Goal: Task Accomplishment & Management: Manage account settings

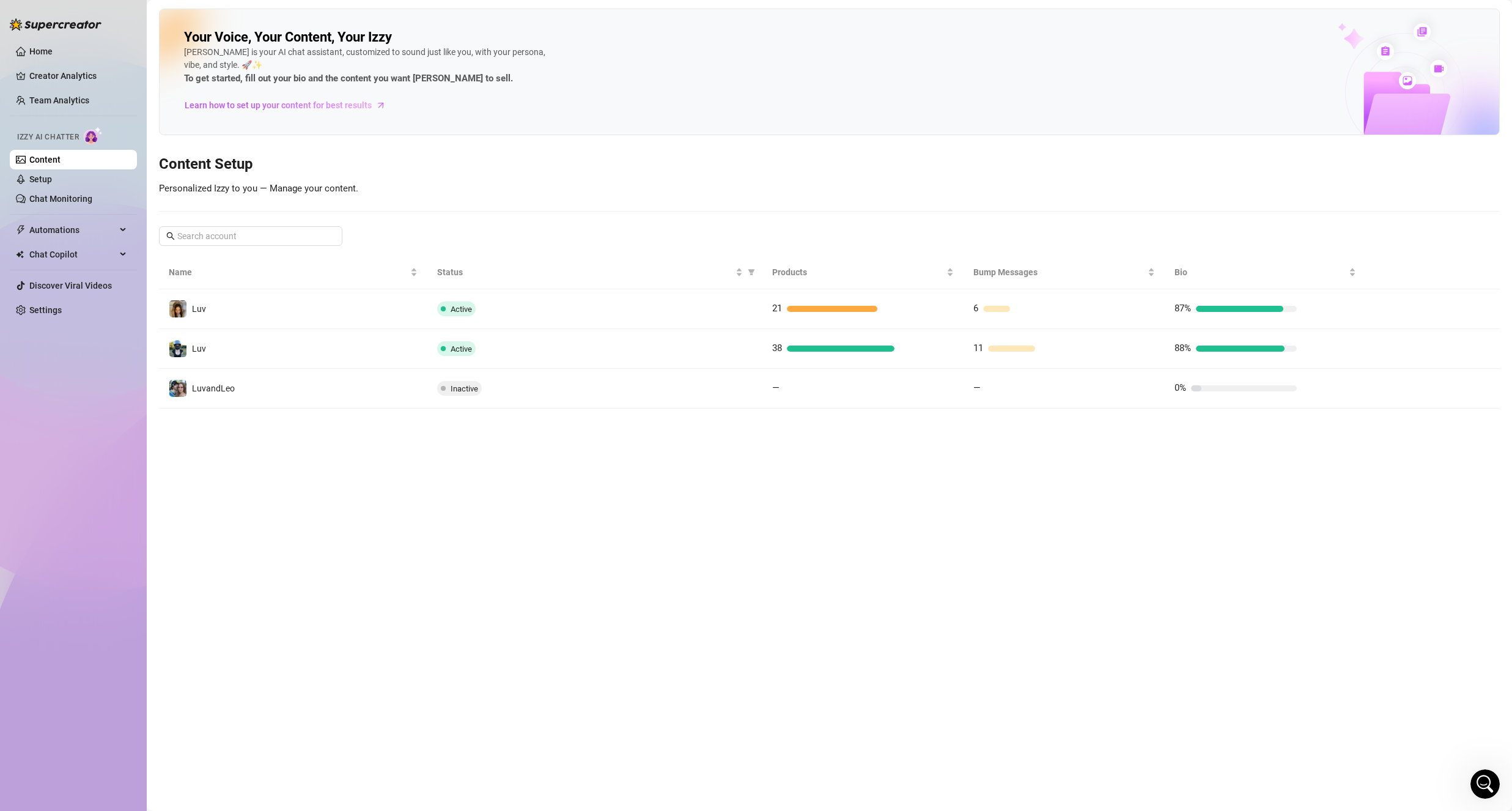
scroll to position [1431, 0]
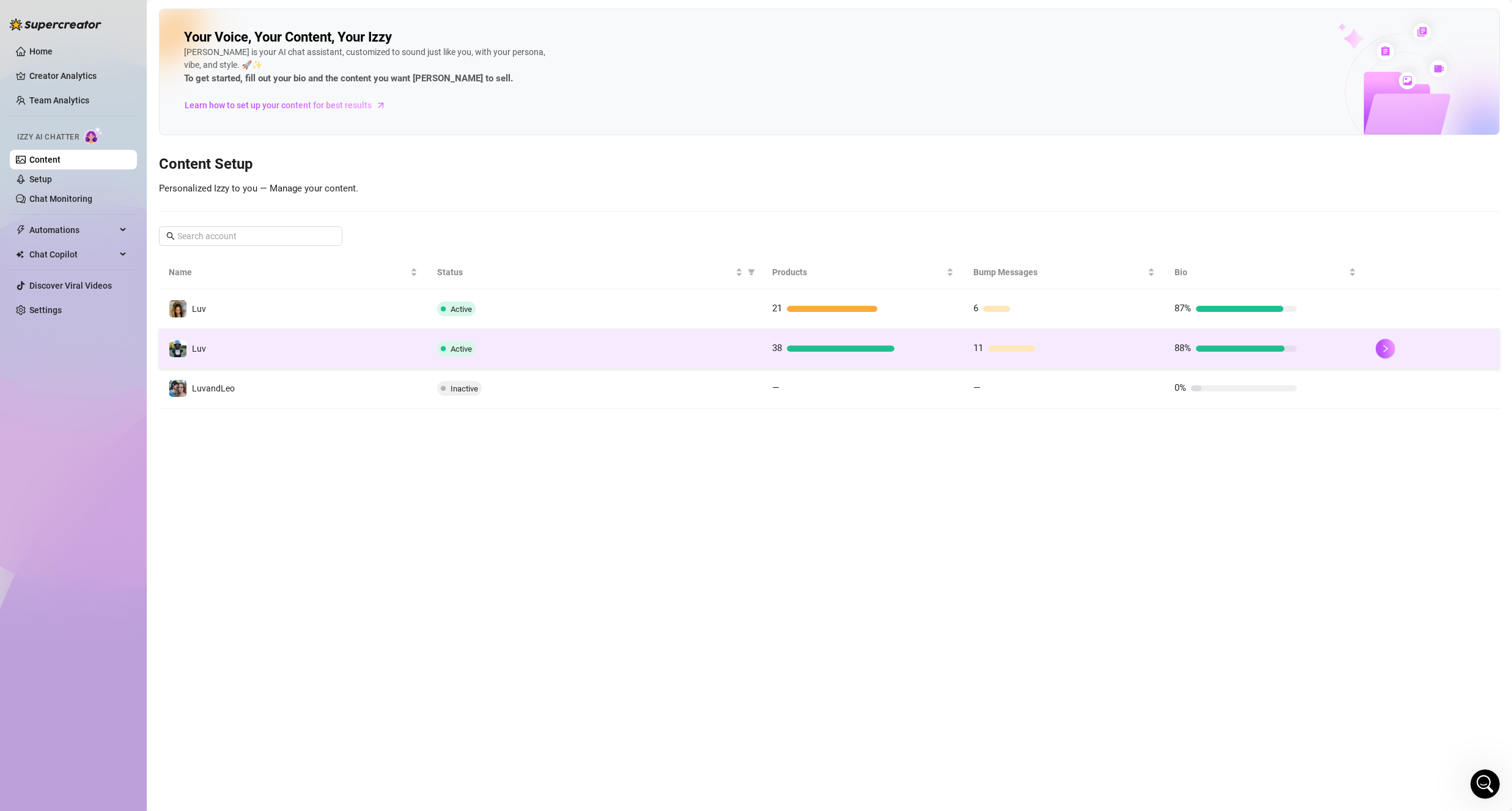
click at [334, 342] on td "Luv" at bounding box center [294, 349] width 269 height 40
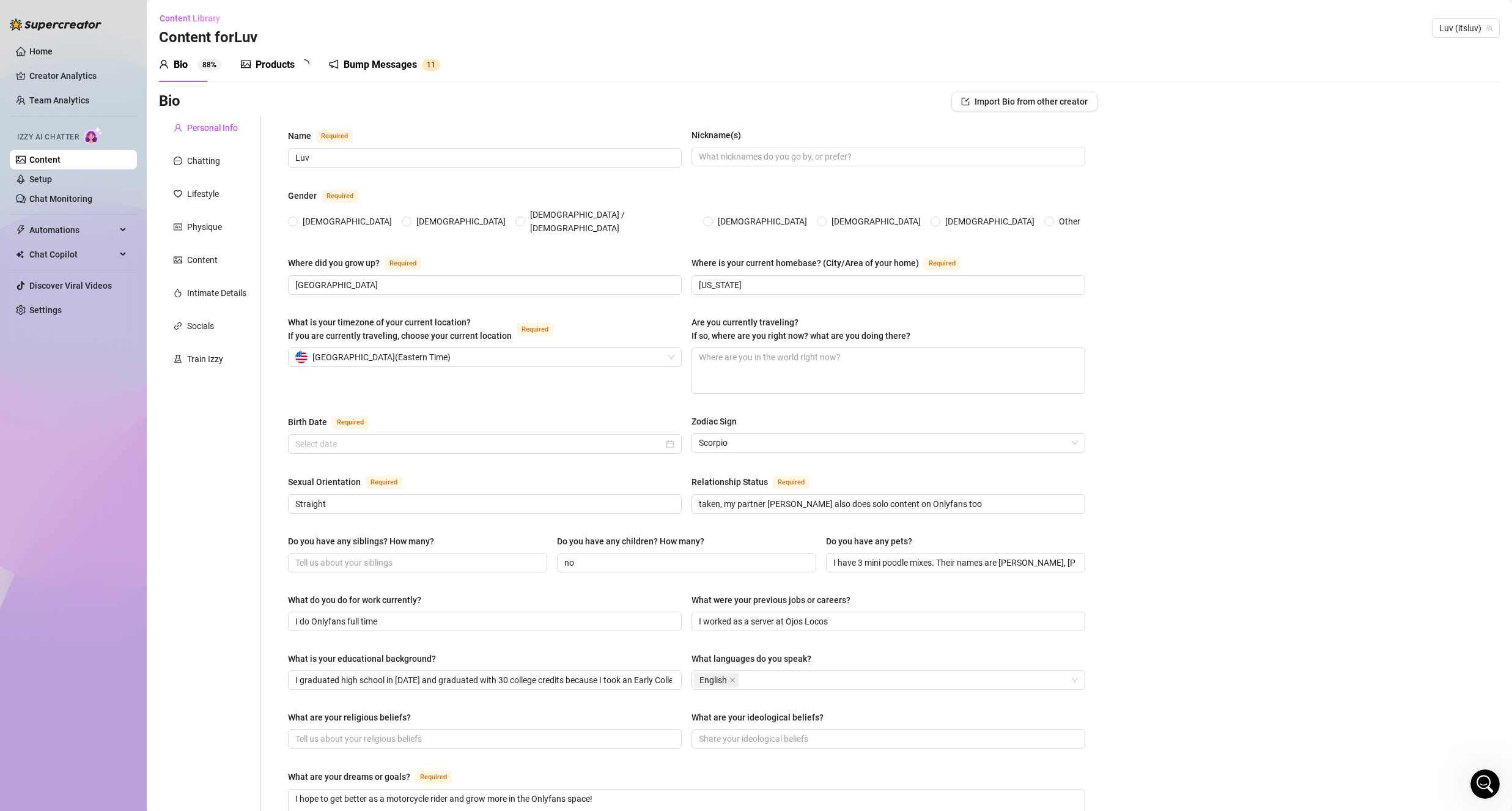
radio input "true"
type input "[DATE]"
click at [299, 71] on div "Products 3 8" at bounding box center [279, 64] width 77 height 15
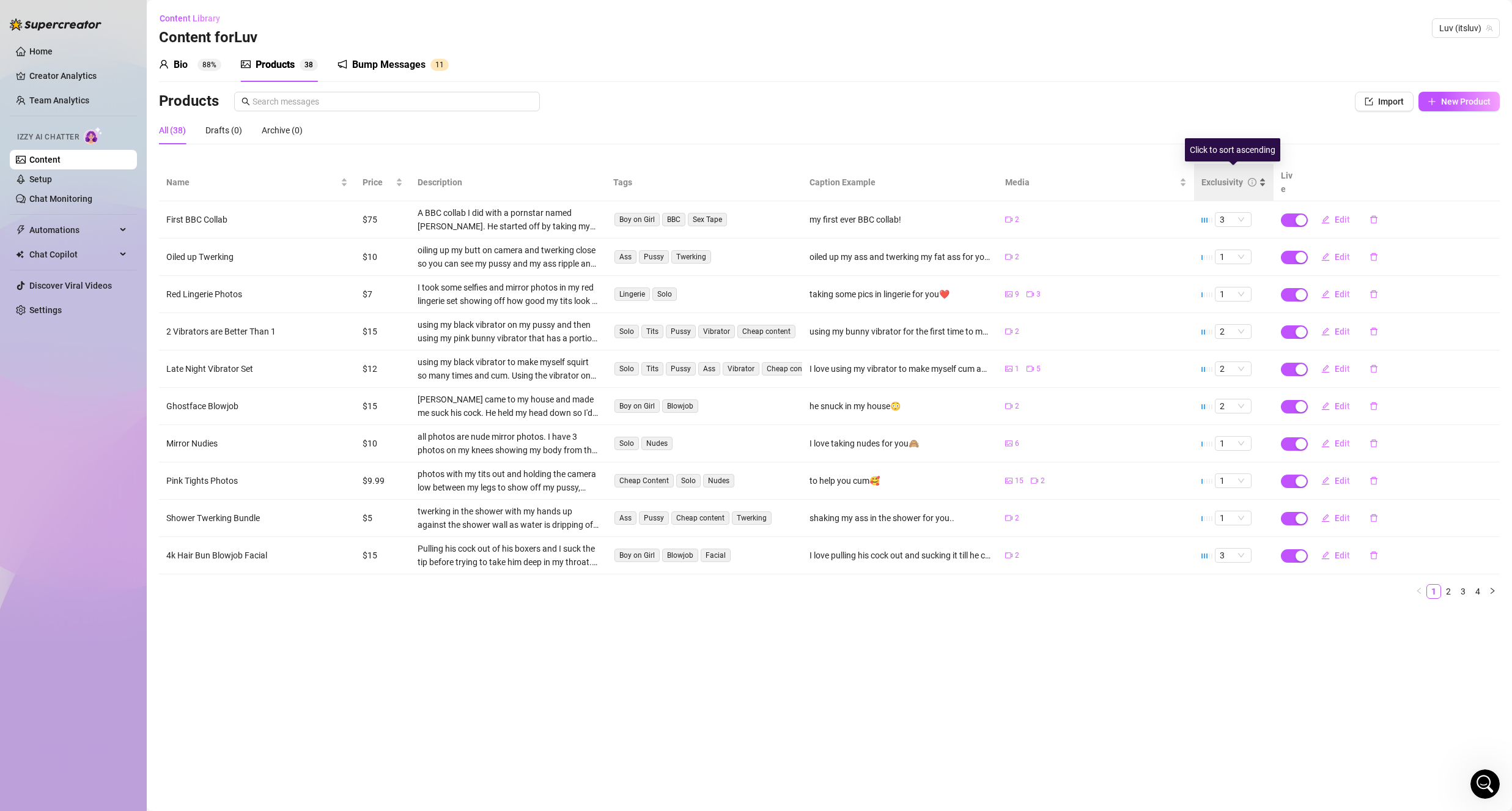
click at [1233, 179] on div "Exclusivity" at bounding box center [1222, 182] width 41 height 14
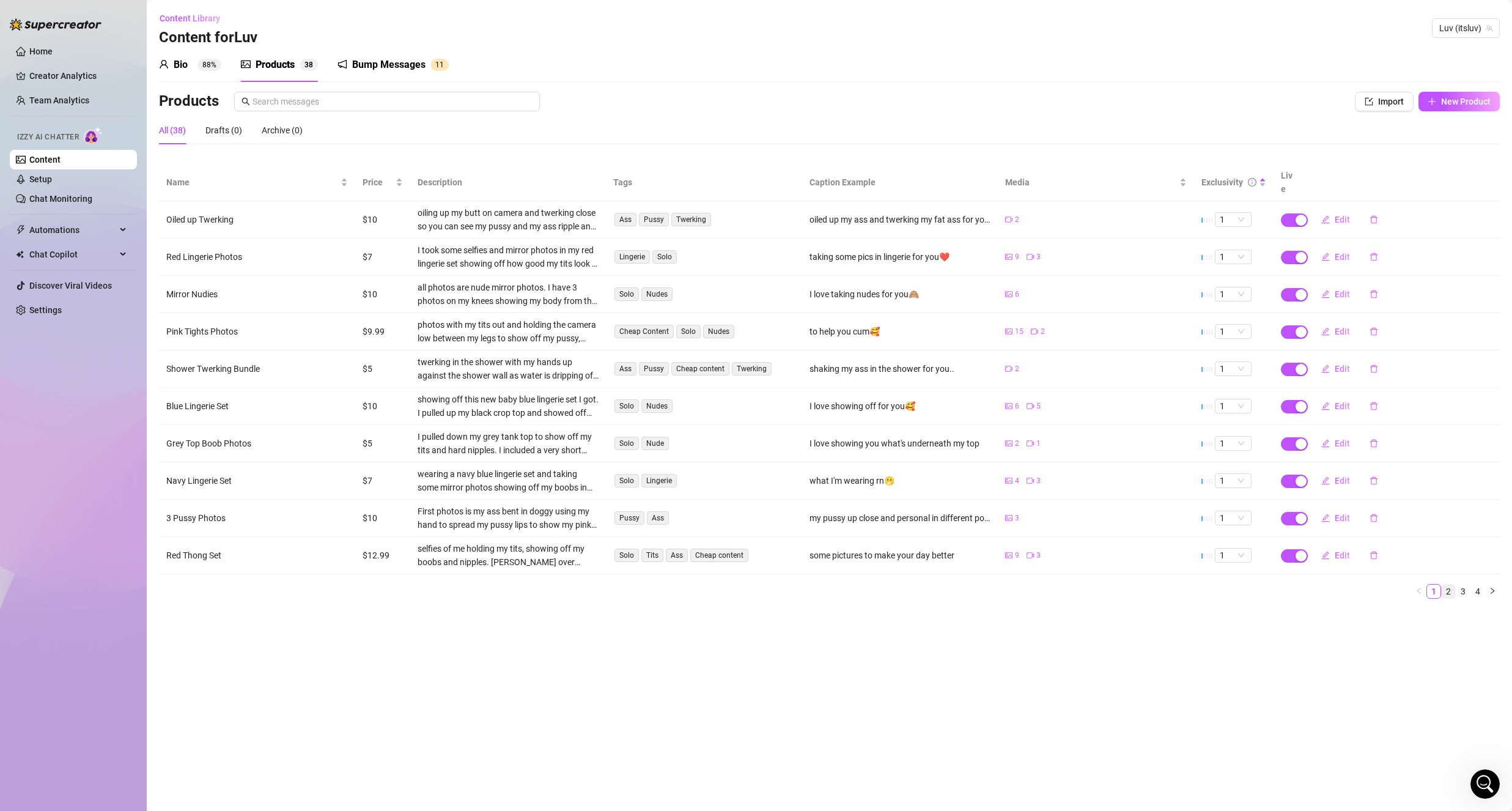
click at [1451, 584] on link "2" at bounding box center [1448, 591] width 14 height 14
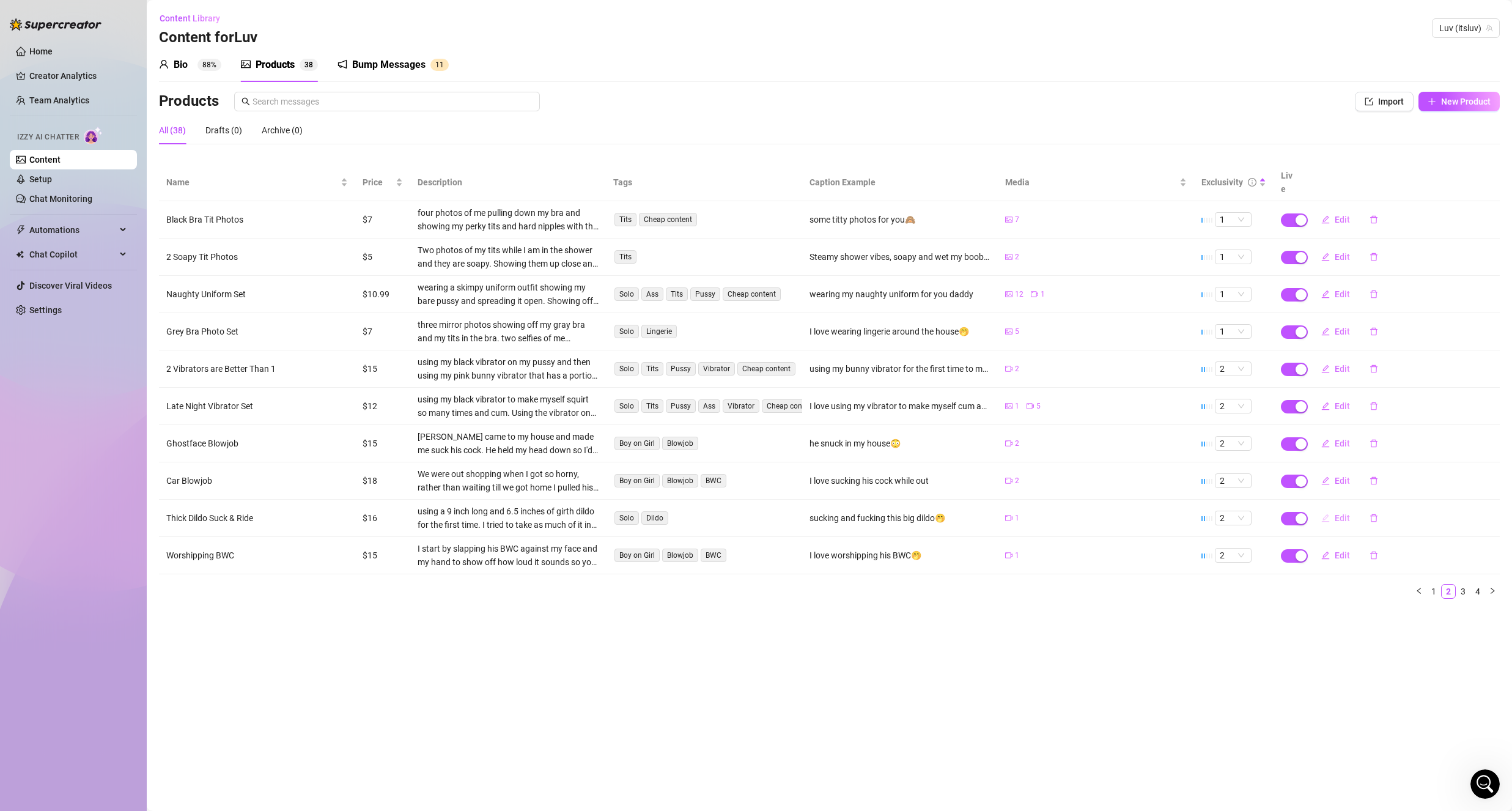
click at [1337, 513] on span "Edit" at bounding box center [1342, 518] width 15 height 10
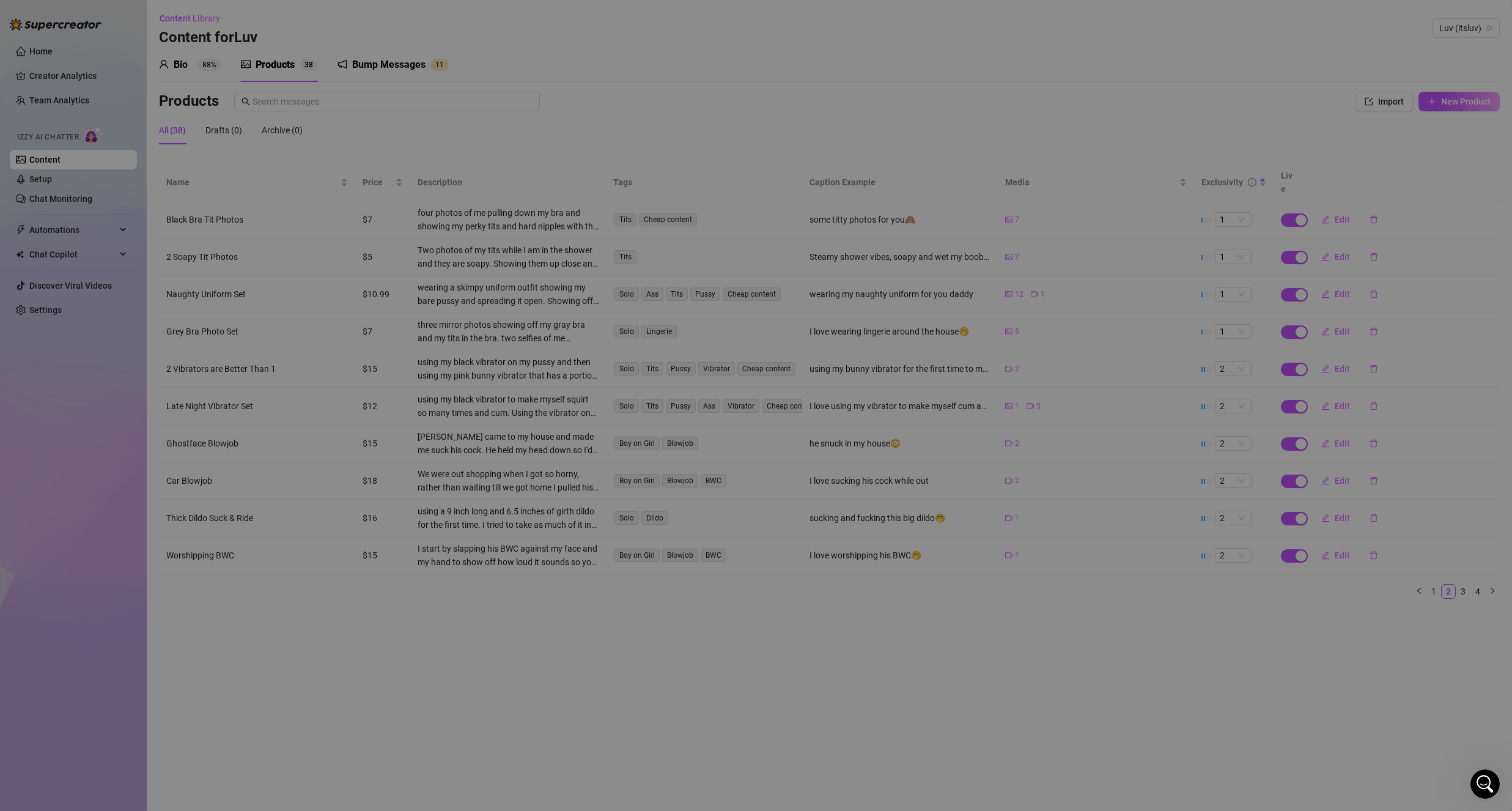
type textarea "sucking and fucking this big dildo🤭"
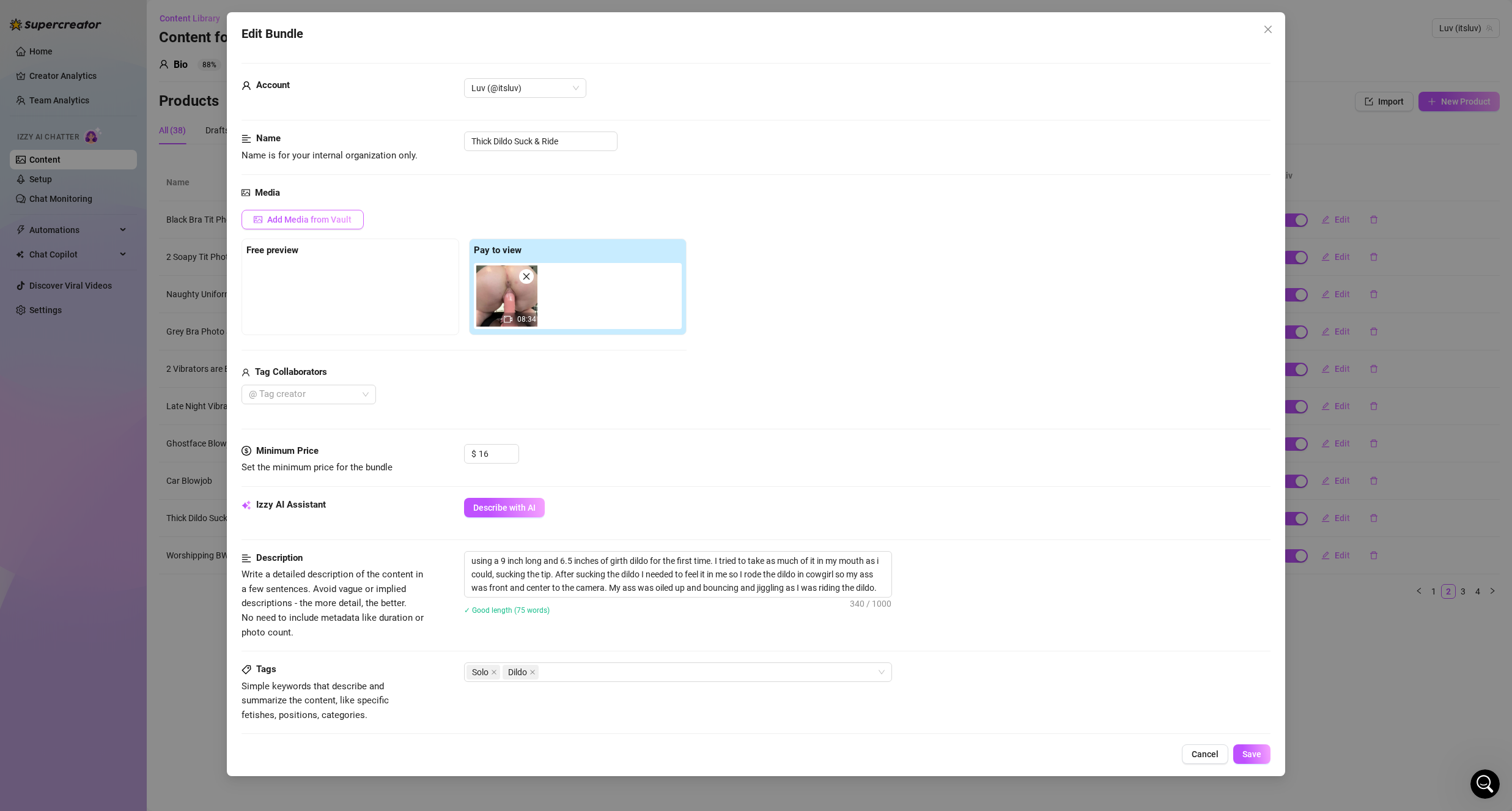
click at [344, 222] on span "Add Media from Vault" at bounding box center [309, 219] width 84 height 10
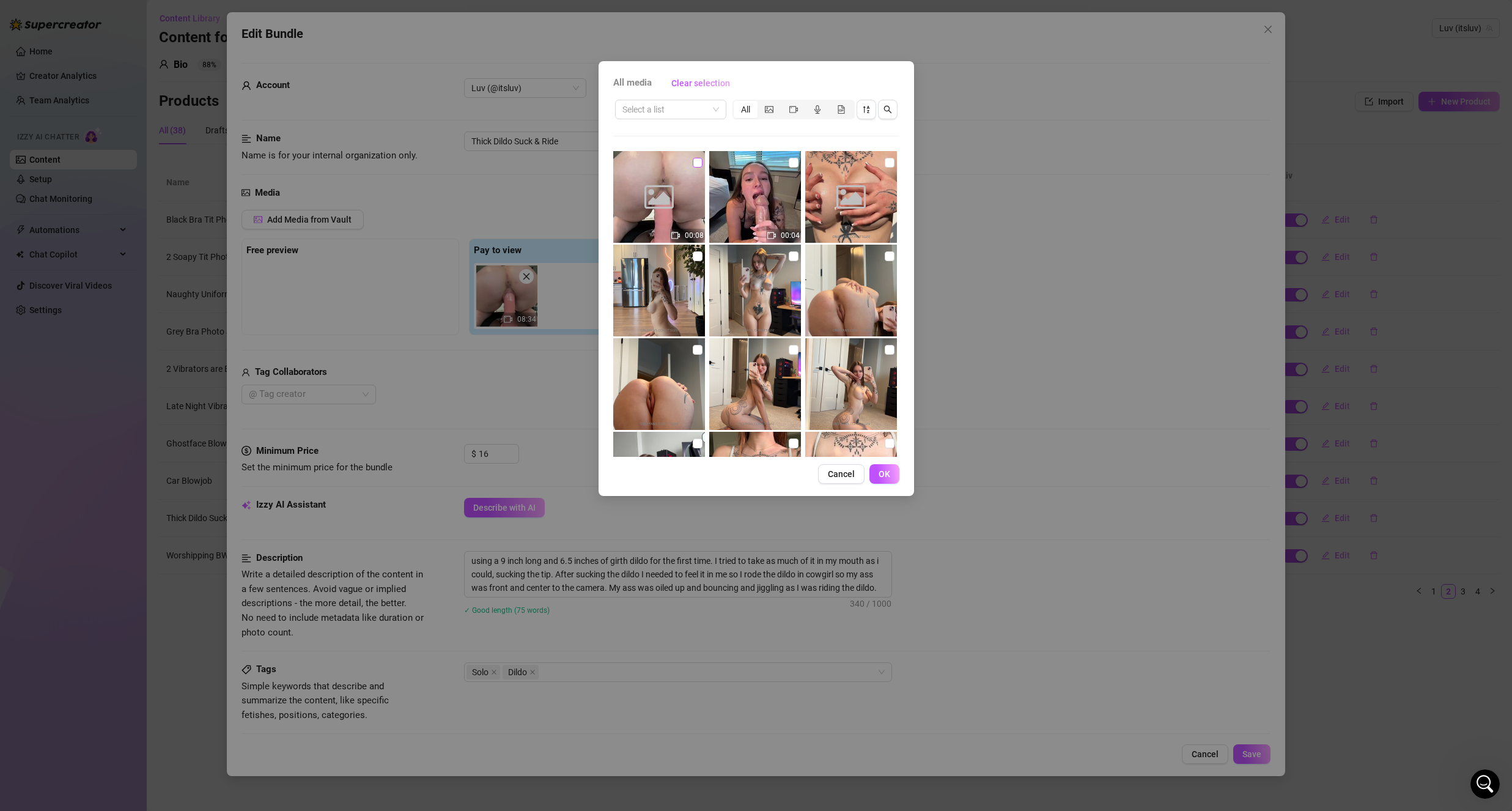
click at [698, 164] on input "checkbox" at bounding box center [698, 163] width 10 height 10
checkbox input "true"
click at [883, 478] on span "OK" at bounding box center [884, 474] width 11 height 10
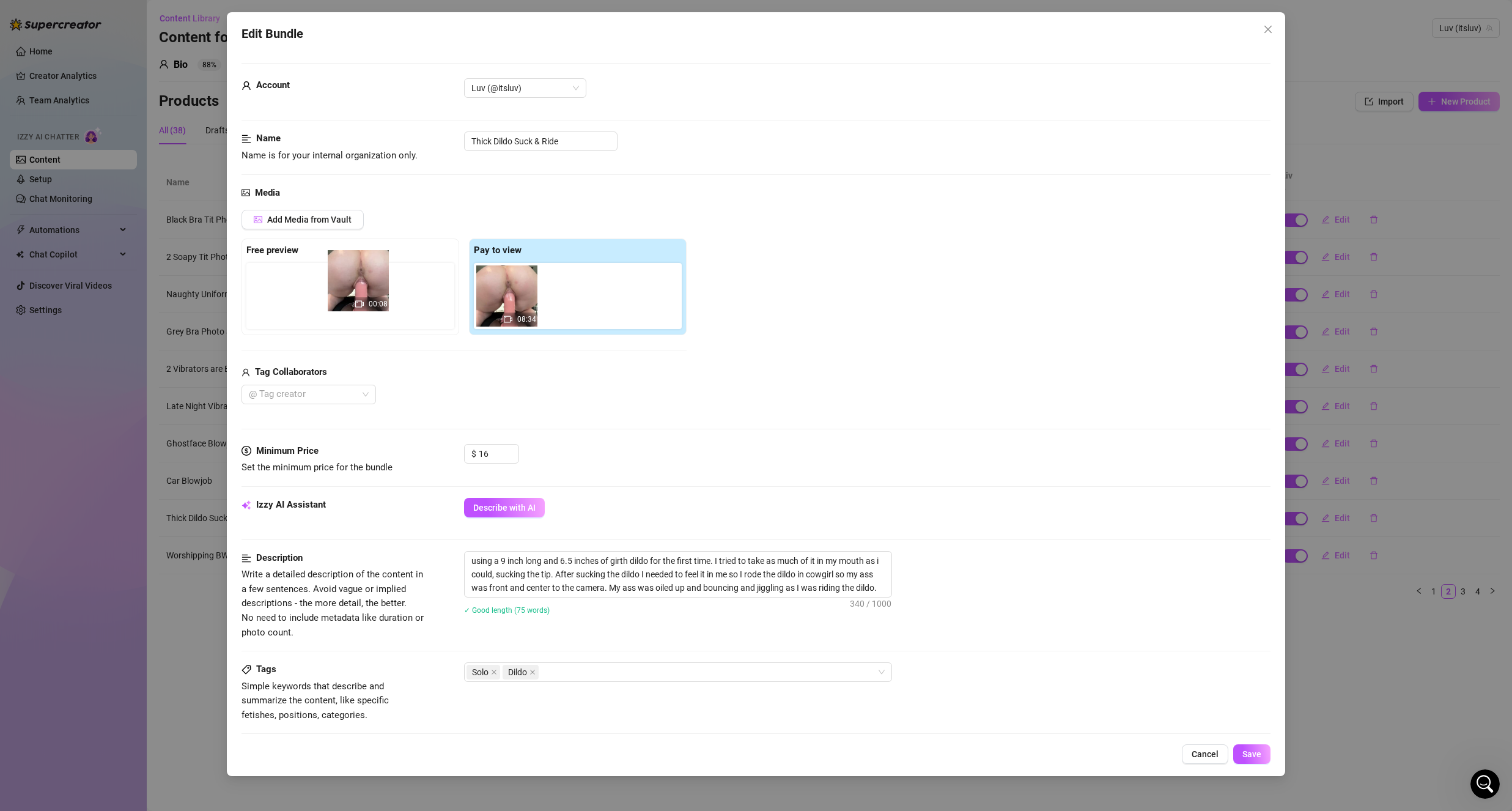
drag, startPoint x: 581, startPoint y: 307, endPoint x: 363, endPoint y: 292, distance: 218.5
click at [363, 292] on div "Free preview Pay to view 08:34 00:08" at bounding box center [464, 287] width 445 height 96
click at [690, 397] on div "Add Media from Vault Free preview 00:08 Pay to view 08:34 Tag Collaborators @ T…" at bounding box center [756, 307] width 1029 height 194
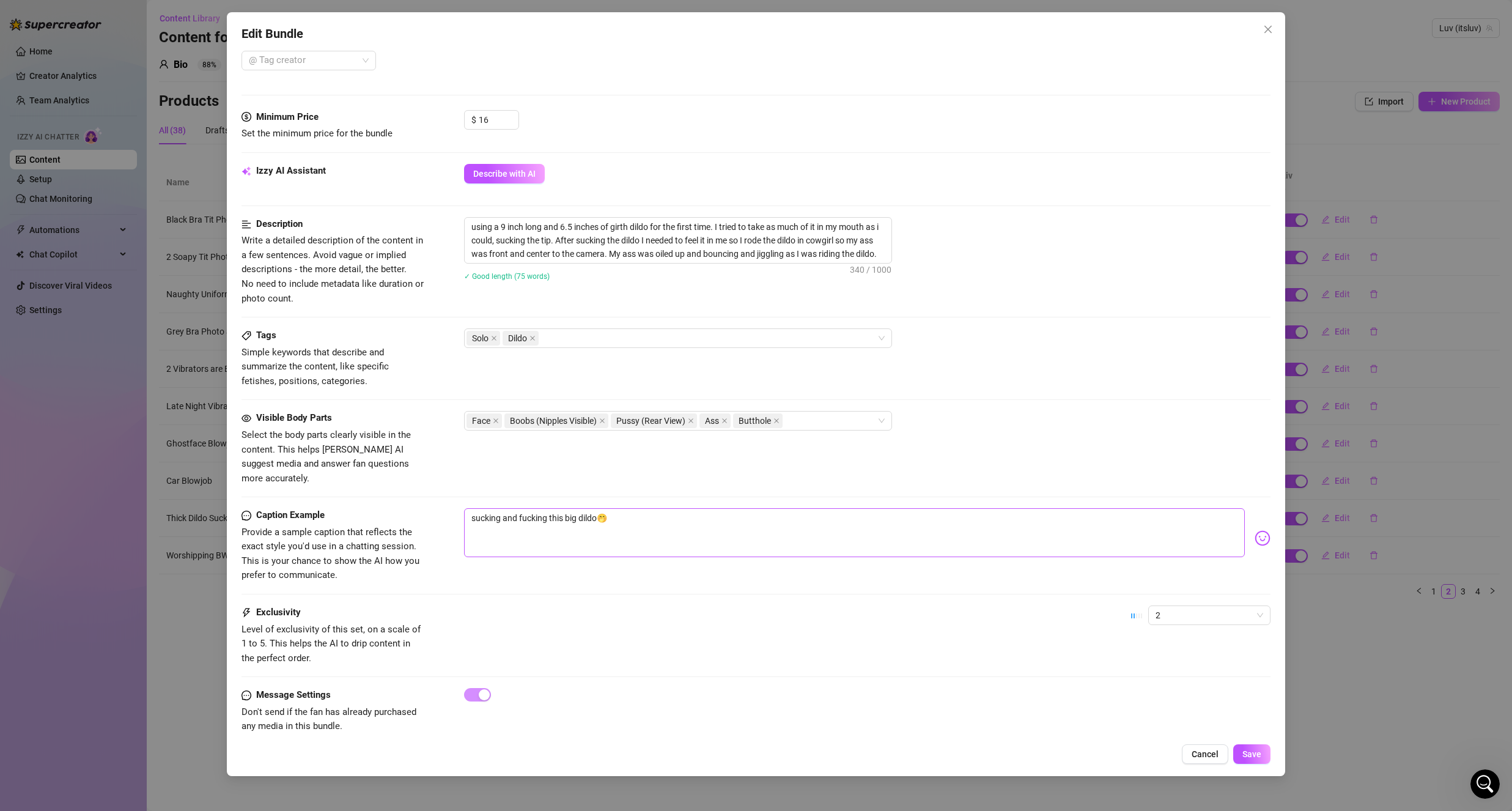
scroll to position [339, 0]
click at [1246, 757] on span "Save" at bounding box center [1251, 755] width 19 height 10
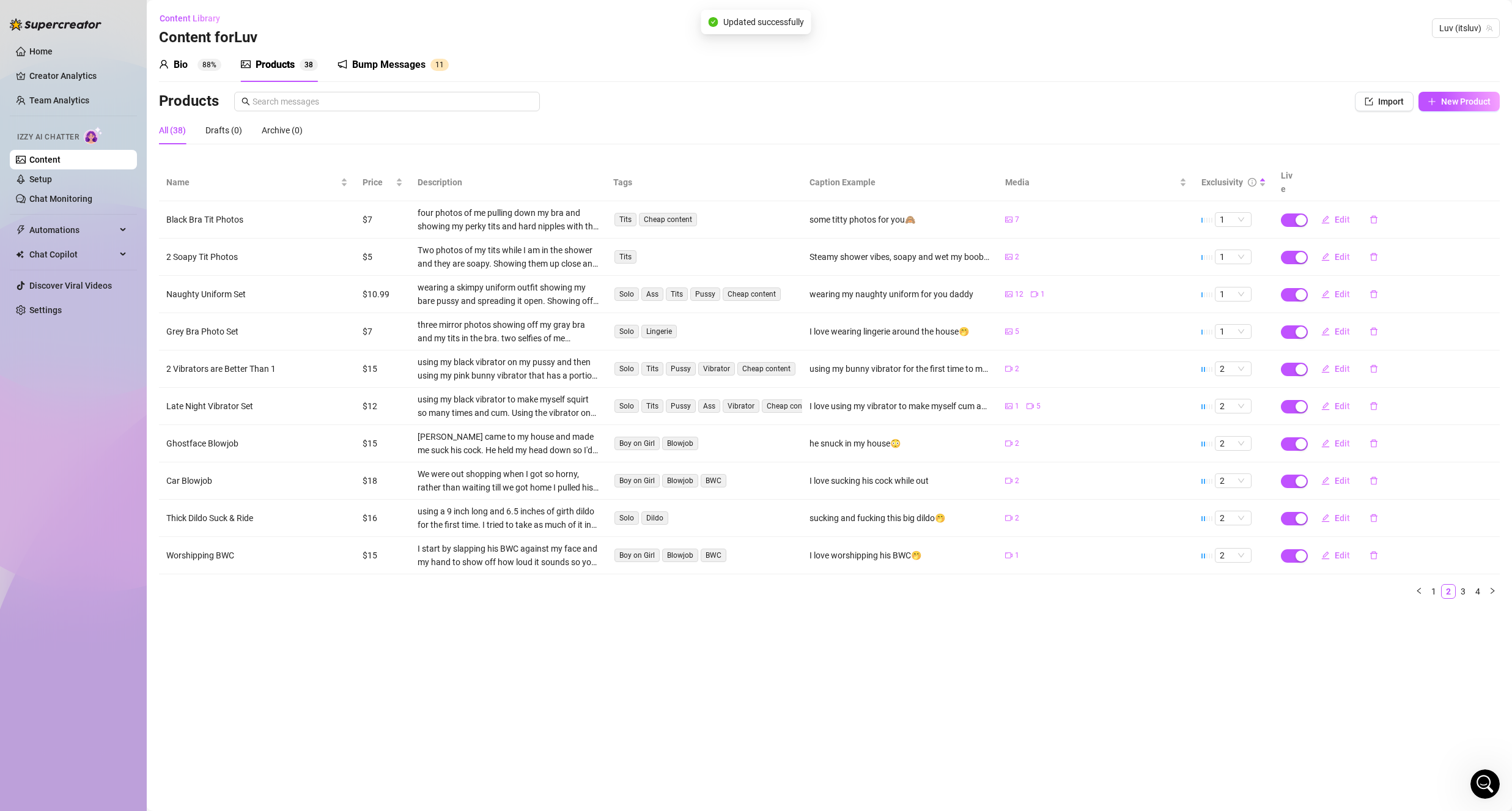
click at [677, 640] on main "Content Library Content for [PERSON_NAME] (itsluv) Bio 88% Products 3 8 Bump Me…" at bounding box center [828, 405] width 1365 height 811
click at [386, 109] on span at bounding box center [387, 101] width 306 height 19
click at [385, 102] on input "text" at bounding box center [393, 101] width 280 height 14
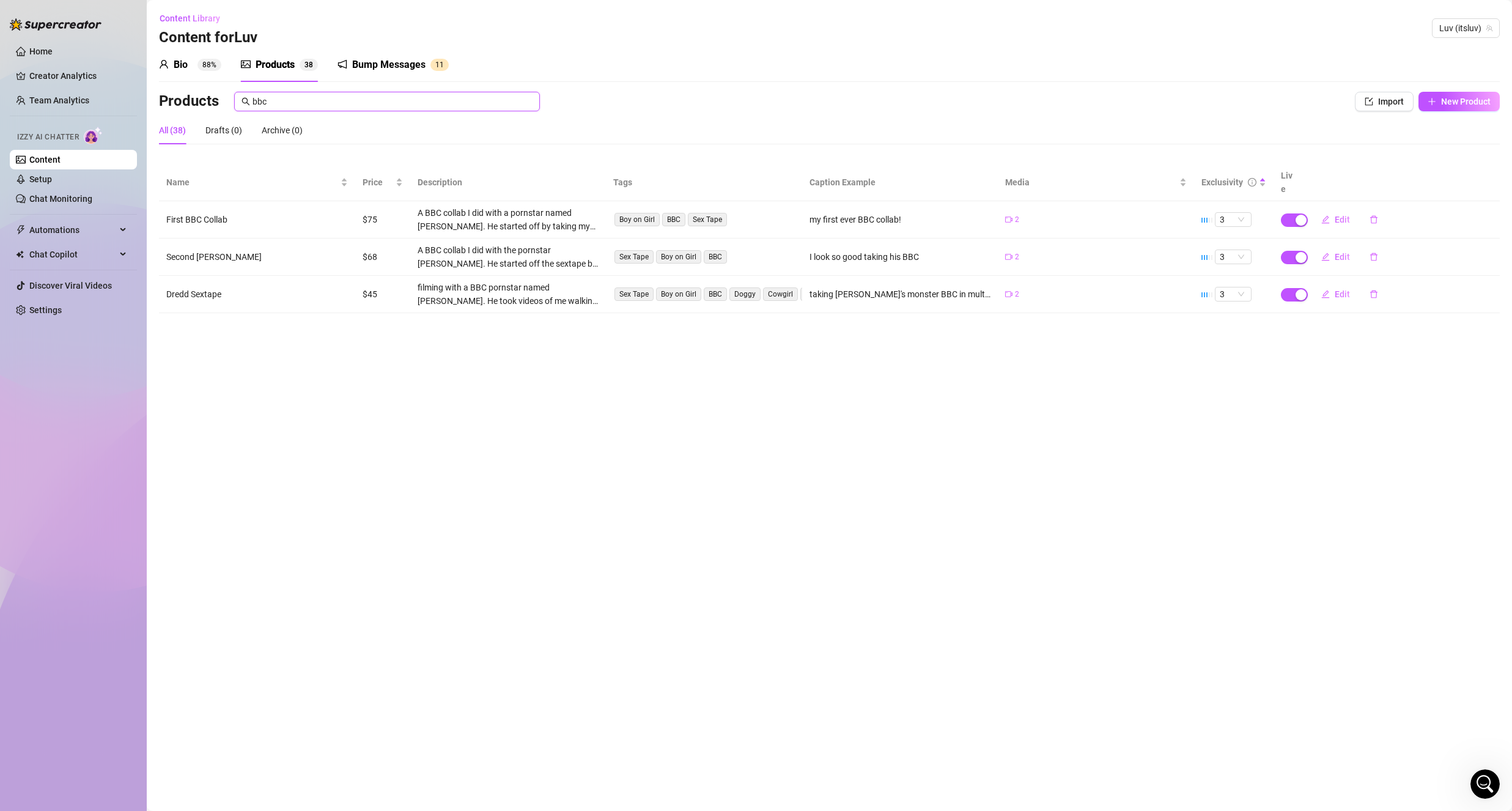
type input "bbc"
click at [805, 437] on main "Content Library Content for [PERSON_NAME] (itsluv) Bio 88% Products 3 8 Bump Me…" at bounding box center [828, 405] width 1365 height 811
click at [1326, 290] on icon "edit" at bounding box center [1326, 294] width 9 height 9
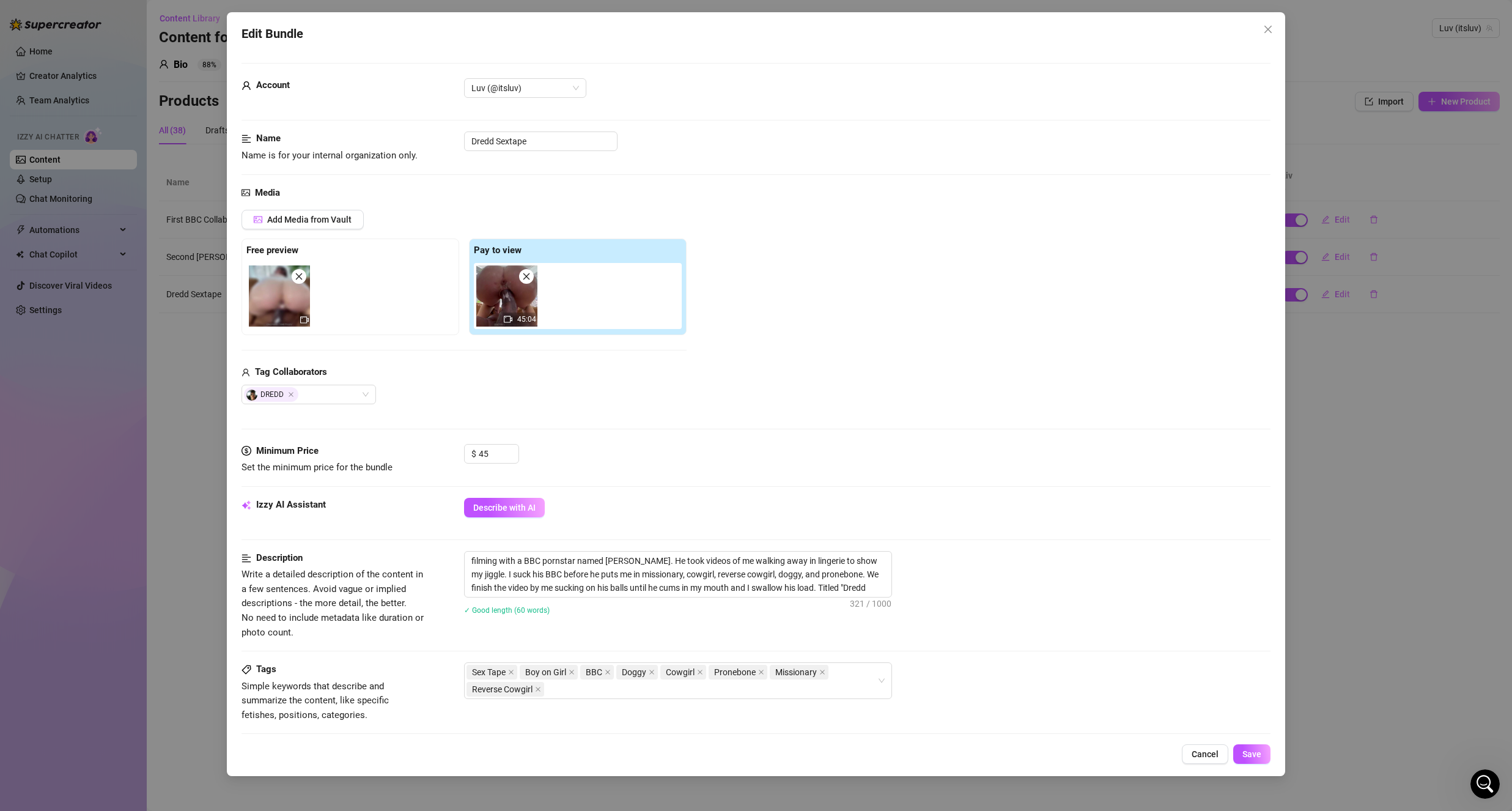
drag, startPoint x: 1267, startPoint y: 25, endPoint x: 1242, endPoint y: 98, distance: 77.2
click at [1267, 26] on icon "close" at bounding box center [1268, 29] width 10 height 10
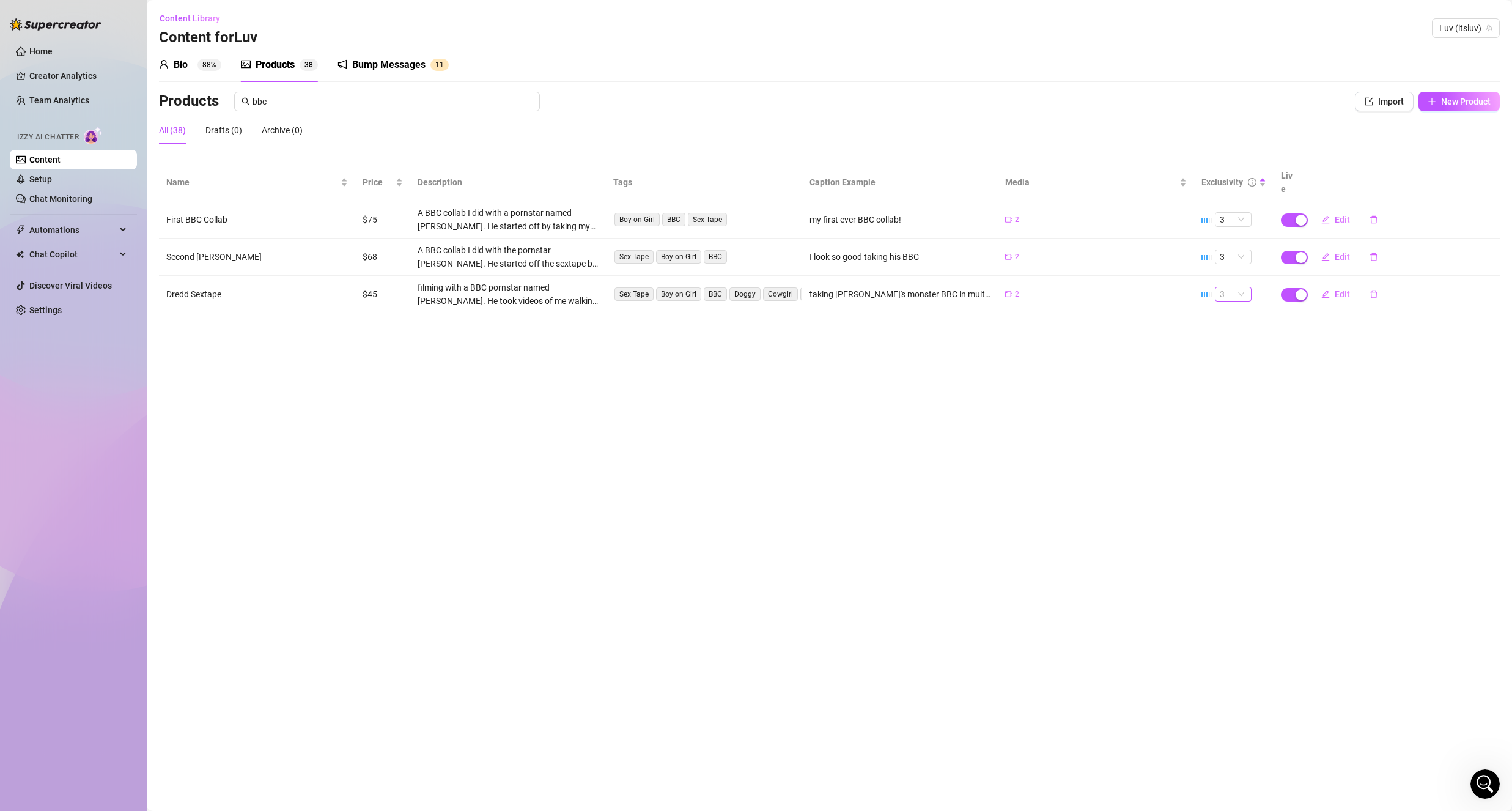
click at [1220, 287] on span "3" at bounding box center [1233, 294] width 27 height 14
click at [1237, 382] on div "5 🔥" at bounding box center [1233, 381] width 17 height 14
click at [1333, 284] on button "Edit" at bounding box center [1336, 294] width 49 height 19
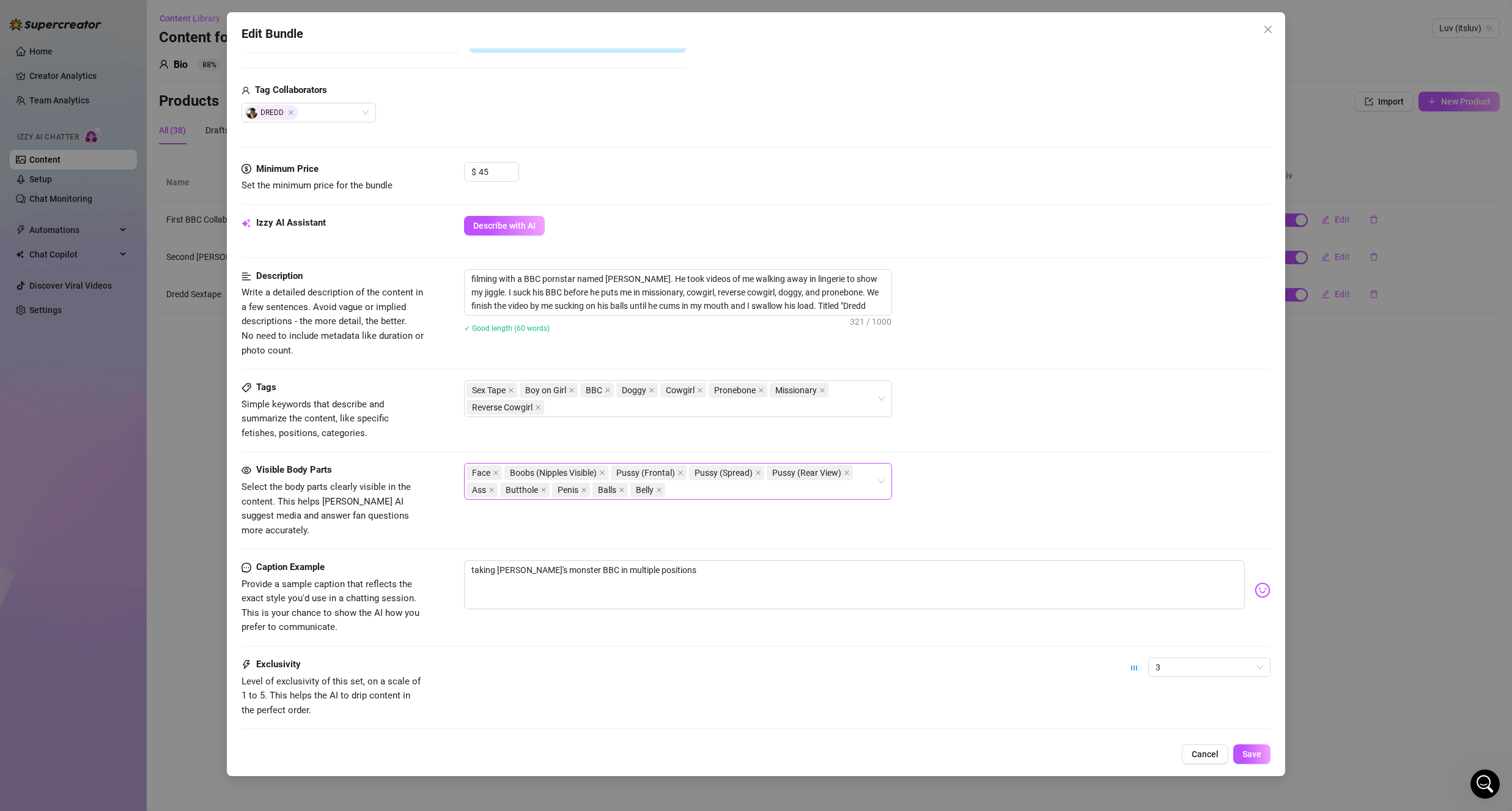
scroll to position [306, 0]
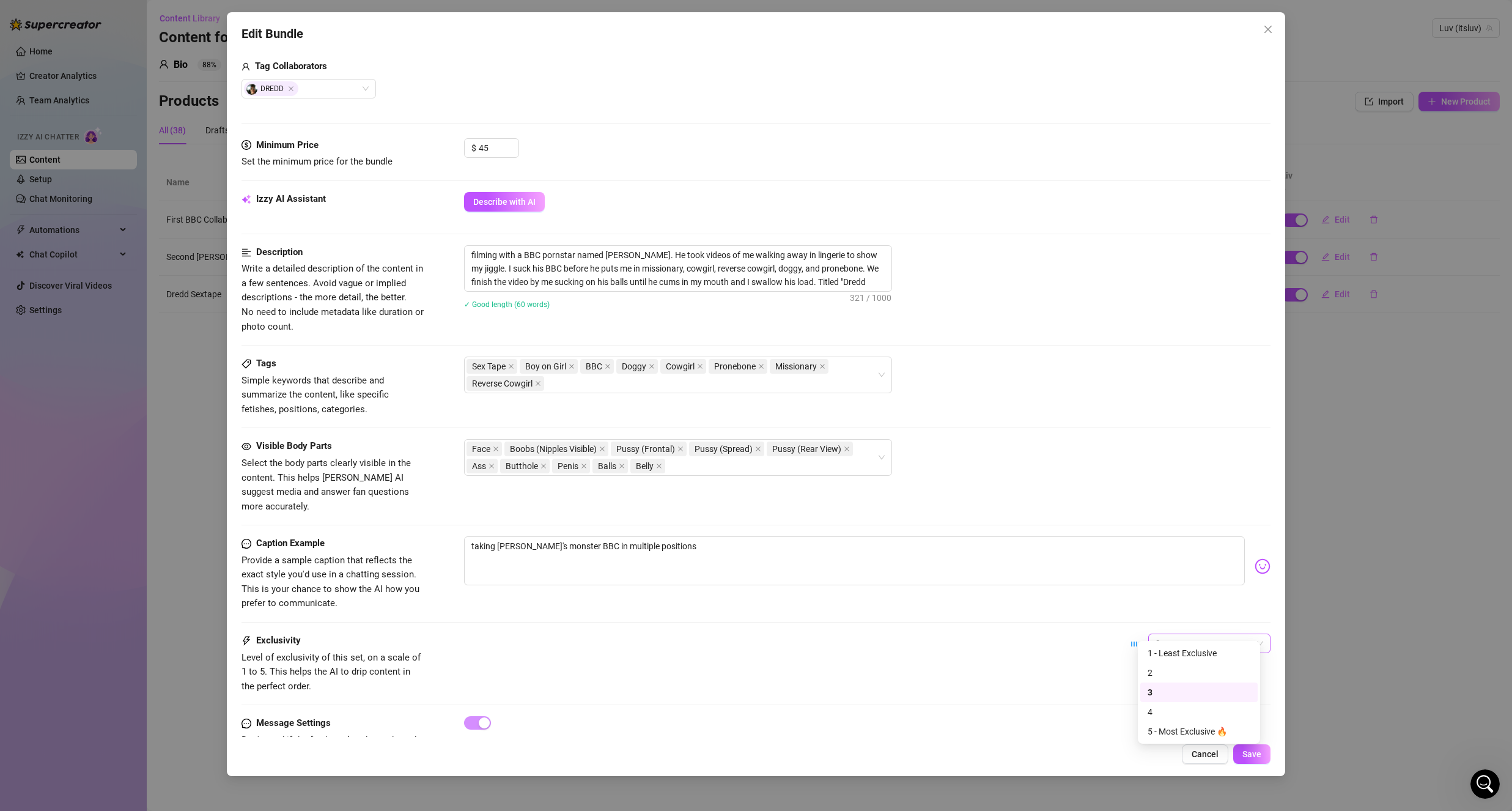
click at [1163, 635] on span "3" at bounding box center [1209, 644] width 108 height 19
click at [1161, 730] on div "5 - Most Exclusive 🔥" at bounding box center [1199, 731] width 103 height 14
click at [1252, 751] on span "Save" at bounding box center [1251, 755] width 19 height 10
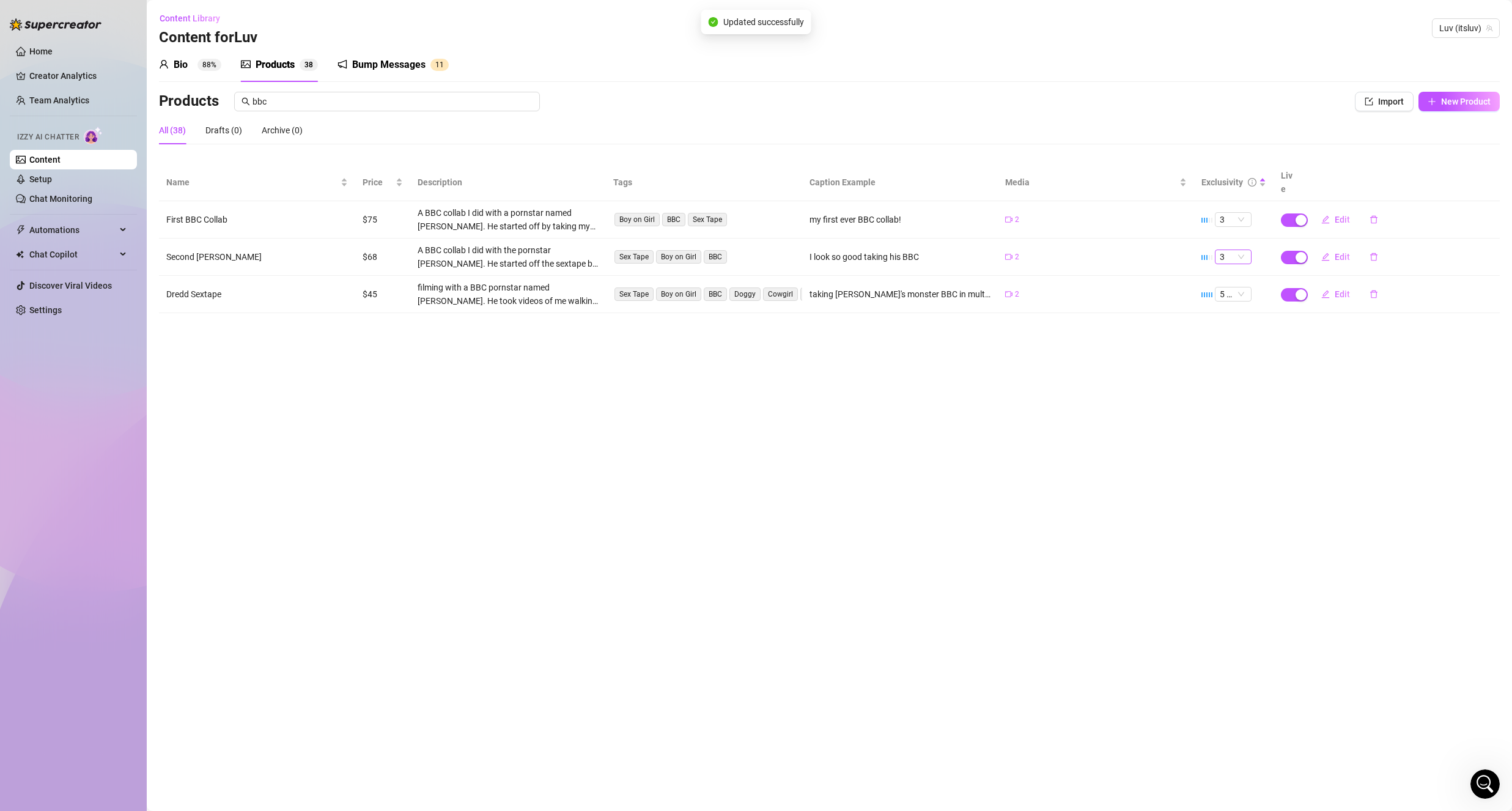
click at [1233, 250] on span "3" at bounding box center [1233, 257] width 27 height 14
click at [1240, 344] on div "5 🔥" at bounding box center [1233, 344] width 17 height 14
click at [1351, 247] on button "Edit" at bounding box center [1336, 257] width 49 height 19
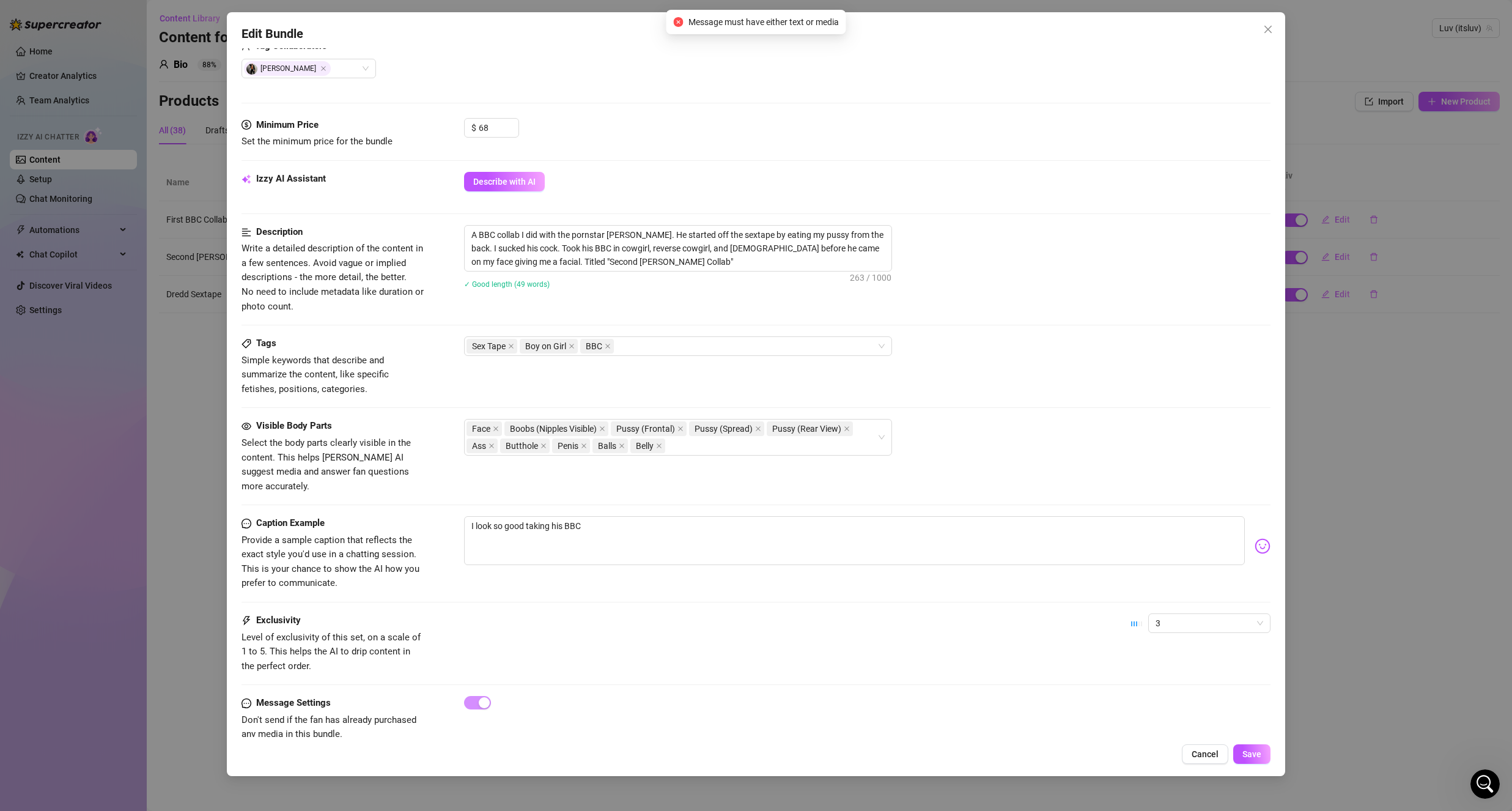
scroll to position [339, 0]
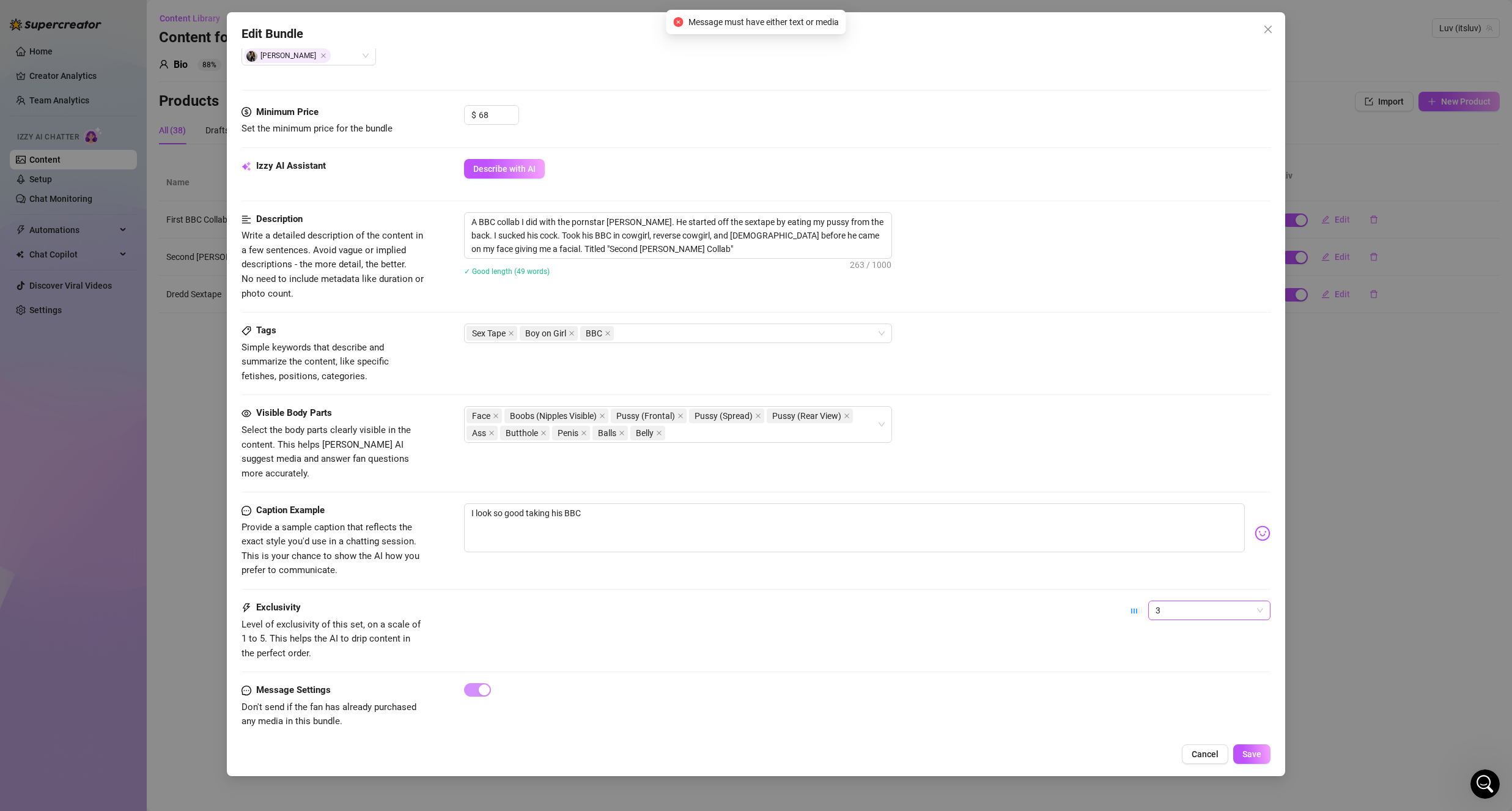
click at [1156, 601] on span "3" at bounding box center [1209, 610] width 108 height 19
click at [1171, 697] on div "5 - Most Exclusive 🔥" at bounding box center [1199, 698] width 103 height 14
click at [1254, 750] on span "Save" at bounding box center [1251, 755] width 19 height 10
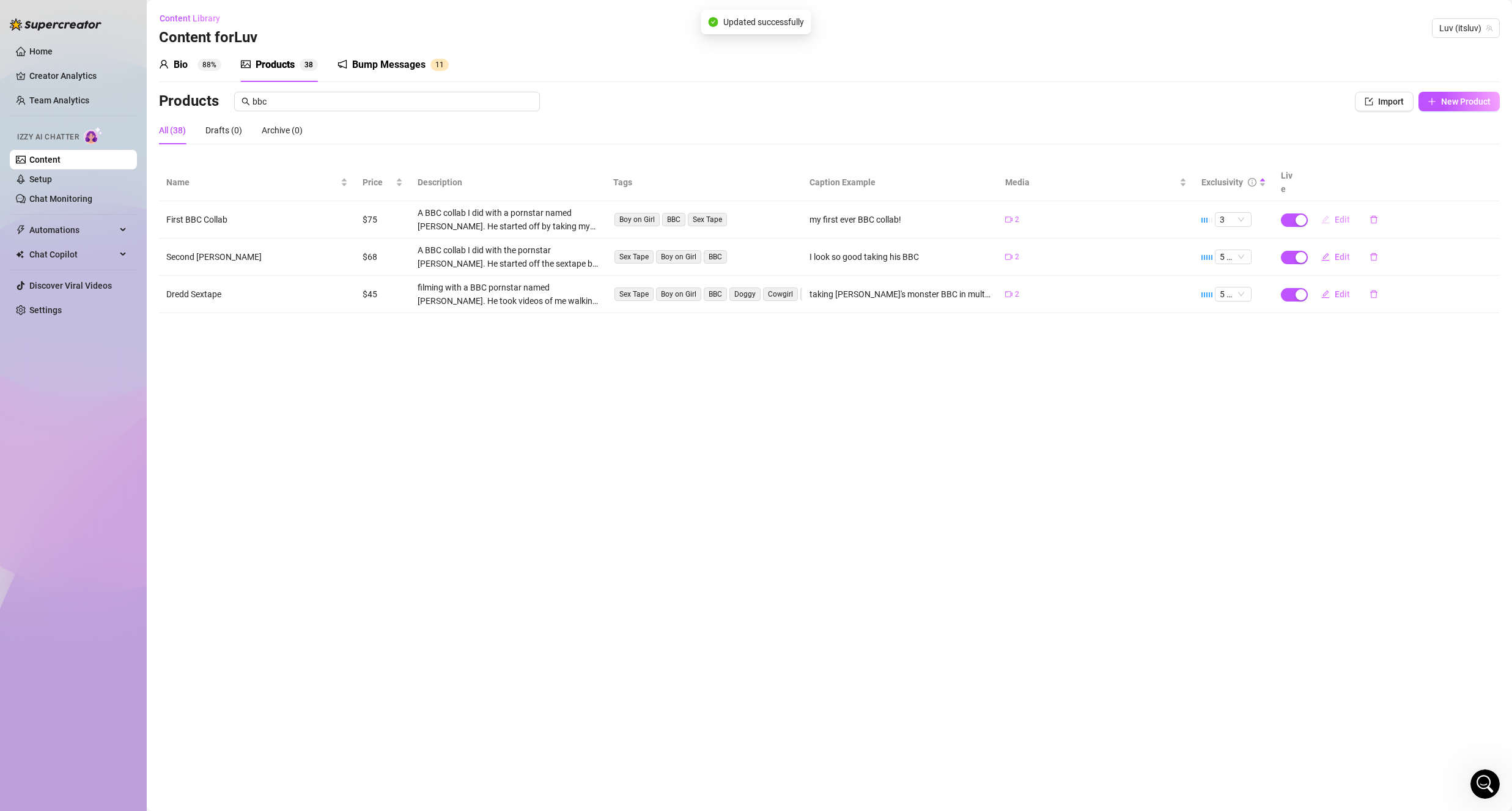
click at [1343, 214] on span "Edit" at bounding box center [1342, 219] width 15 height 10
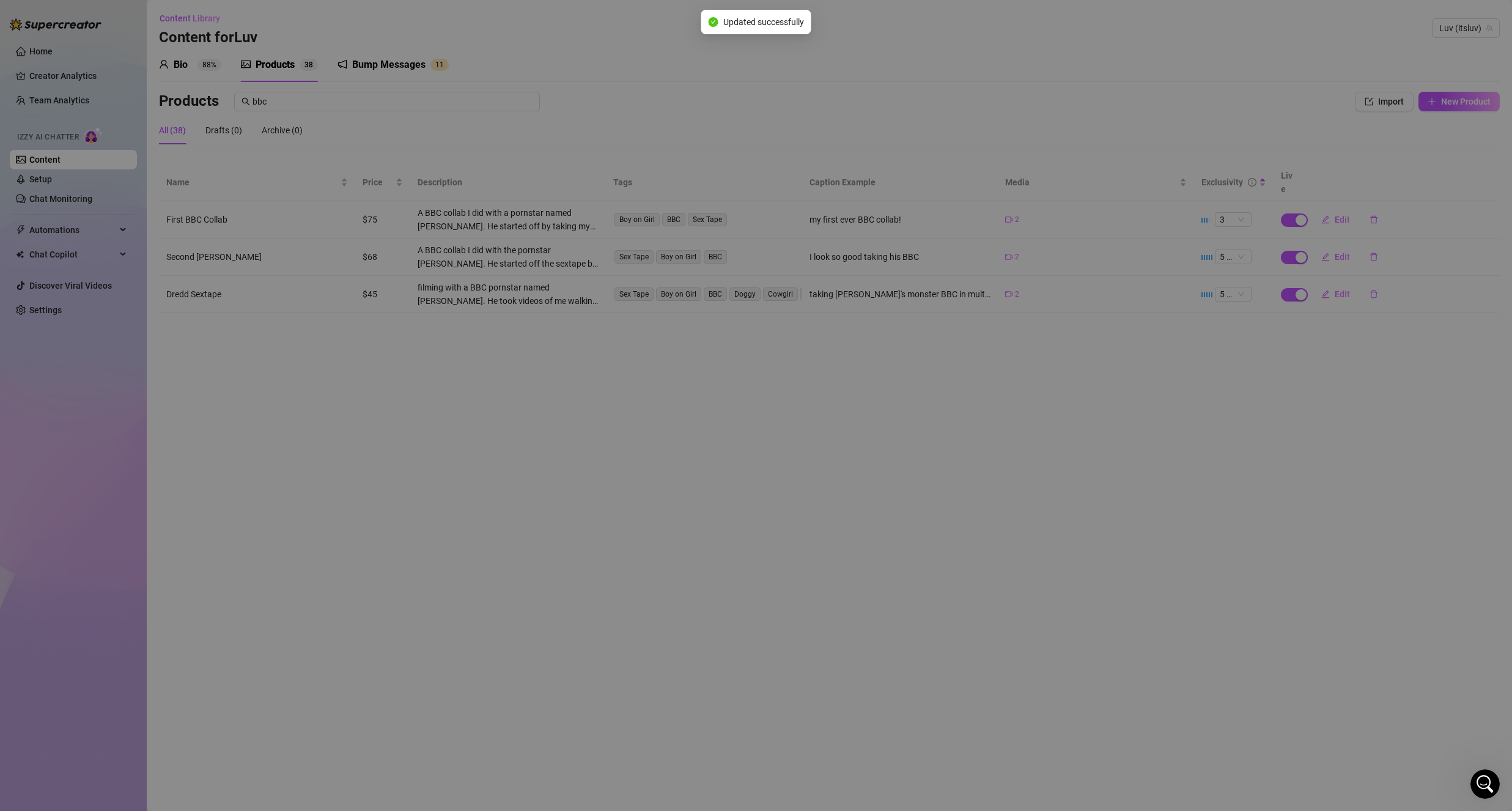
type textarea "my first ever BBC collab!"
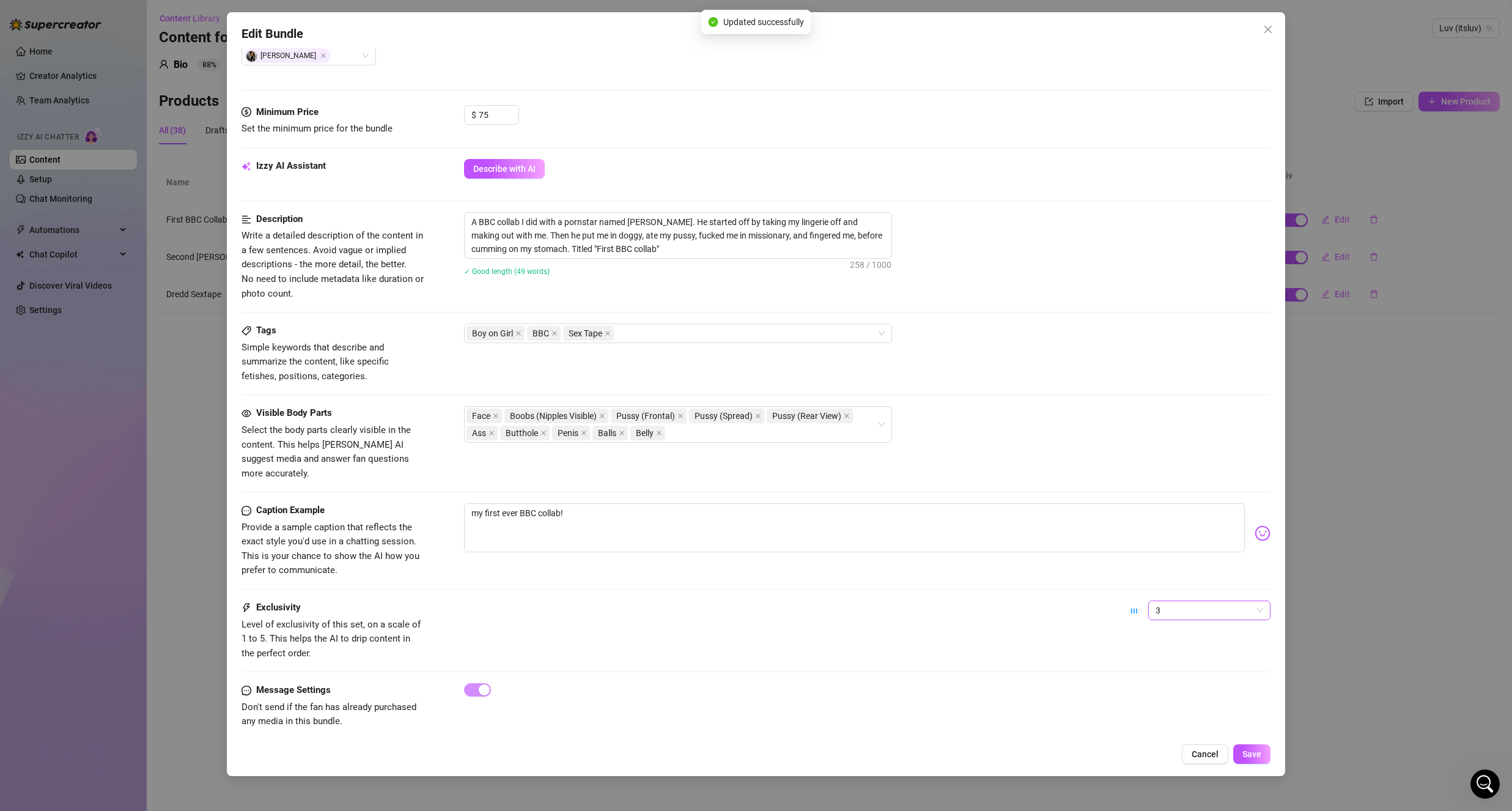
click at [1188, 601] on span "3" at bounding box center [1209, 610] width 108 height 19
click at [1186, 710] on div "1 - Least Exclusive 2 3 4 5 - Most Exclusive 🔥" at bounding box center [1198, 660] width 122 height 103
click at [1190, 702] on div "5 - Most Exclusive 🔥" at bounding box center [1199, 698] width 103 height 14
click at [1269, 751] on button "Save" at bounding box center [1251, 754] width 37 height 19
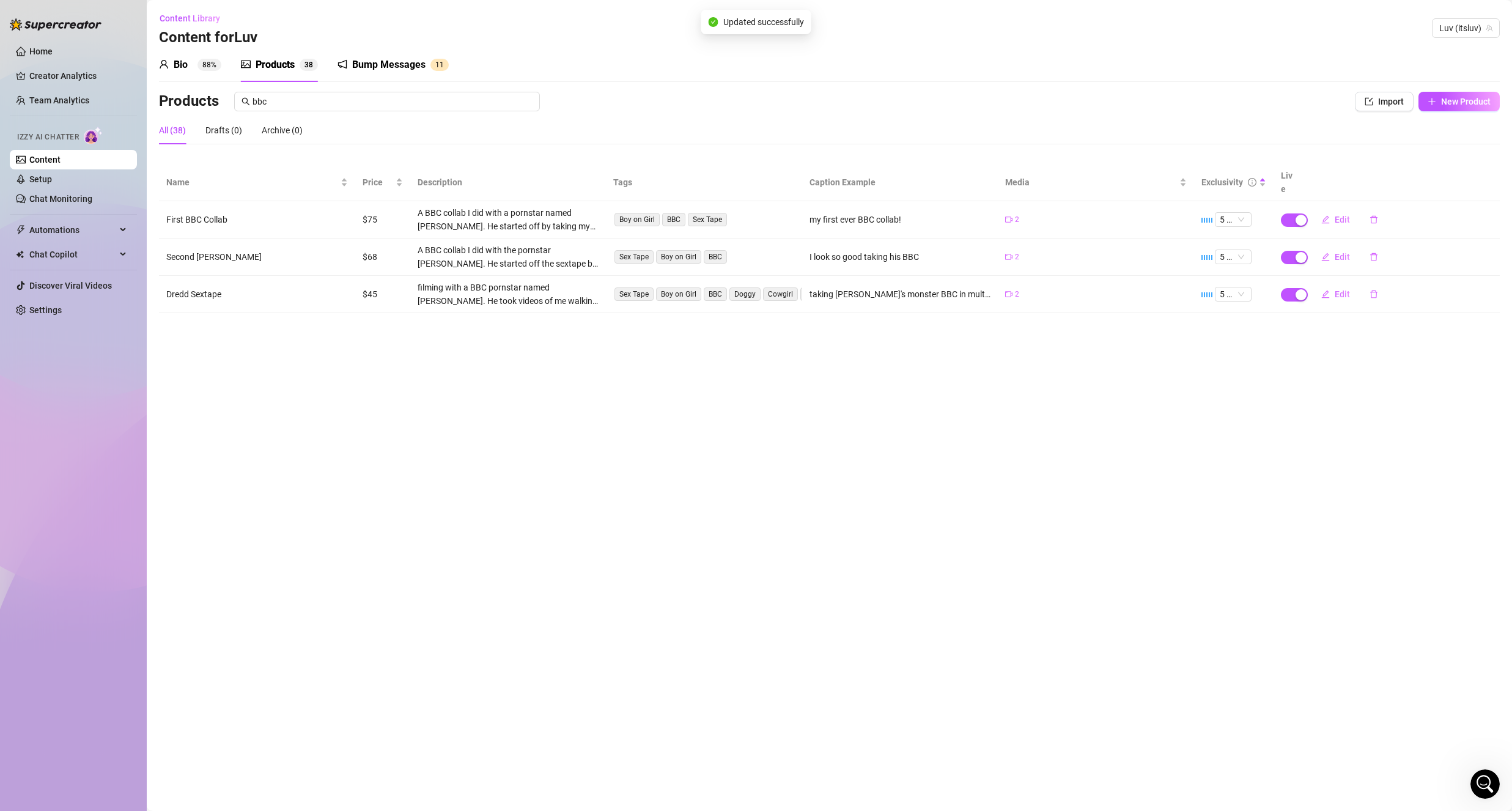
click at [267, 69] on div "Products" at bounding box center [275, 64] width 39 height 15
click at [212, 69] on sup "88%" at bounding box center [209, 64] width 24 height 12
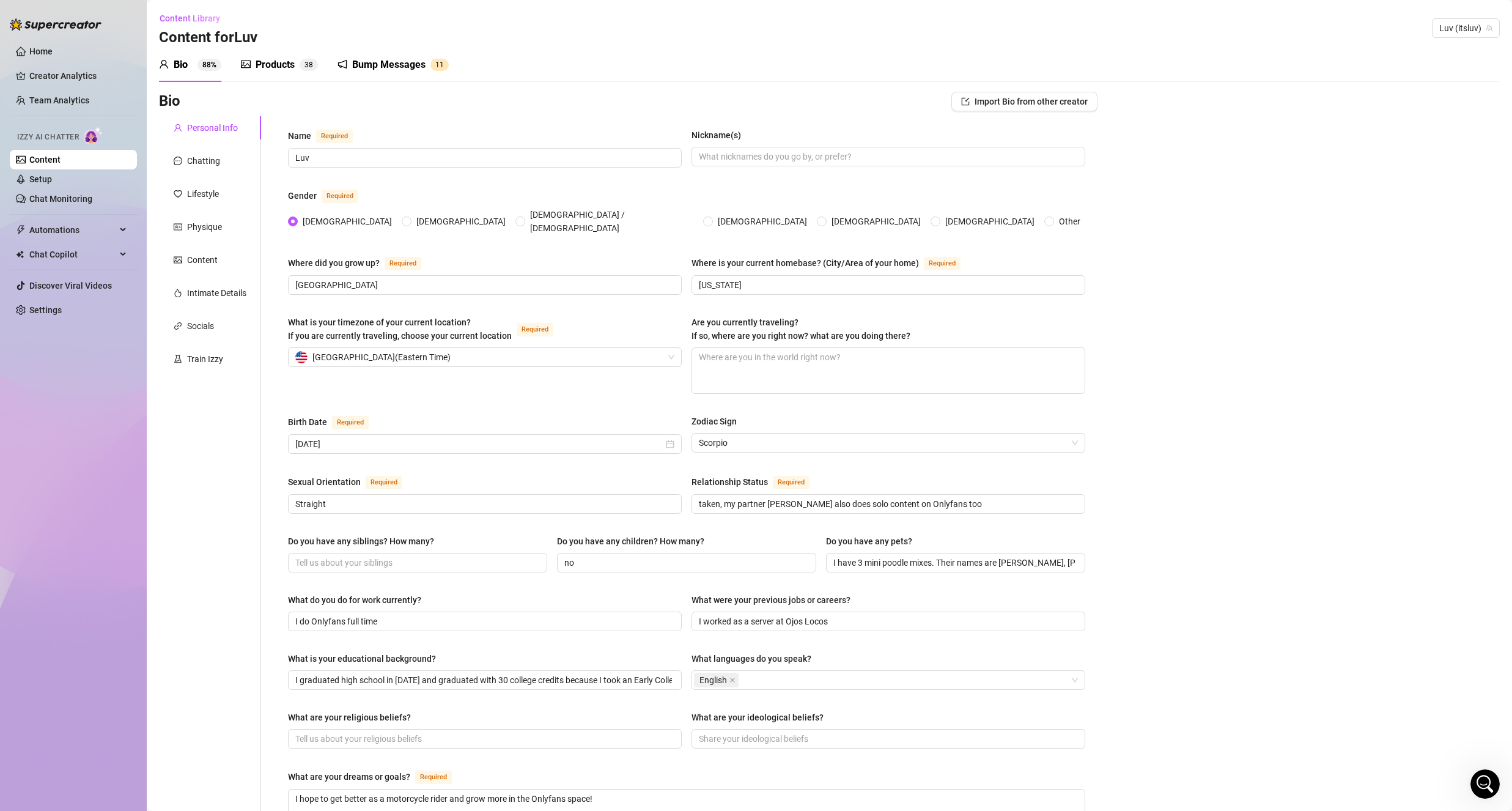
click at [286, 63] on div "Products" at bounding box center [275, 64] width 39 height 15
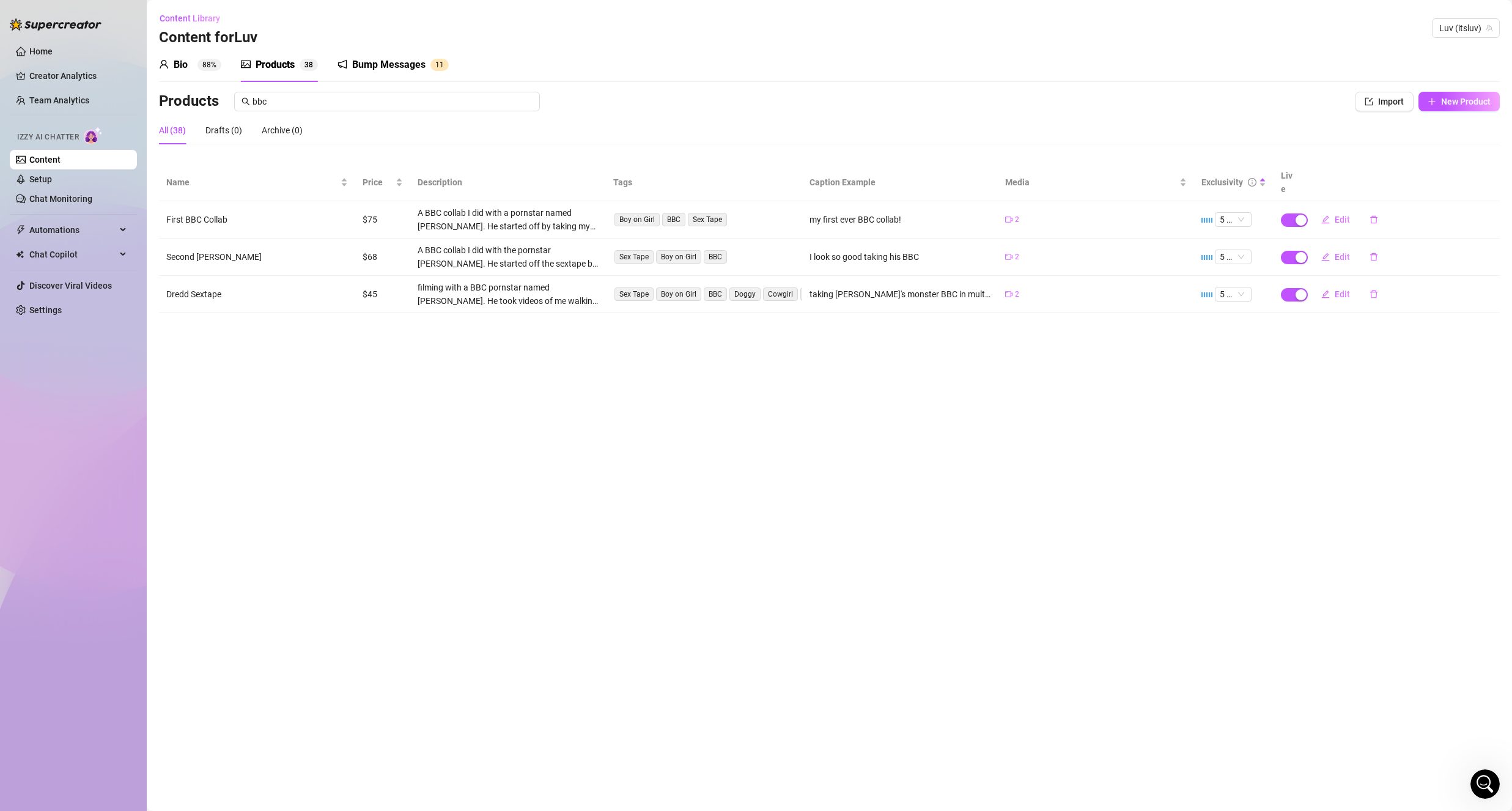
click at [61, 159] on link "Content" at bounding box center [45, 160] width 31 height 10
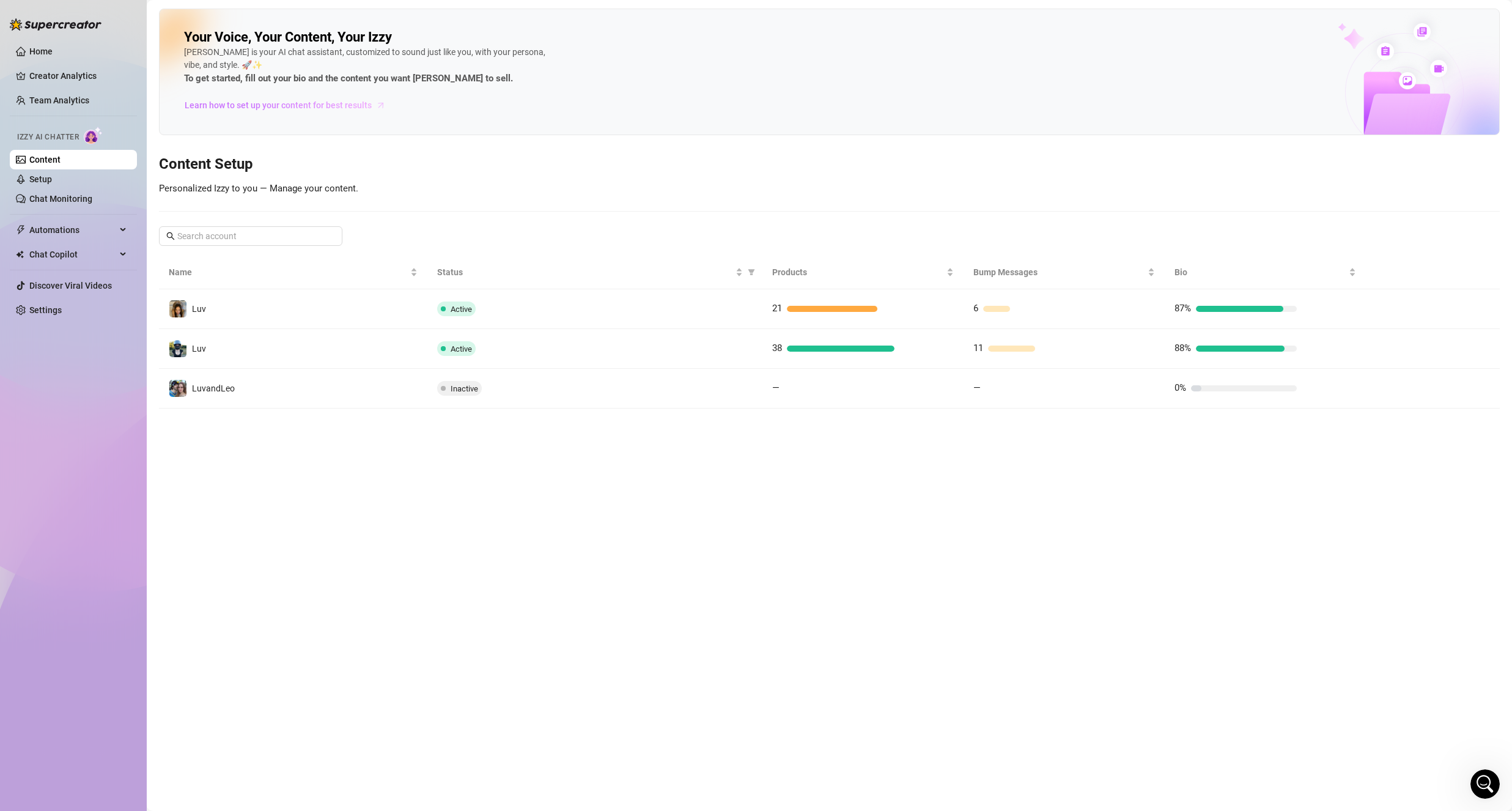
click at [314, 99] on span "Learn how to set up your content for best results" at bounding box center [278, 105] width 187 height 14
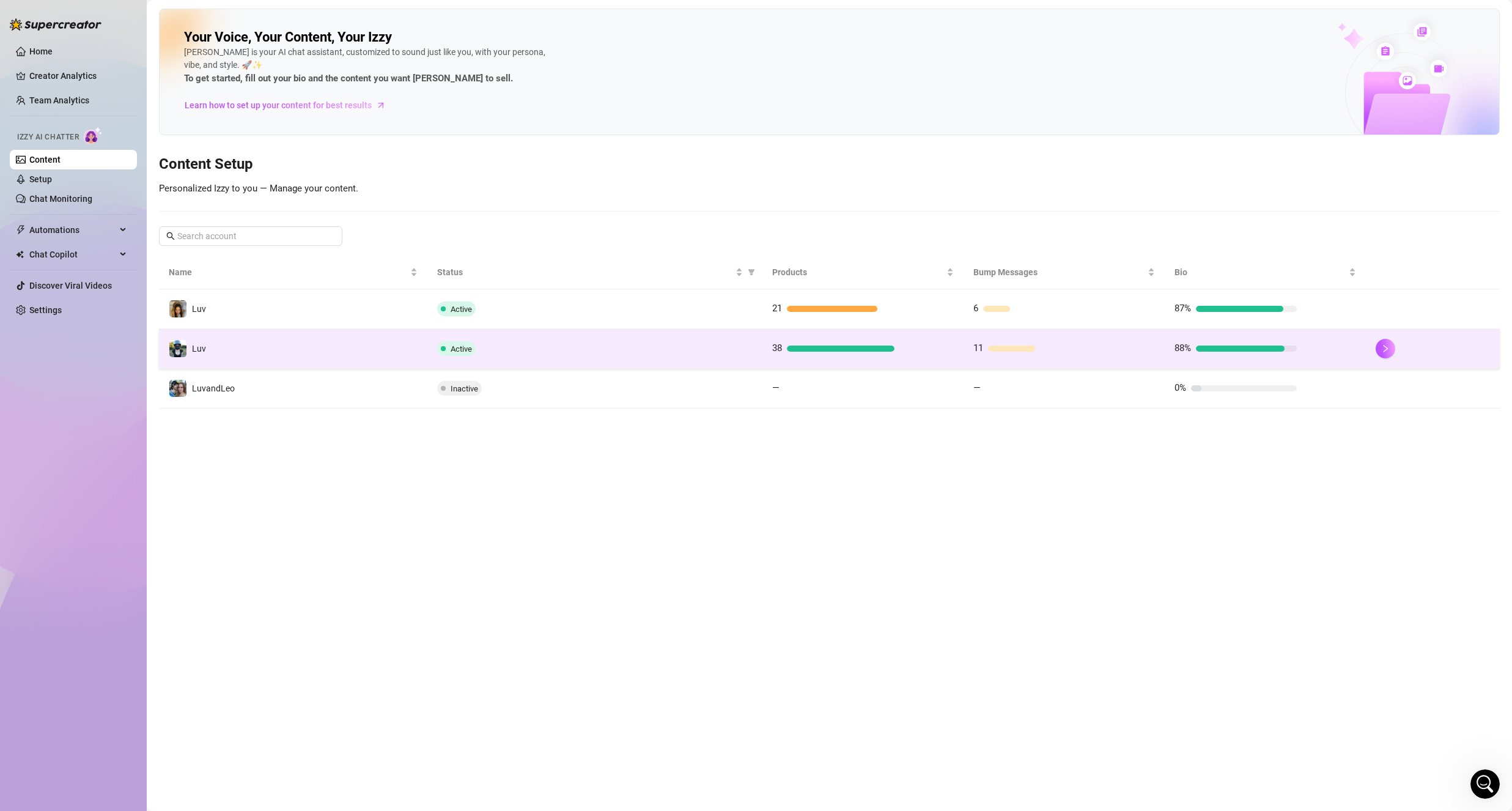
click at [253, 353] on td "Luv" at bounding box center [294, 349] width 269 height 40
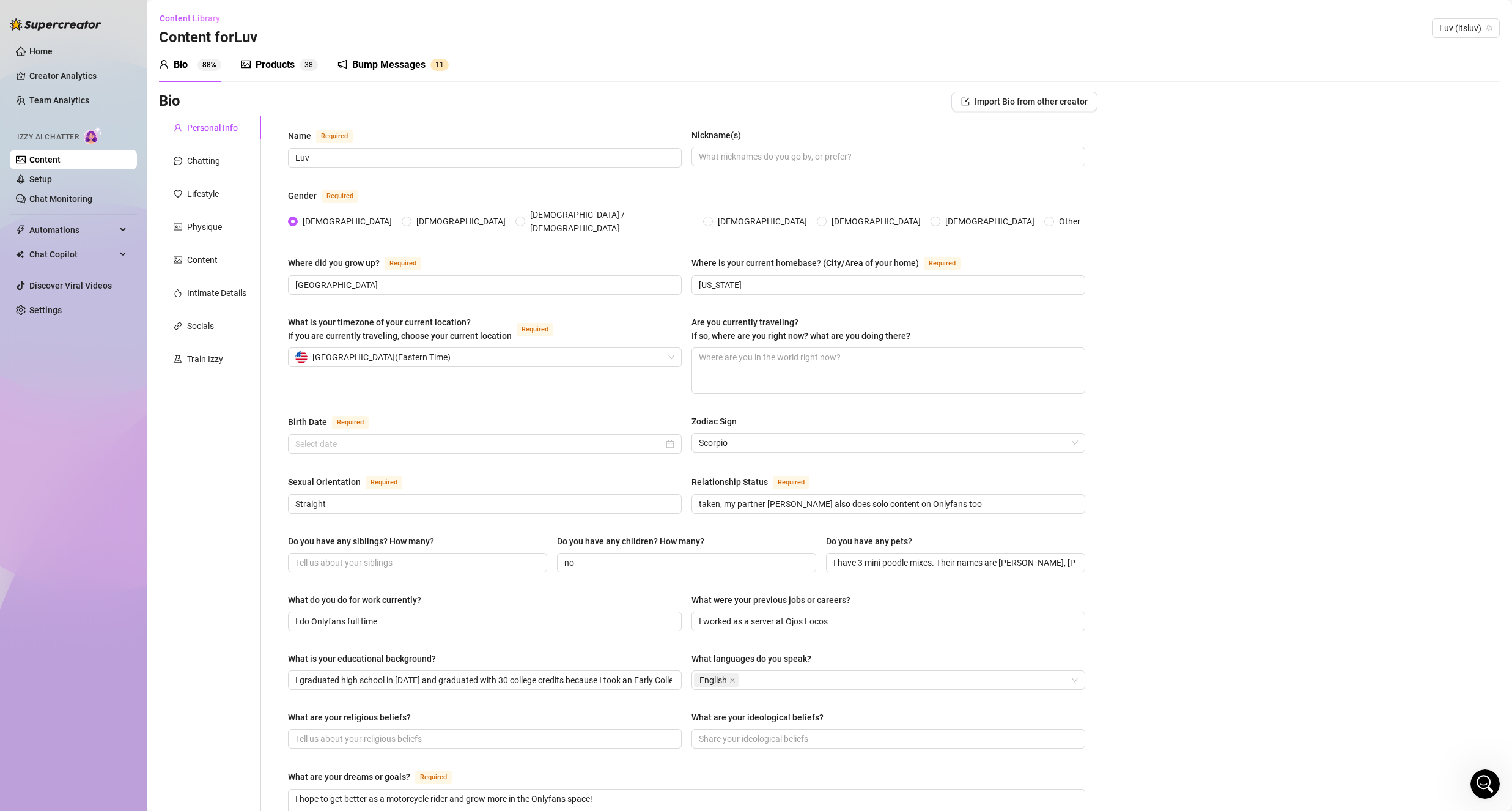
radio input "true"
type input "[DATE]"
click at [265, 61] on div "Products" at bounding box center [275, 64] width 39 height 15
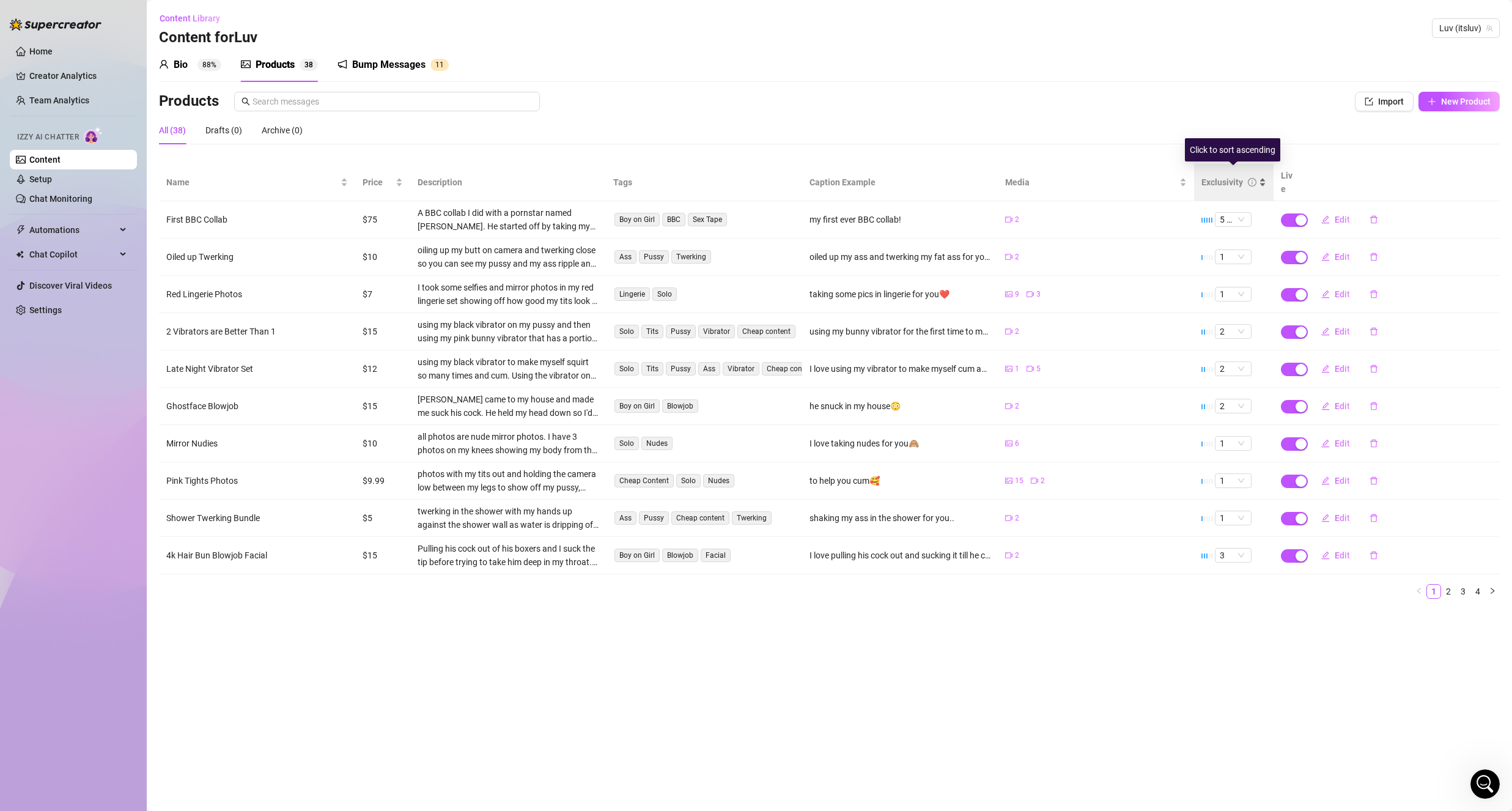
click at [1246, 179] on div "Exclusivity" at bounding box center [1228, 182] width 55 height 14
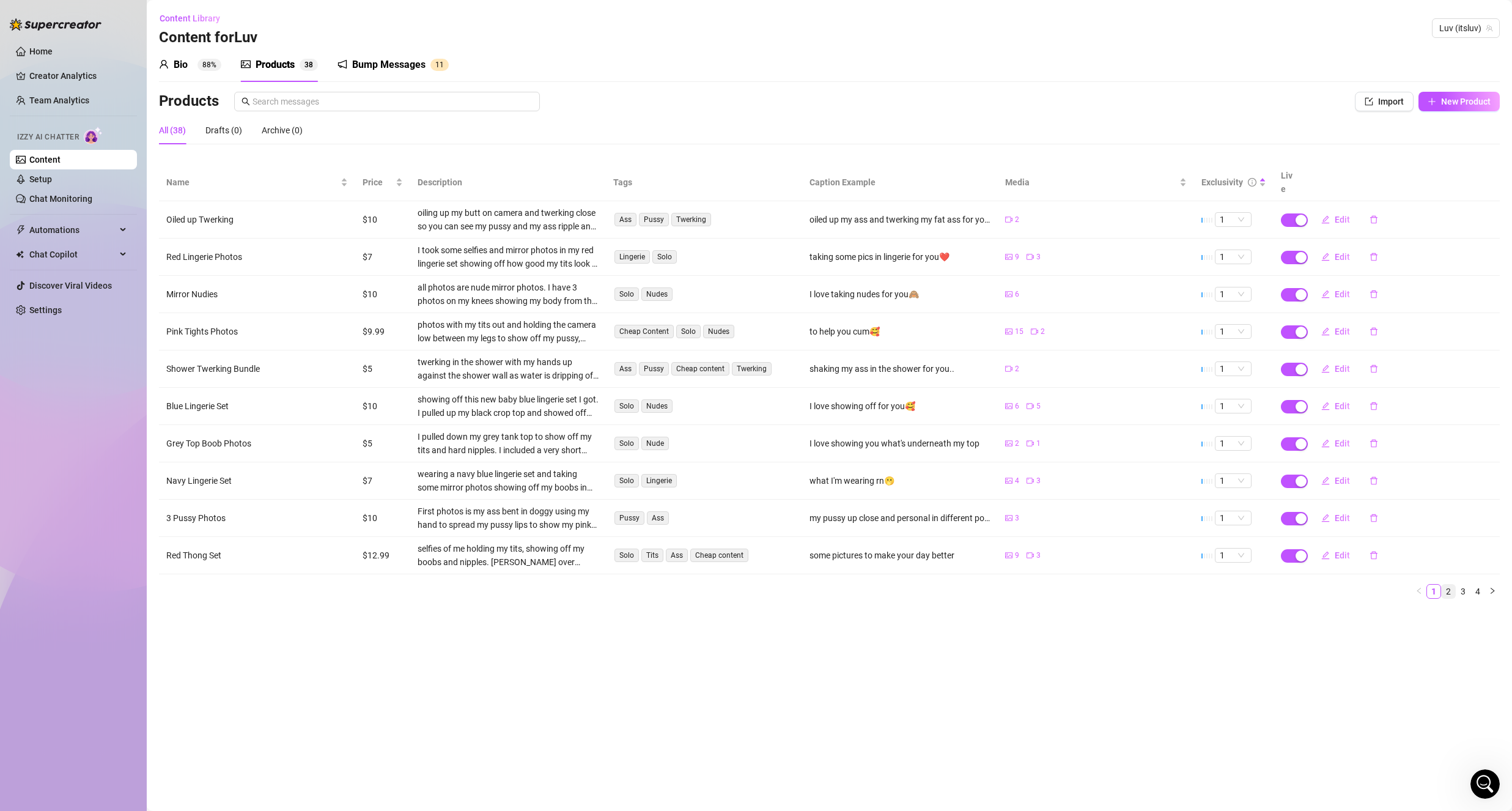
click at [1449, 584] on link "2" at bounding box center [1448, 591] width 14 height 14
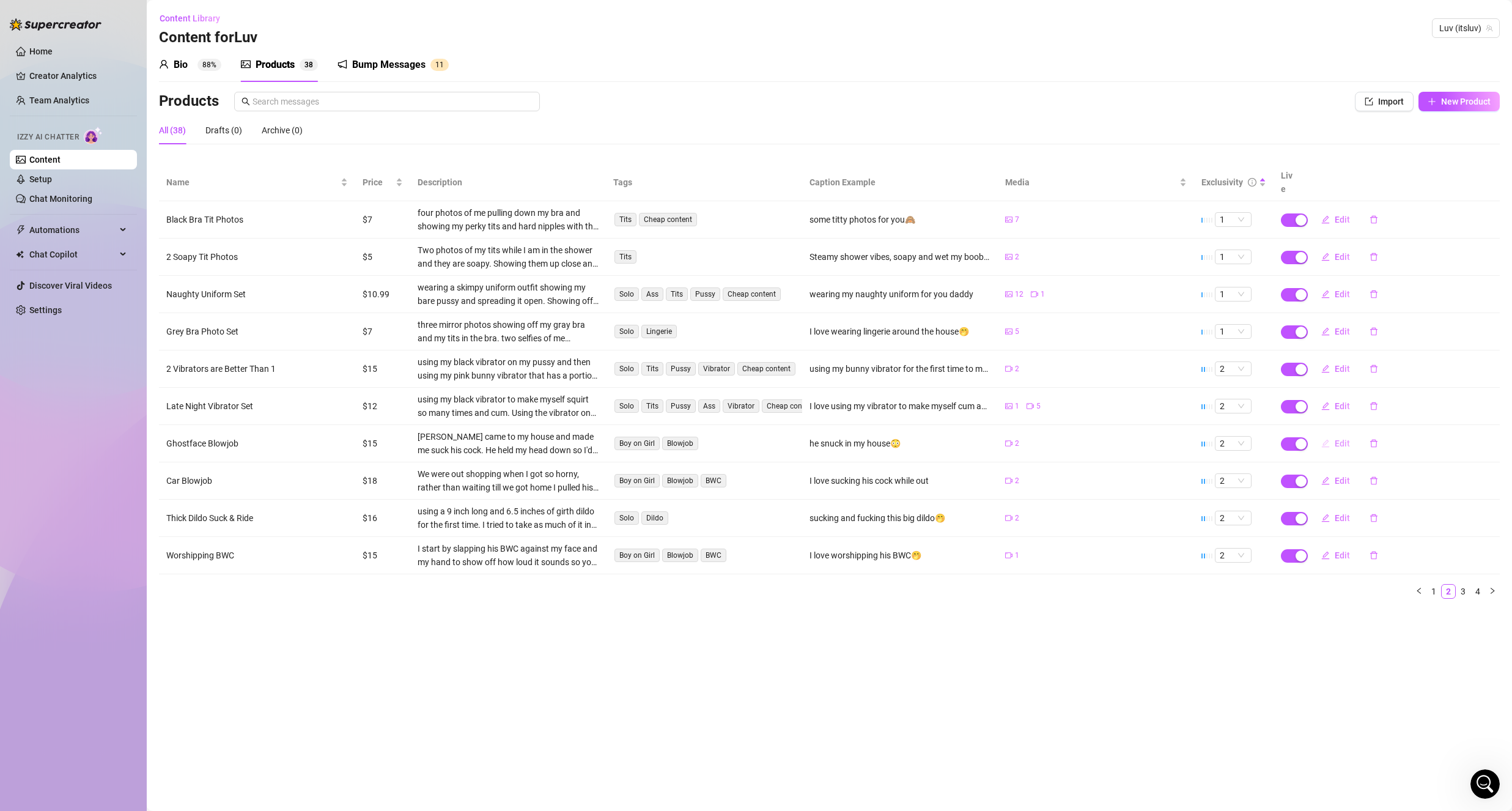
click at [1335, 439] on span "Edit" at bounding box center [1342, 444] width 15 height 10
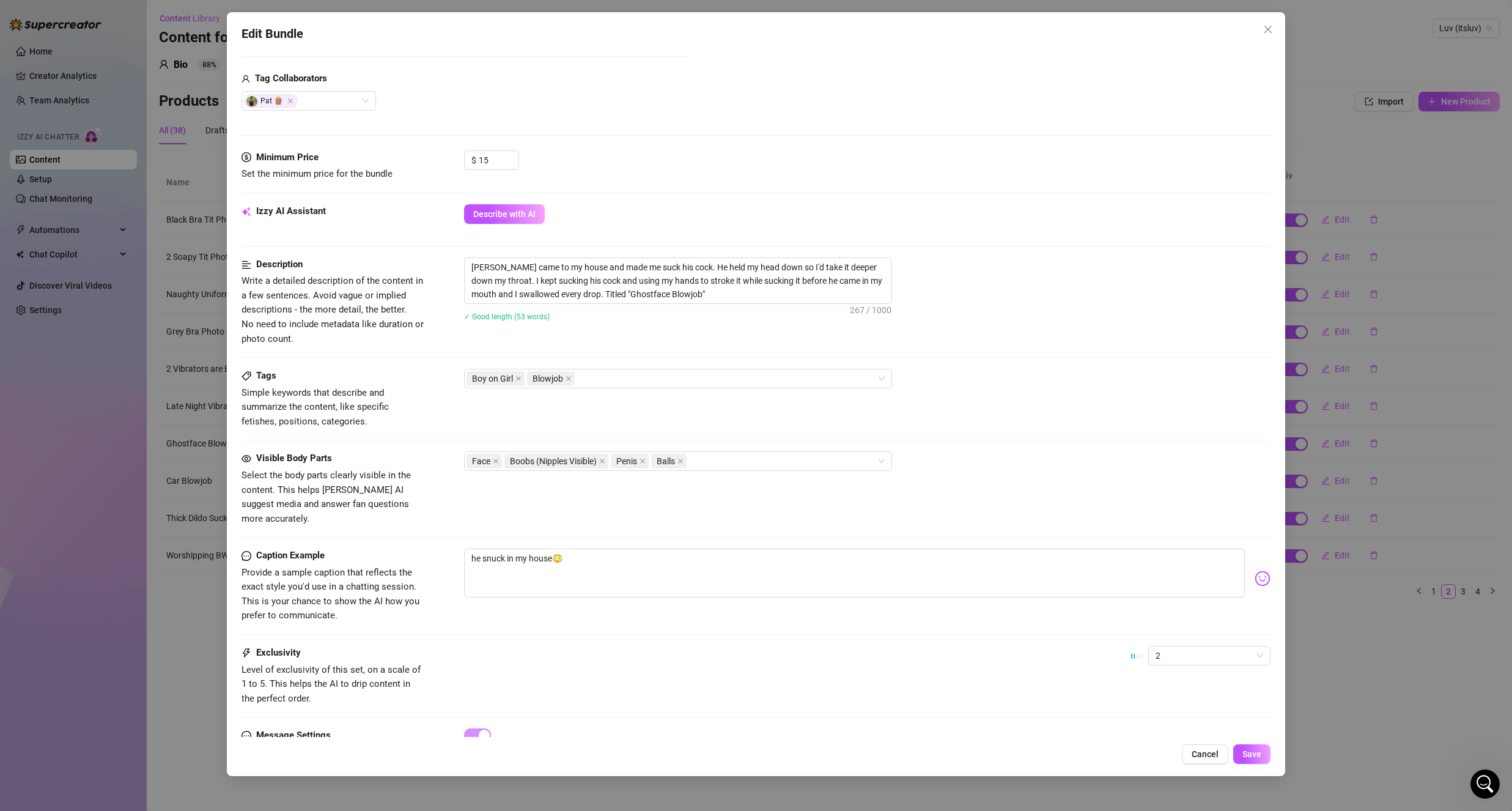
scroll to position [339, 0]
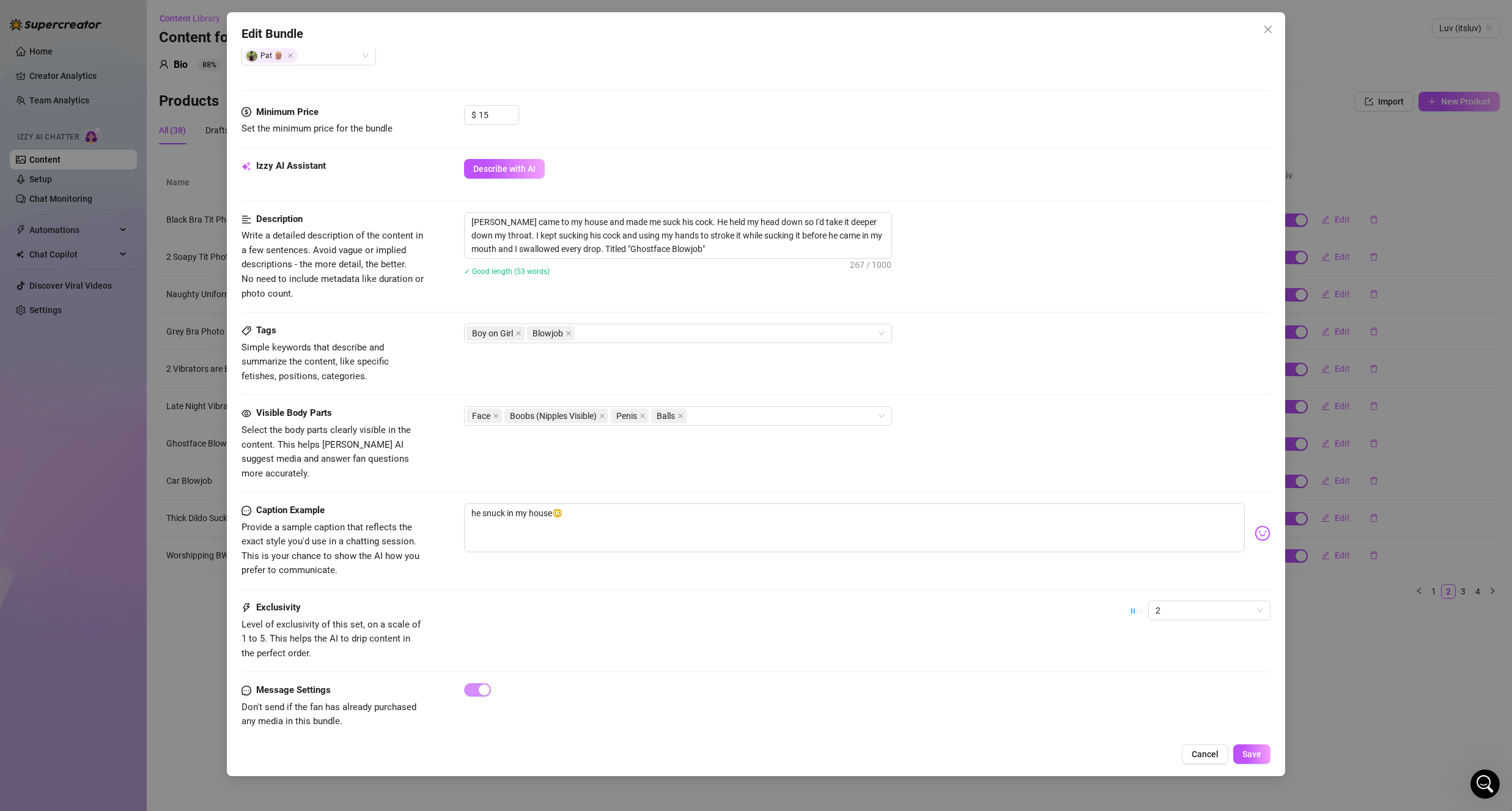
drag, startPoint x: 1159, startPoint y: 599, endPoint x: 1163, endPoint y: 607, distance: 8.9
click at [1159, 601] on span "2" at bounding box center [1209, 610] width 108 height 19
drag, startPoint x: 1183, startPoint y: 660, endPoint x: 1214, endPoint y: 698, distance: 49.0
click at [1183, 660] on div "3" at bounding box center [1199, 659] width 103 height 14
click at [1256, 750] on button "Save" at bounding box center [1251, 754] width 37 height 19
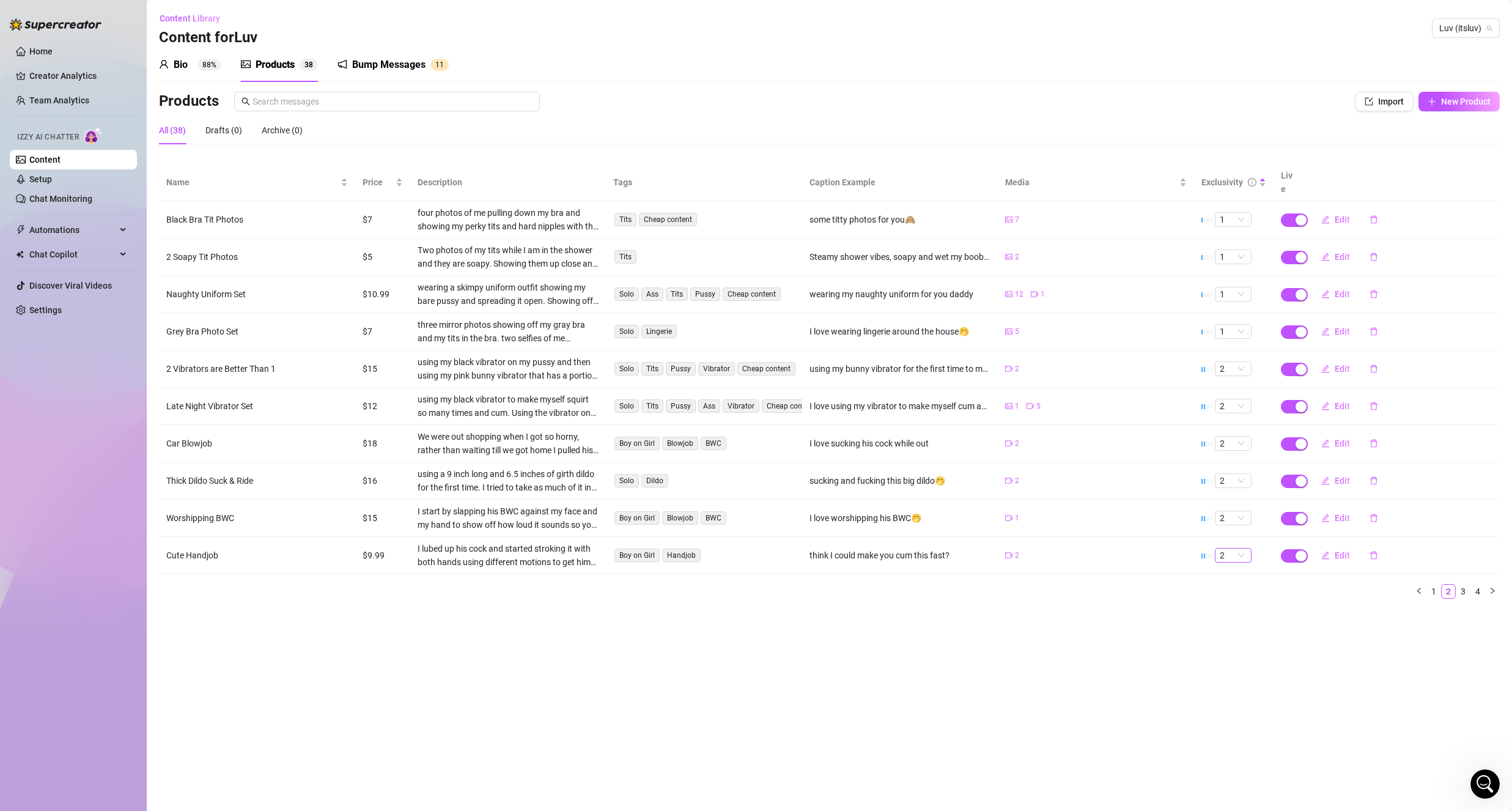
click at [1225, 549] on span "2" at bounding box center [1233, 555] width 27 height 14
click at [1313, 613] on main "Content Library Content for [PERSON_NAME] (itsluv) Bio 88% Products 3 8 Bump Me…" at bounding box center [828, 405] width 1365 height 811
drag, startPoint x: 1229, startPoint y: 509, endPoint x: 1232, endPoint y: 524, distance: 15.3
click at [1228, 512] on span "2" at bounding box center [1233, 518] width 27 height 14
click at [1237, 565] on div "3" at bounding box center [1233, 565] width 17 height 14
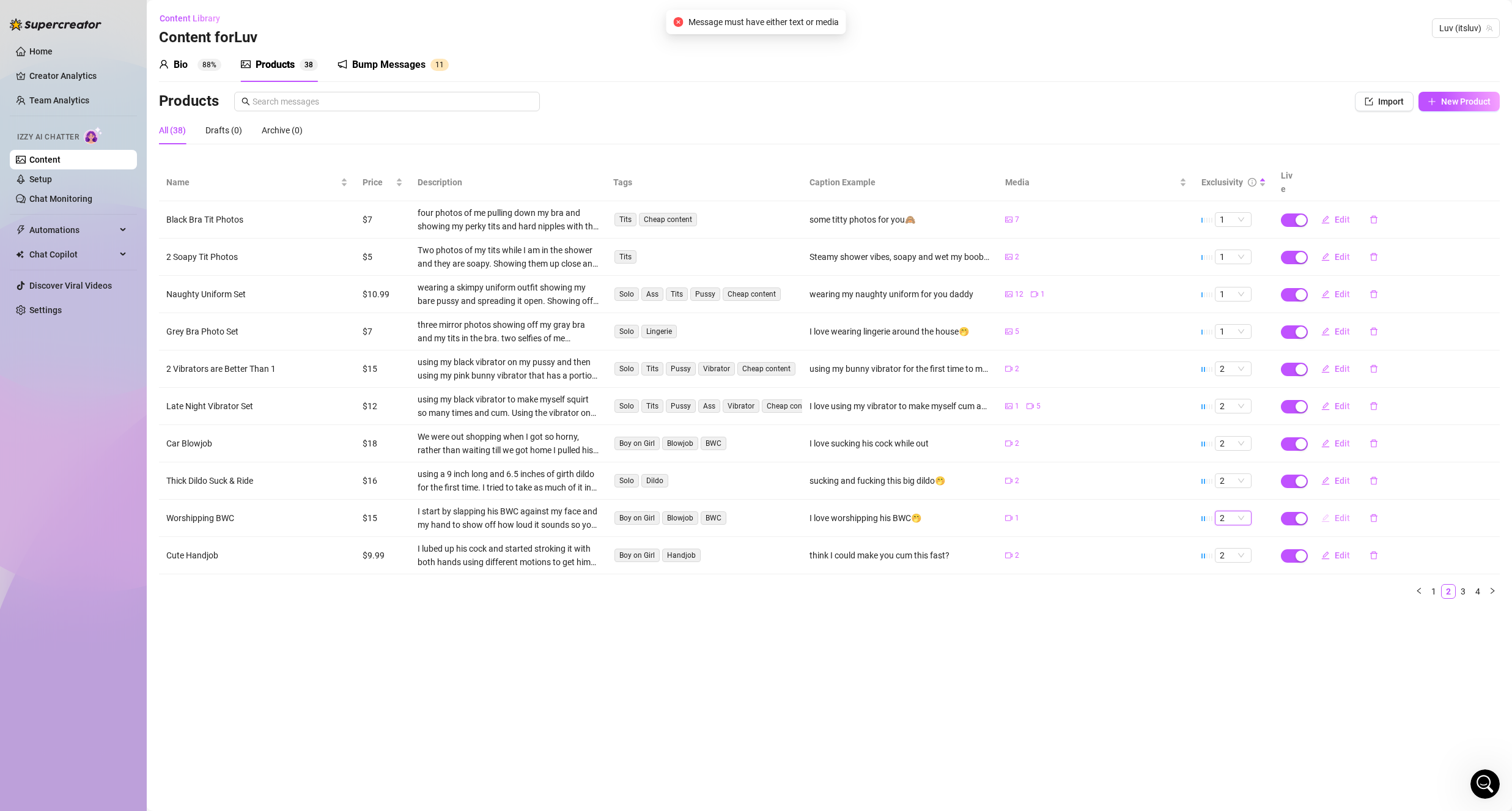
click at [1340, 513] on span "Edit" at bounding box center [1342, 518] width 15 height 10
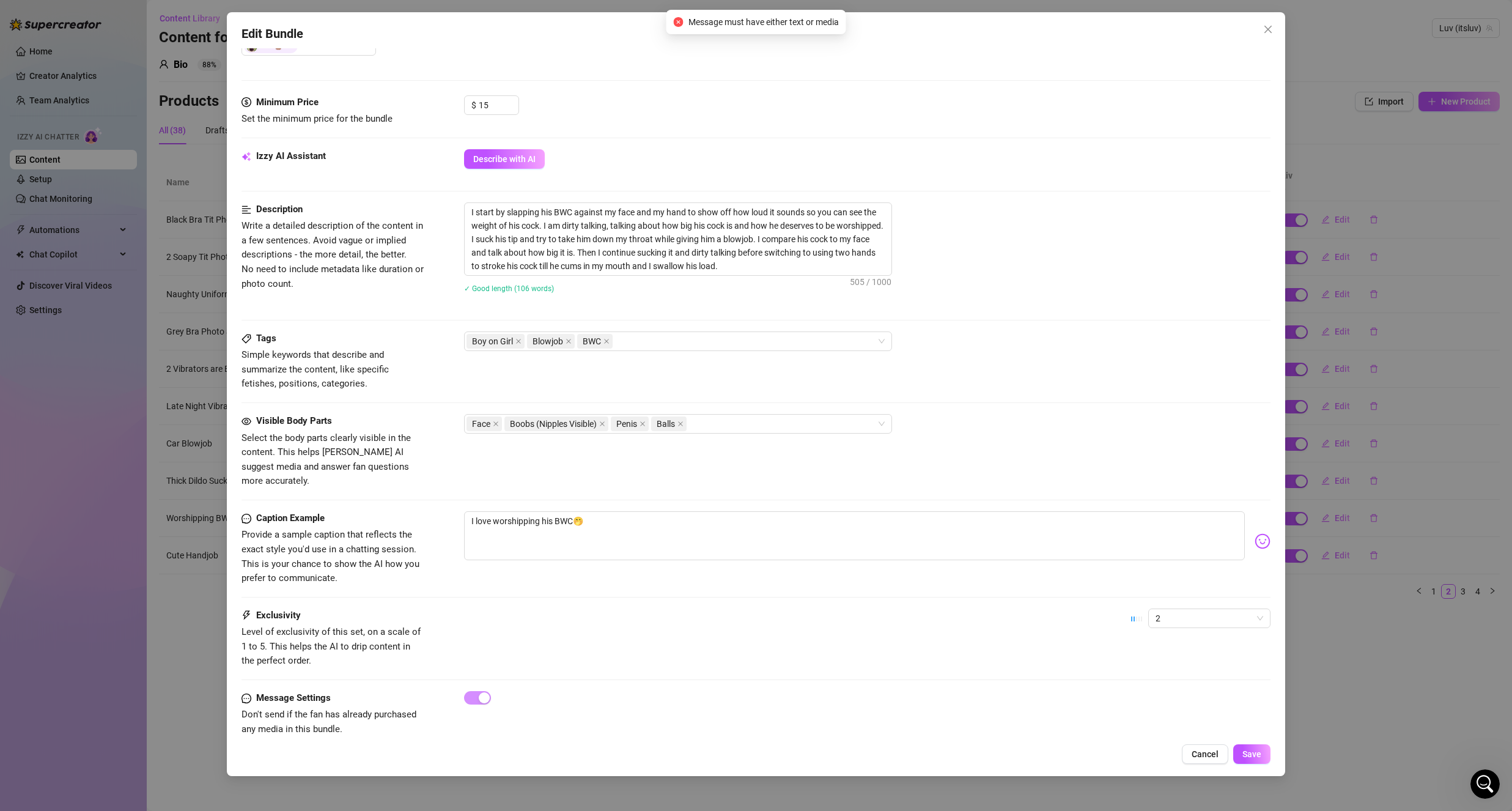
scroll to position [357, 0]
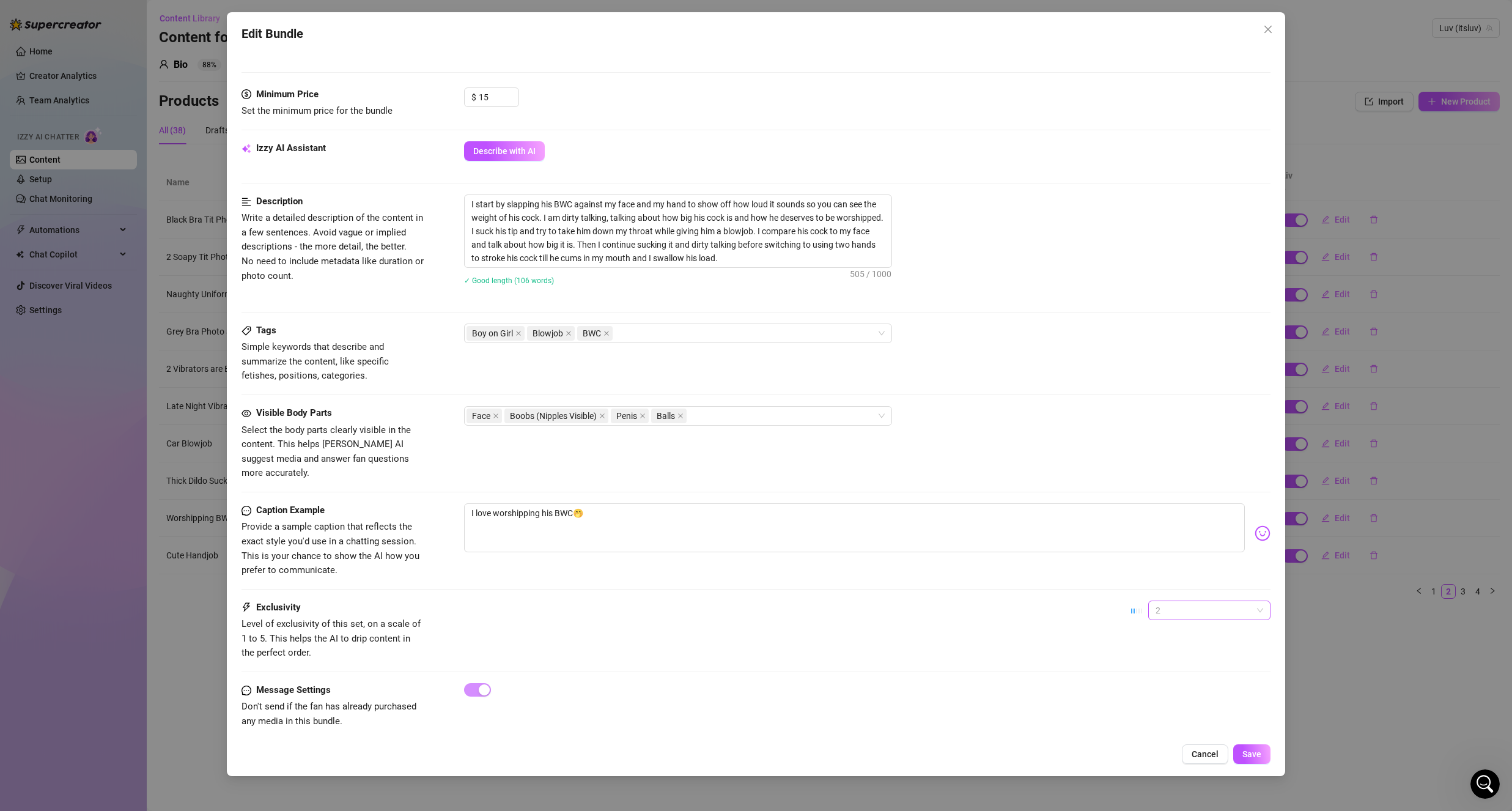
click at [1171, 604] on span "2" at bounding box center [1209, 610] width 108 height 19
click at [1178, 662] on div "3" at bounding box center [1199, 659] width 103 height 14
click at [1253, 748] on button "Save" at bounding box center [1251, 754] width 37 height 19
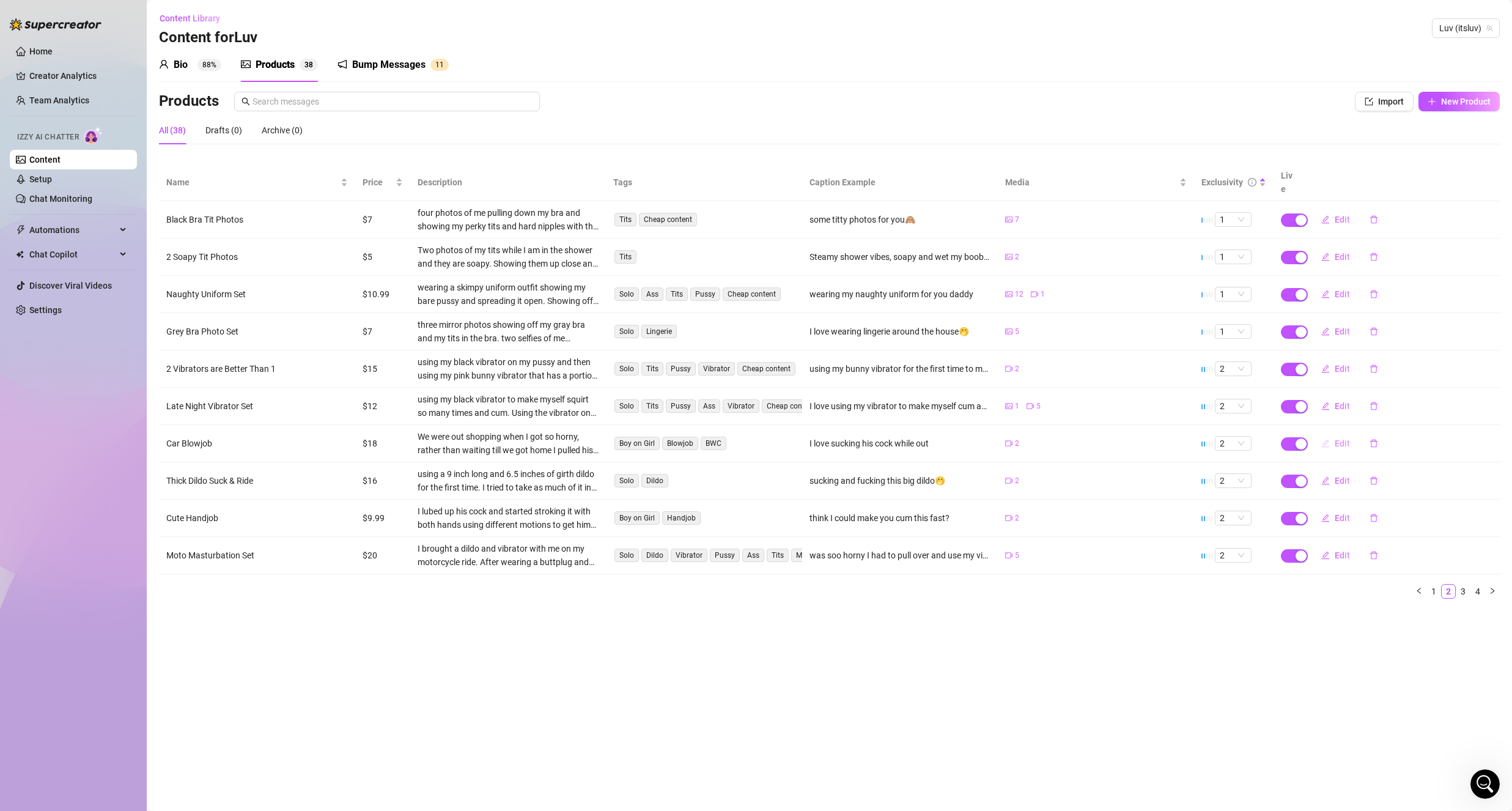
click at [1331, 434] on button "Edit" at bounding box center [1336, 443] width 49 height 19
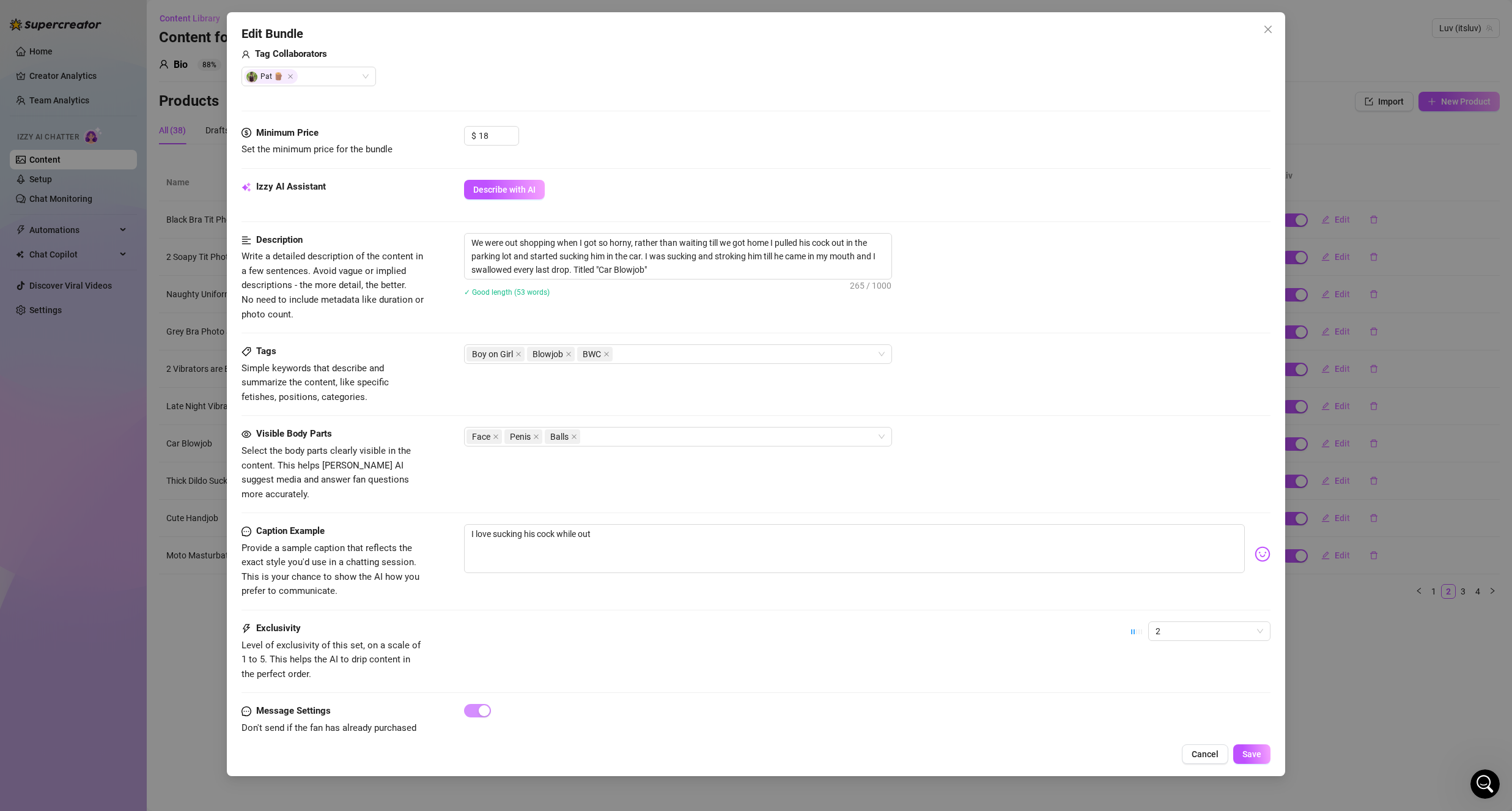
scroll to position [339, 0]
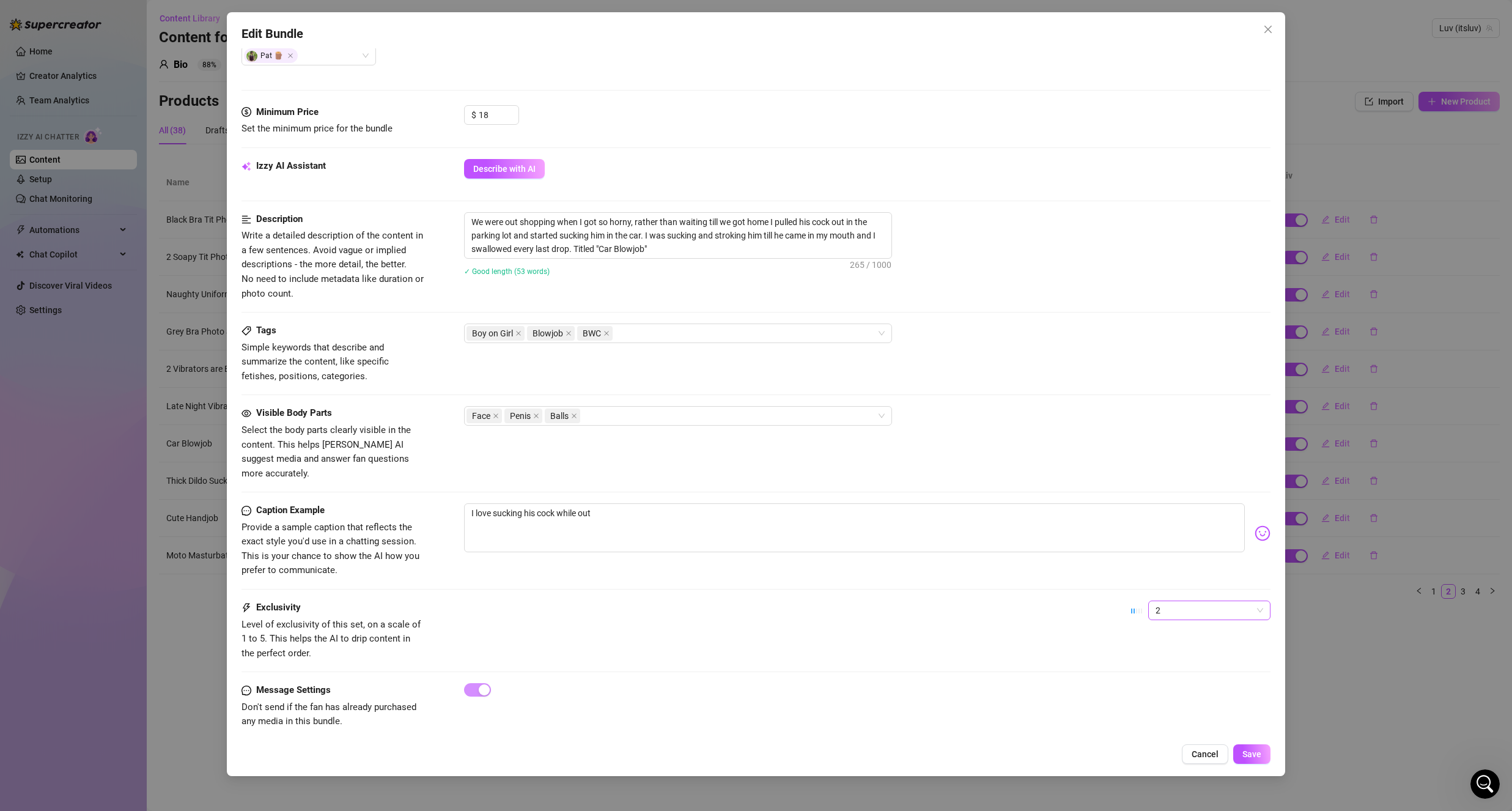
drag, startPoint x: 1176, startPoint y: 597, endPoint x: 1178, endPoint y: 604, distance: 7.3
click at [1176, 601] on span "2" at bounding box center [1209, 610] width 108 height 19
click at [1171, 660] on div "3" at bounding box center [1199, 659] width 103 height 14
click at [1253, 752] on span "Save" at bounding box center [1251, 755] width 19 height 10
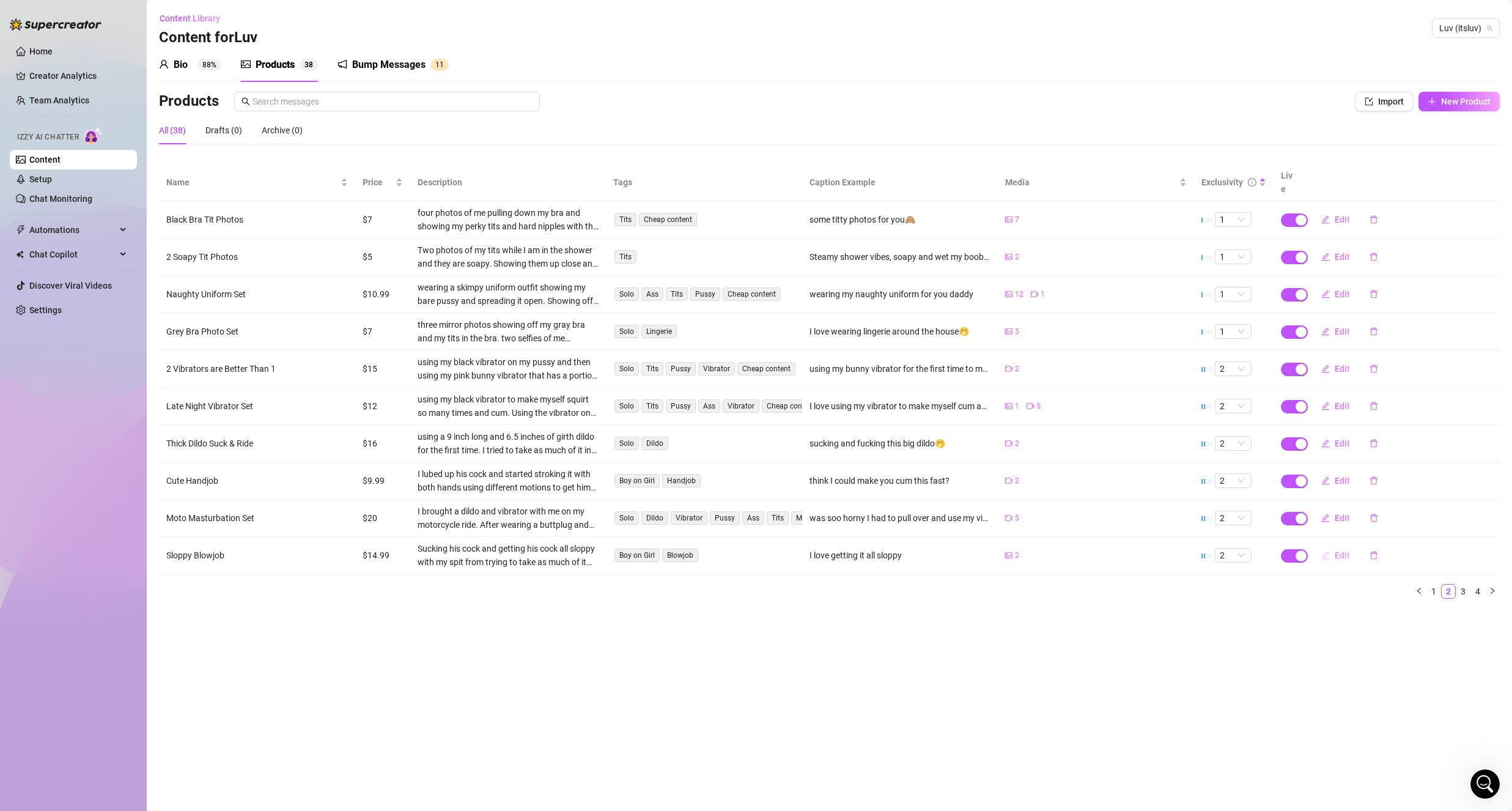
click at [1333, 546] on button "Edit" at bounding box center [1336, 555] width 49 height 19
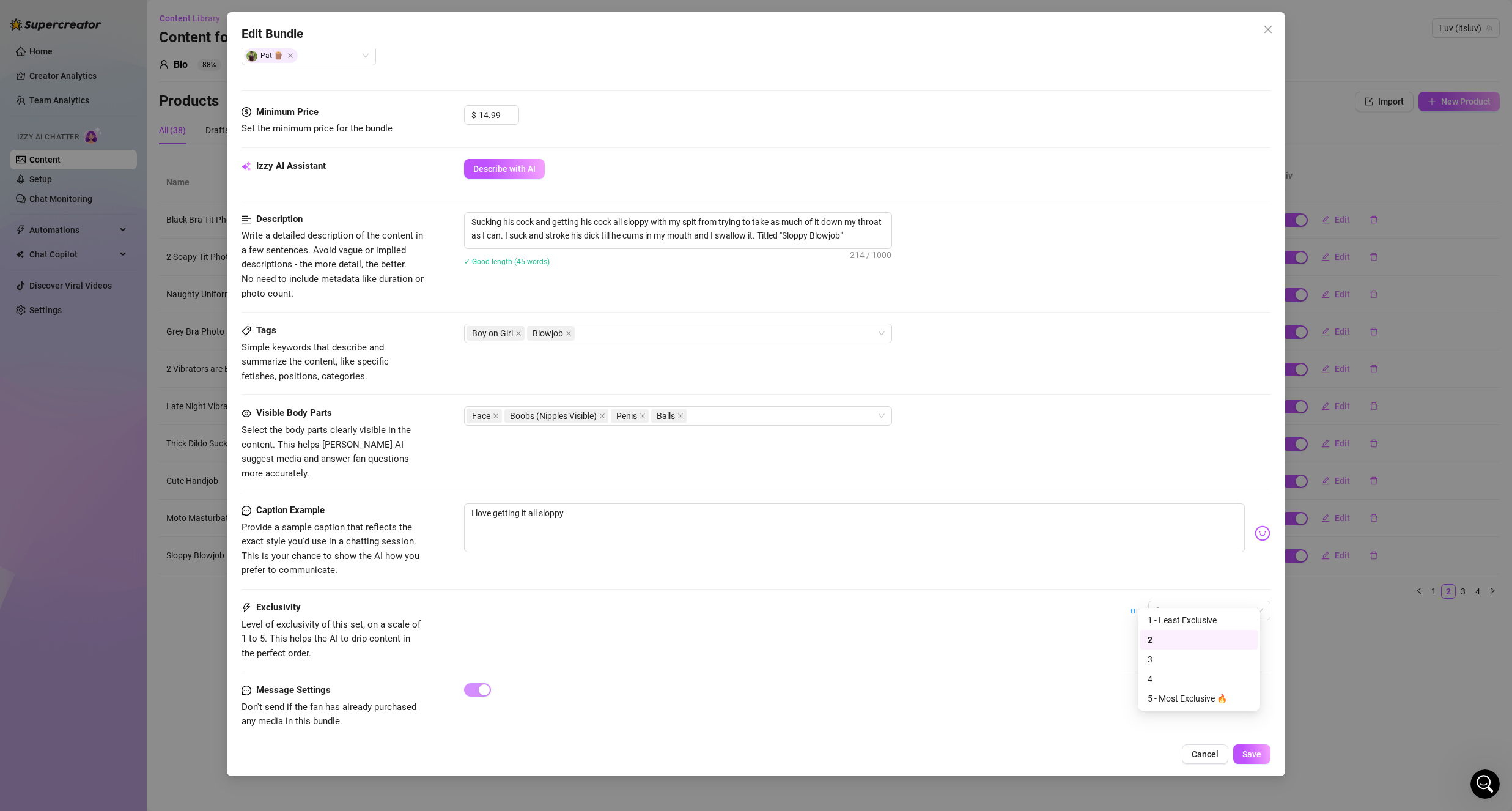
drag, startPoint x: 1201, startPoint y: 595, endPoint x: 1186, endPoint y: 638, distance: 45.5
click at [1201, 601] on span "2" at bounding box center [1209, 610] width 108 height 19
click at [1179, 656] on div "3" at bounding box center [1199, 659] width 103 height 14
click at [1248, 752] on span "Save" at bounding box center [1251, 755] width 19 height 10
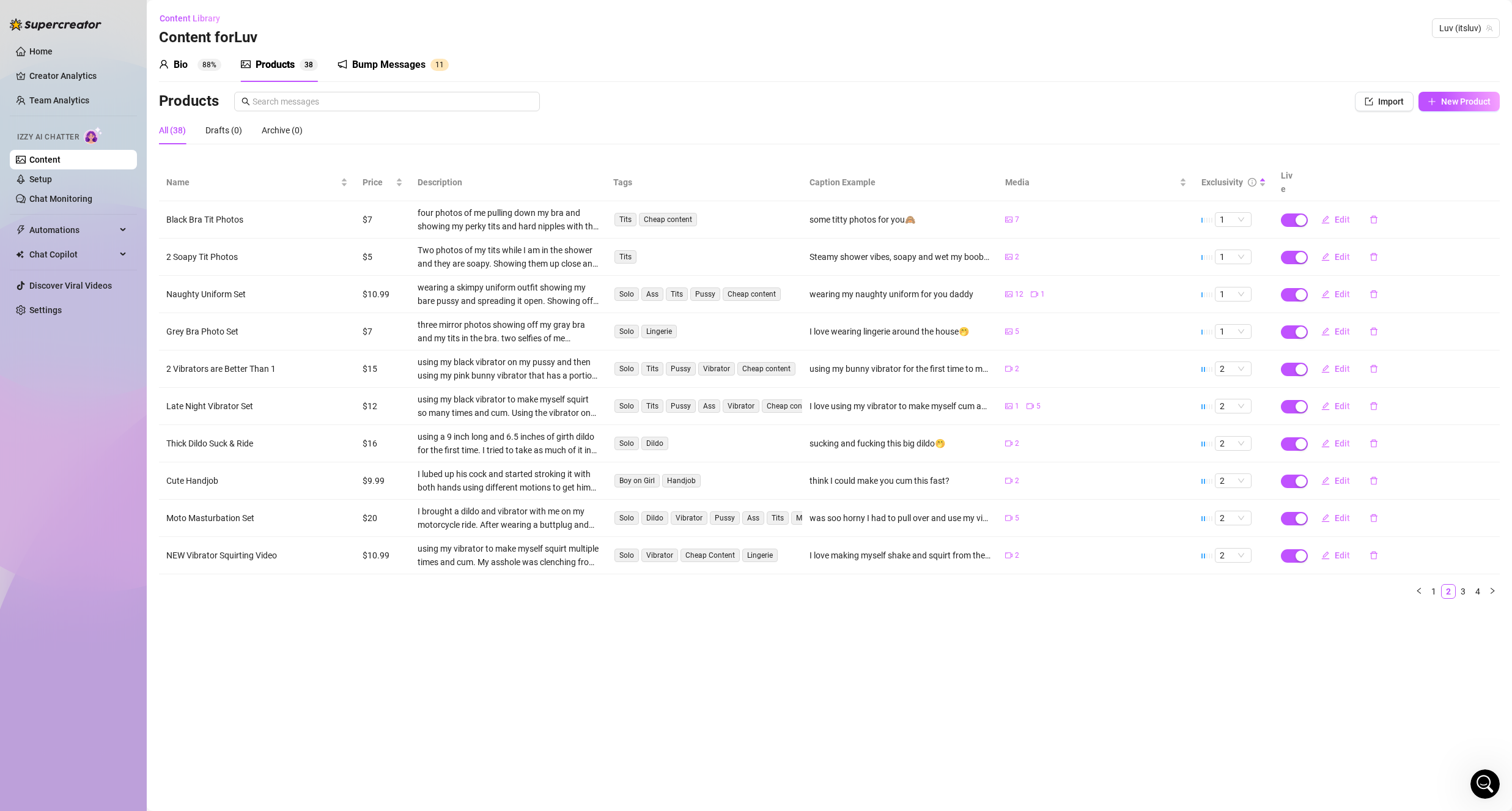
click at [998, 546] on td "2" at bounding box center [1096, 556] width 196 height 37
click at [1331, 471] on button "Edit" at bounding box center [1336, 480] width 49 height 19
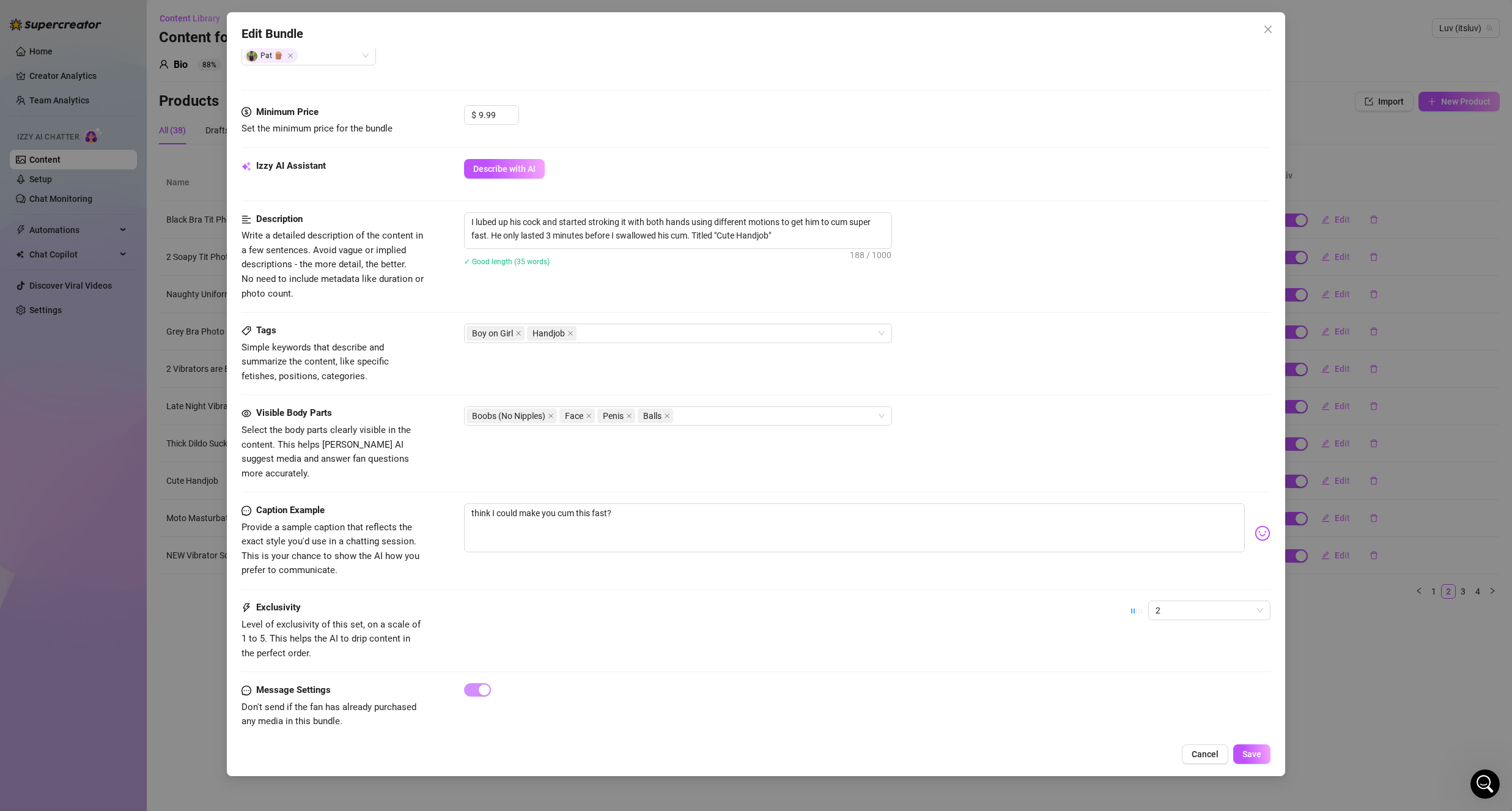
click at [1197, 756] on span "Cancel" at bounding box center [1205, 755] width 27 height 10
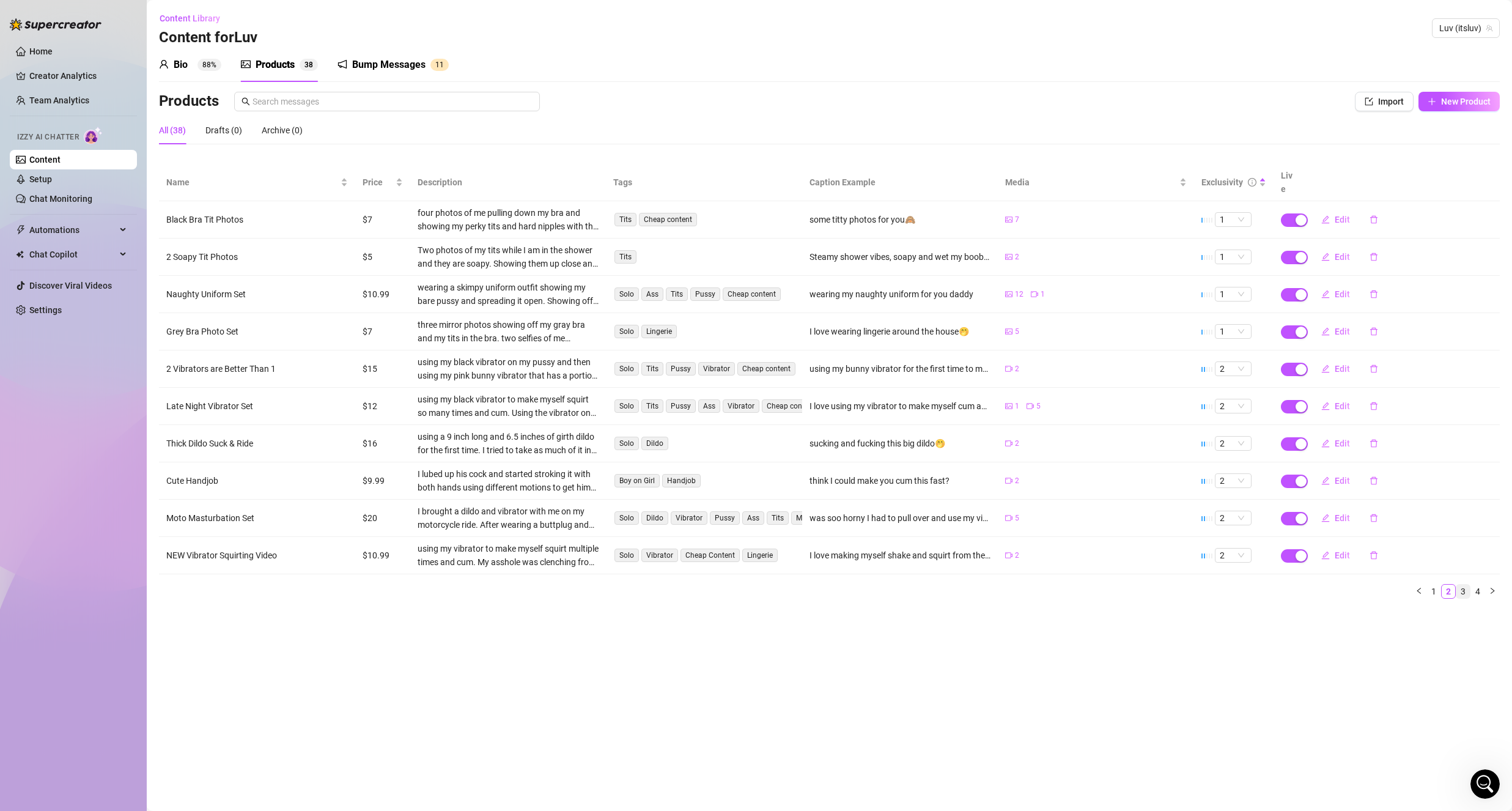
click at [1465, 584] on link "3" at bounding box center [1463, 591] width 14 height 14
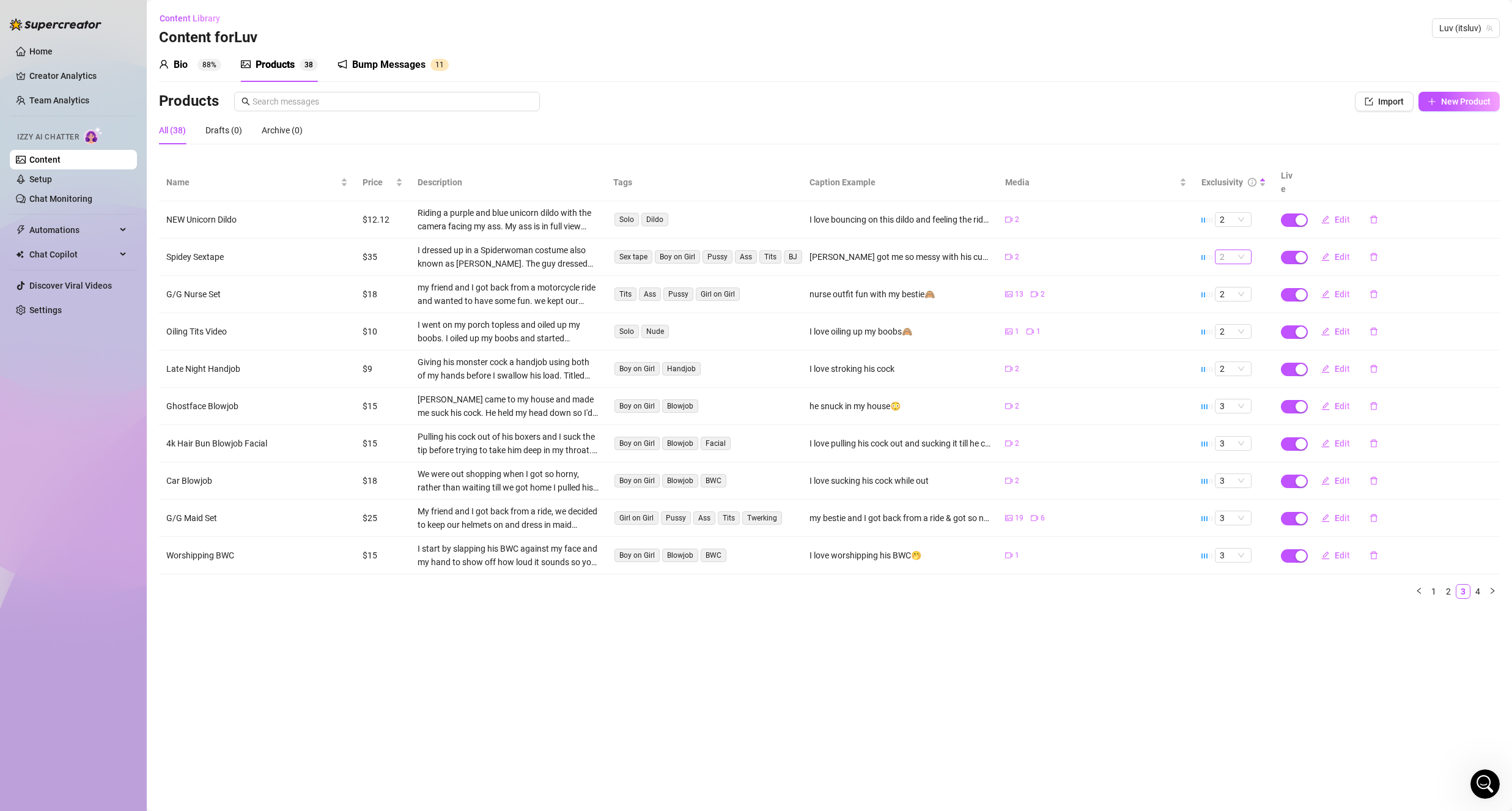
click at [1233, 250] on span "2" at bounding box center [1233, 257] width 27 height 14
click at [1349, 247] on button "Edit" at bounding box center [1336, 257] width 49 height 19
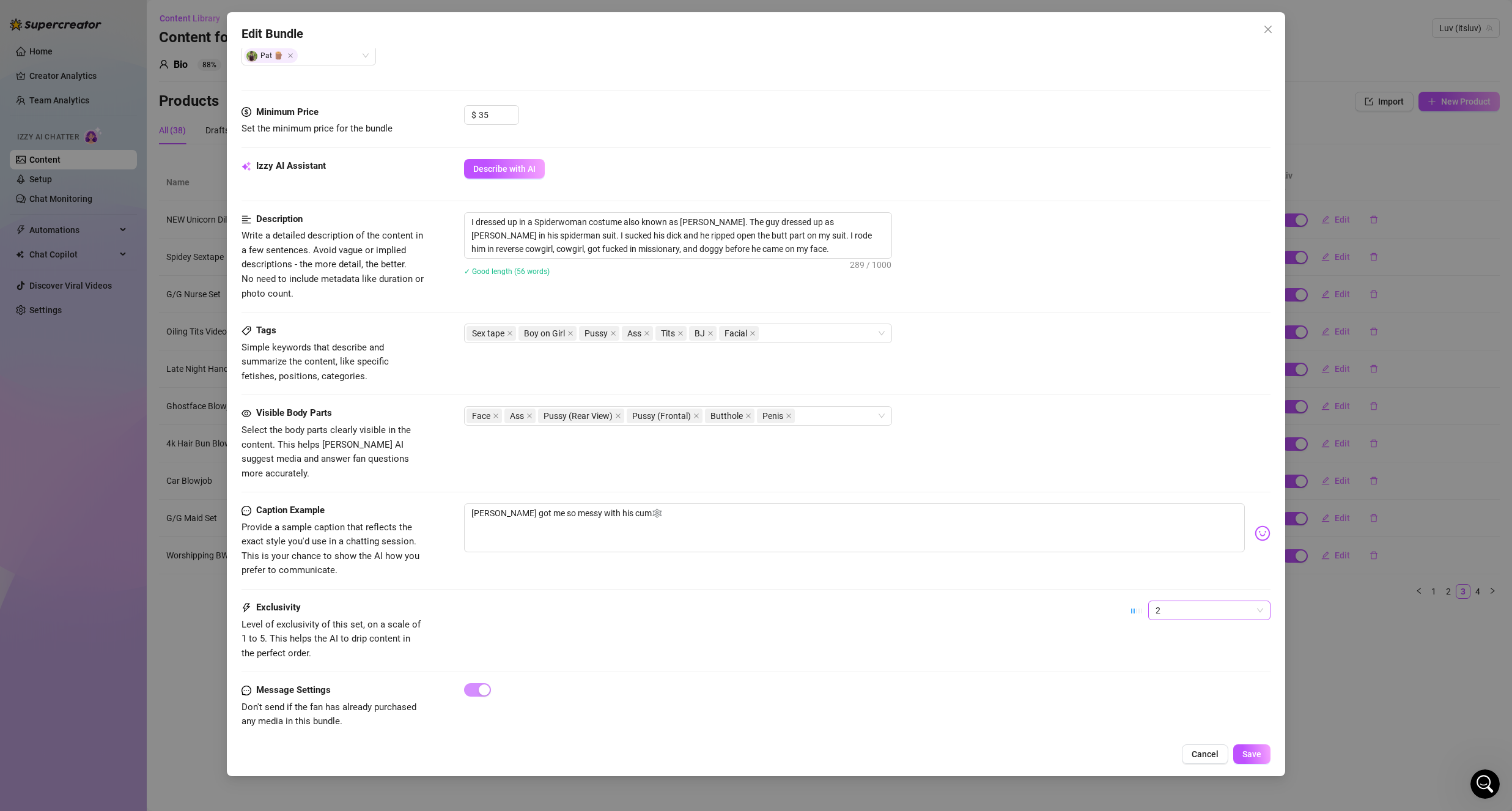
click at [1170, 601] on span "2" at bounding box center [1209, 610] width 108 height 19
drag, startPoint x: 1163, startPoint y: 675, endPoint x: 1218, endPoint y: 720, distance: 71.1
click at [1163, 675] on div "4" at bounding box center [1199, 679] width 103 height 14
click at [1256, 746] on button "Save" at bounding box center [1251, 754] width 37 height 19
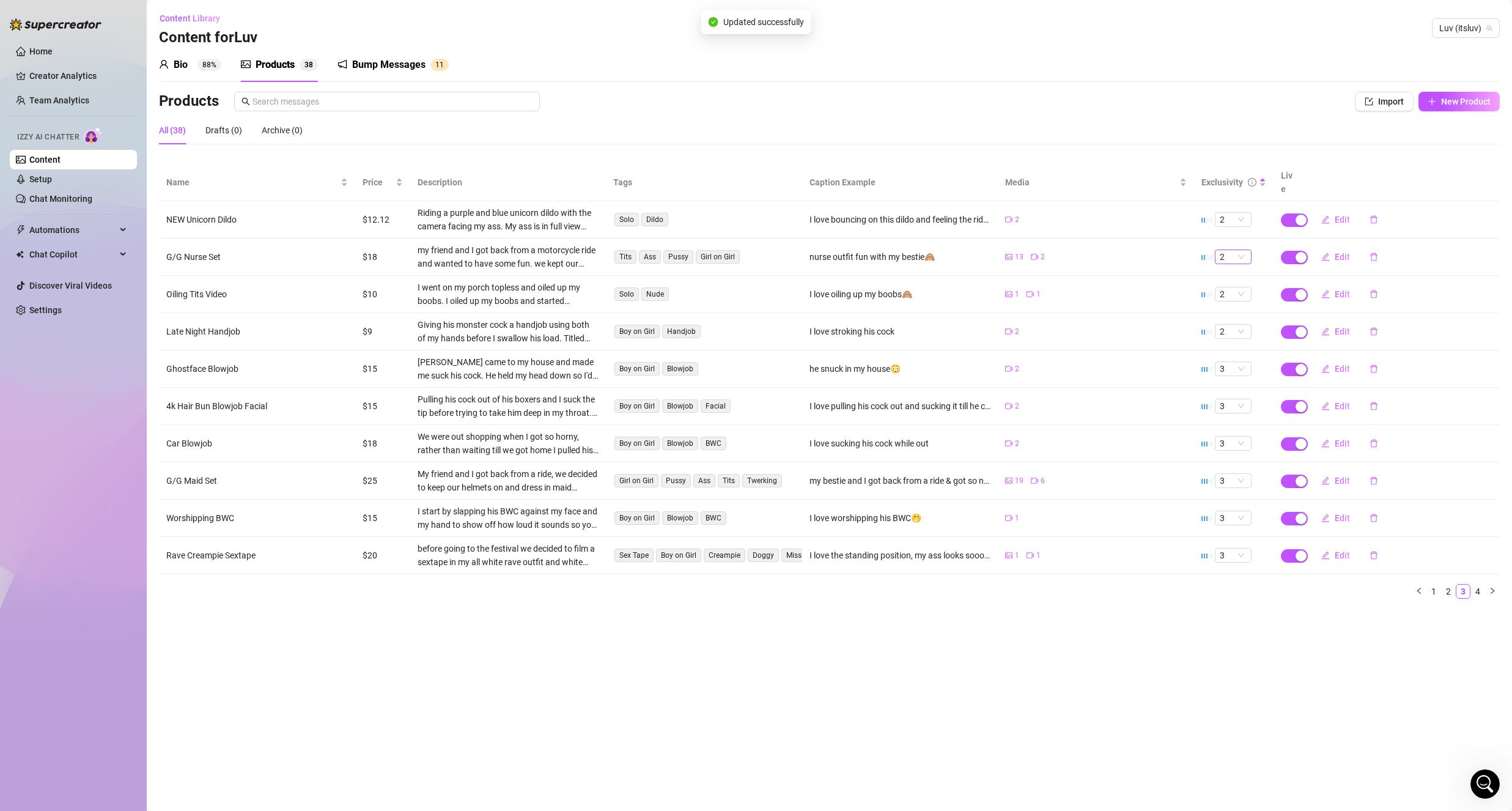
click at [1230, 250] on span "2" at bounding box center [1233, 257] width 27 height 14
click at [1229, 250] on span "2" at bounding box center [1233, 257] width 27 height 14
click at [1330, 550] on button "Edit" at bounding box center [1336, 555] width 49 height 19
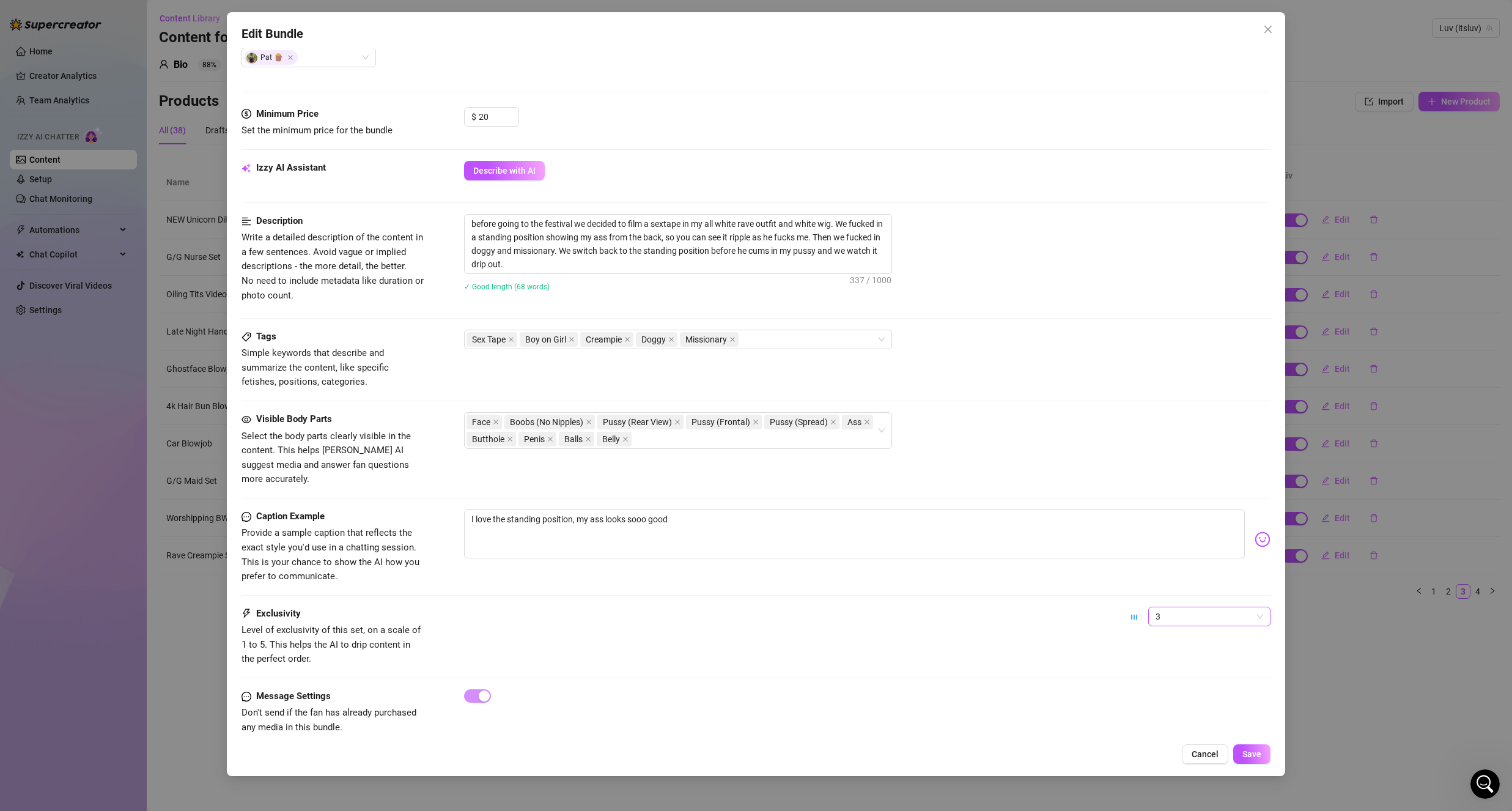
scroll to position [343, 0]
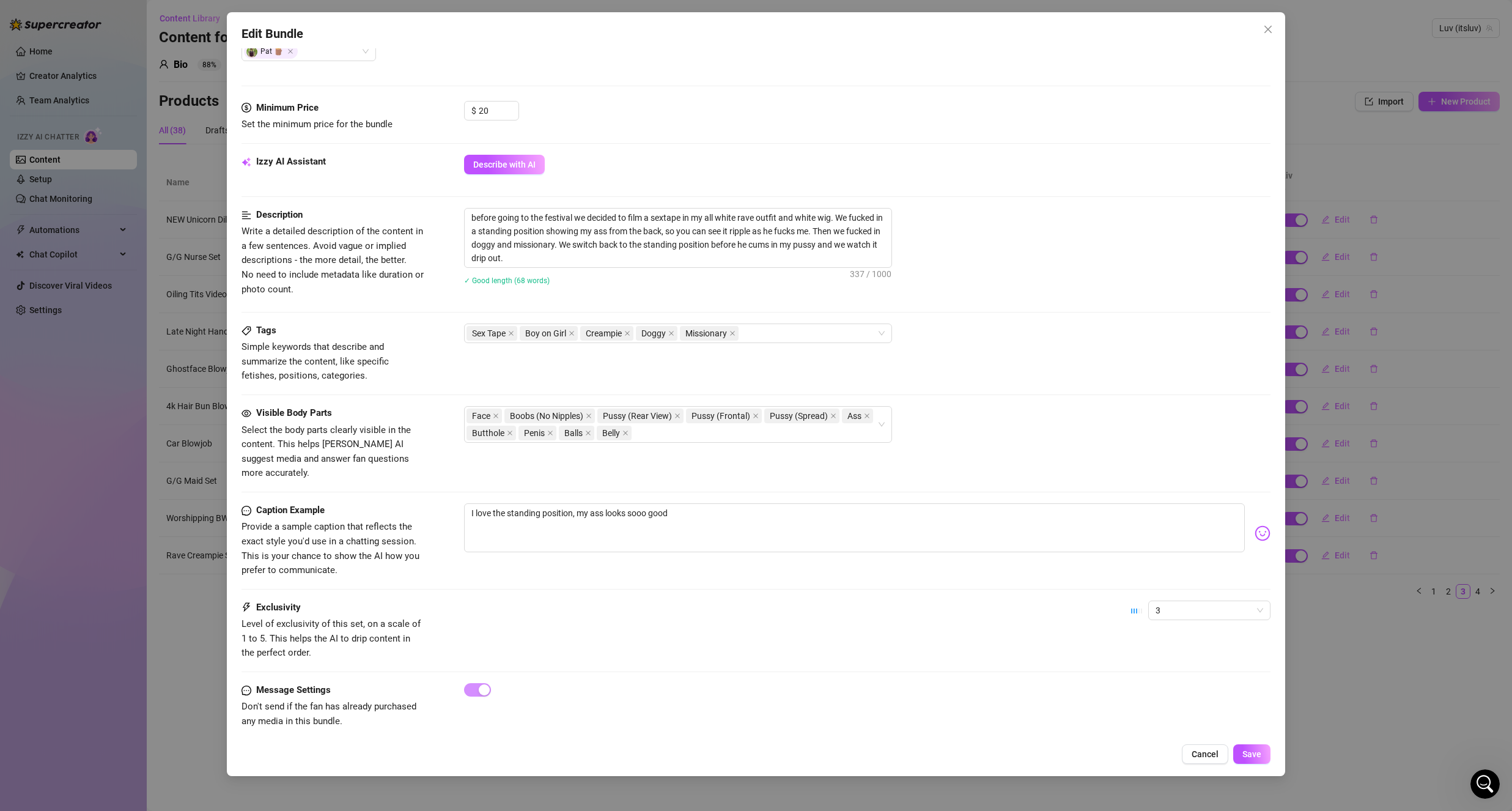
click at [1174, 606] on div "3" at bounding box center [1200, 616] width 139 height 31
drag, startPoint x: 1176, startPoint y: 598, endPoint x: 1176, endPoint y: 607, distance: 9.0
click at [1178, 602] on span "3" at bounding box center [1209, 610] width 108 height 19
click at [1158, 682] on div "4" at bounding box center [1199, 679] width 103 height 14
click at [1262, 754] on button "Save" at bounding box center [1251, 754] width 37 height 19
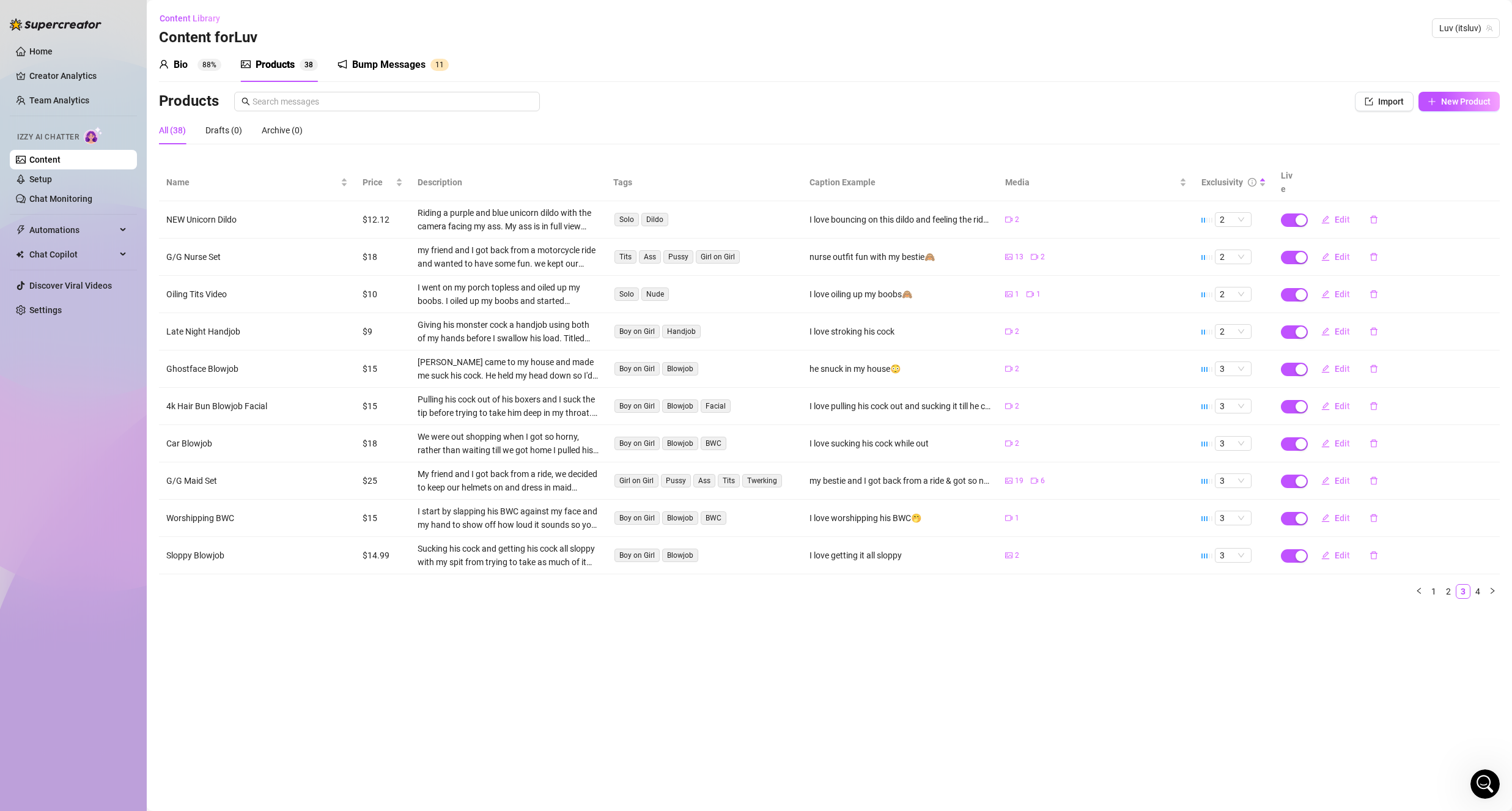
click at [1474, 584] on link "4" at bounding box center [1477, 591] width 14 height 14
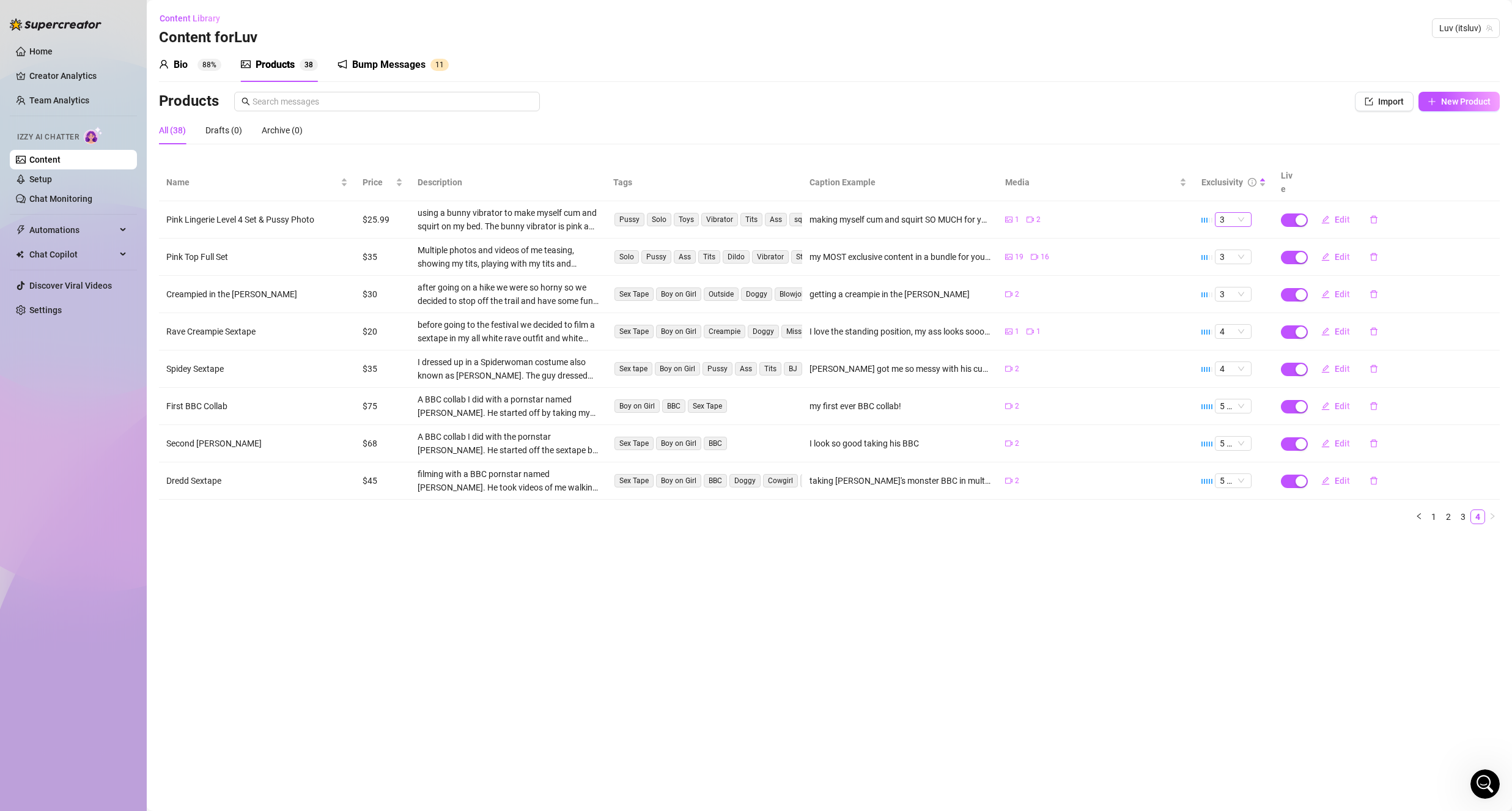
click at [1233, 213] on span "3" at bounding box center [1233, 219] width 27 height 14
click at [1333, 210] on button "Edit" at bounding box center [1336, 219] width 49 height 19
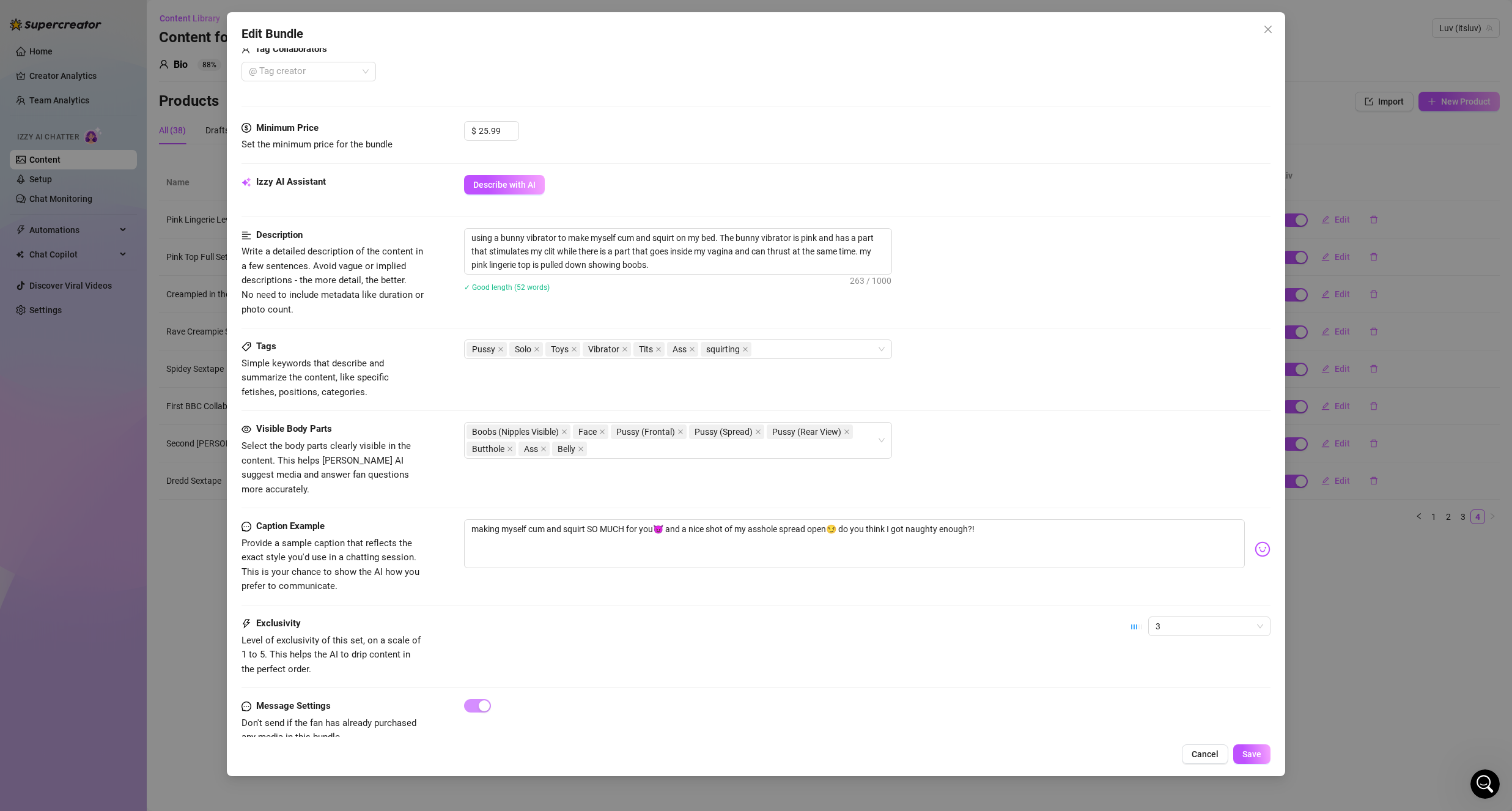
scroll to position [339, 0]
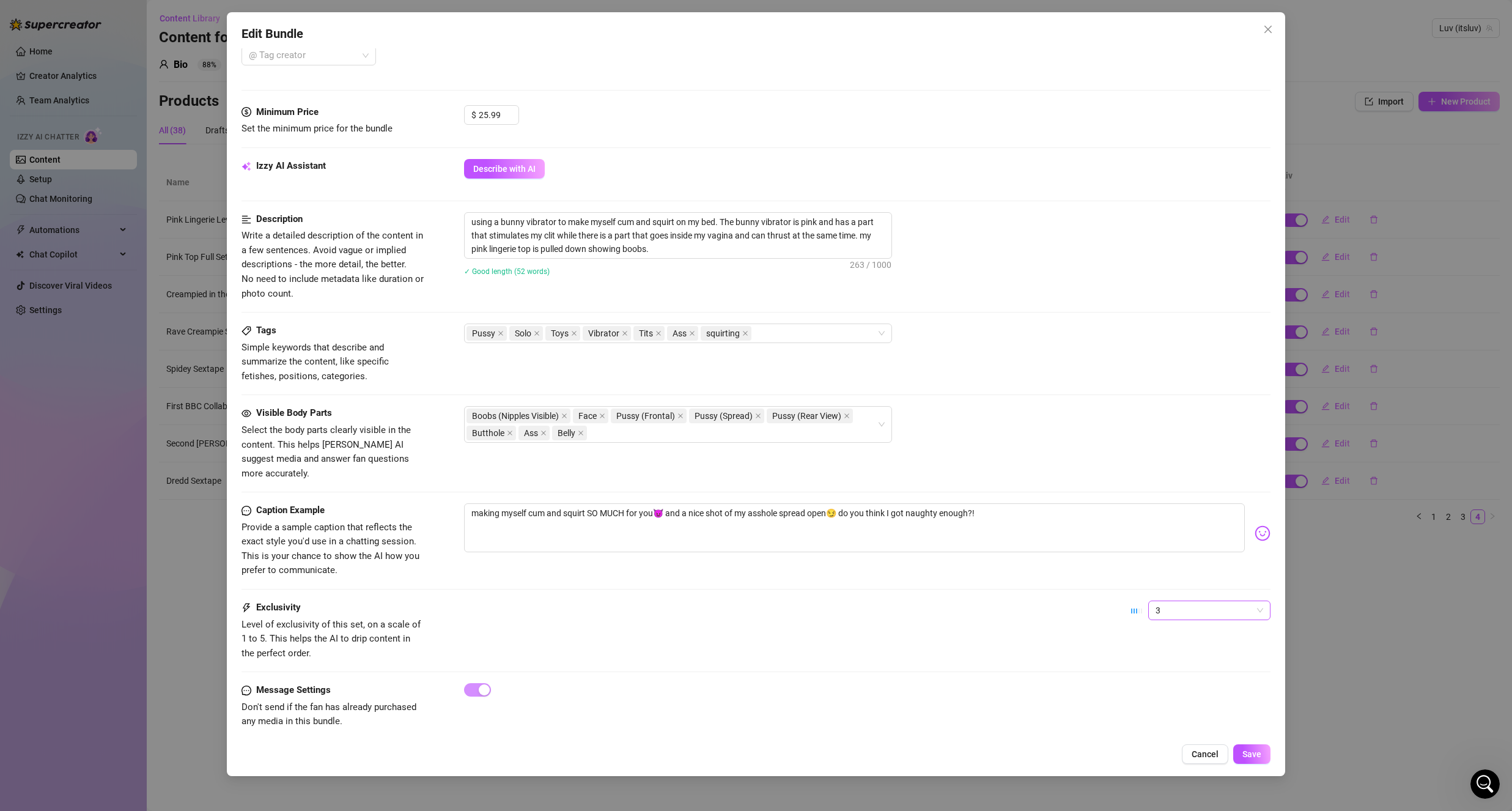
click at [1172, 601] on span "3" at bounding box center [1209, 610] width 108 height 19
click at [1162, 640] on div "2" at bounding box center [1199, 640] width 103 height 14
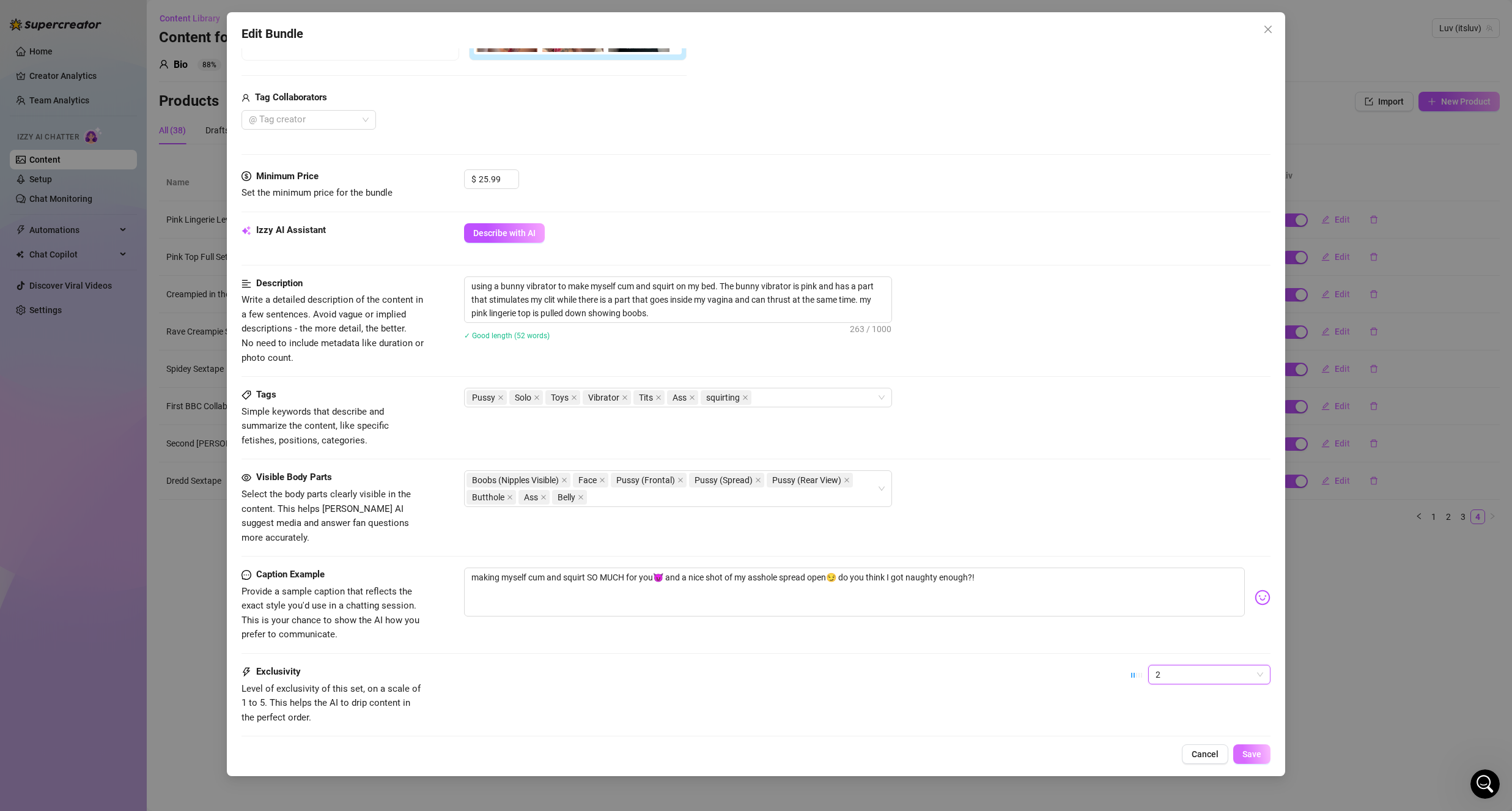
scroll to position [278, 0]
click at [1244, 754] on span "Save" at bounding box center [1251, 755] width 19 height 10
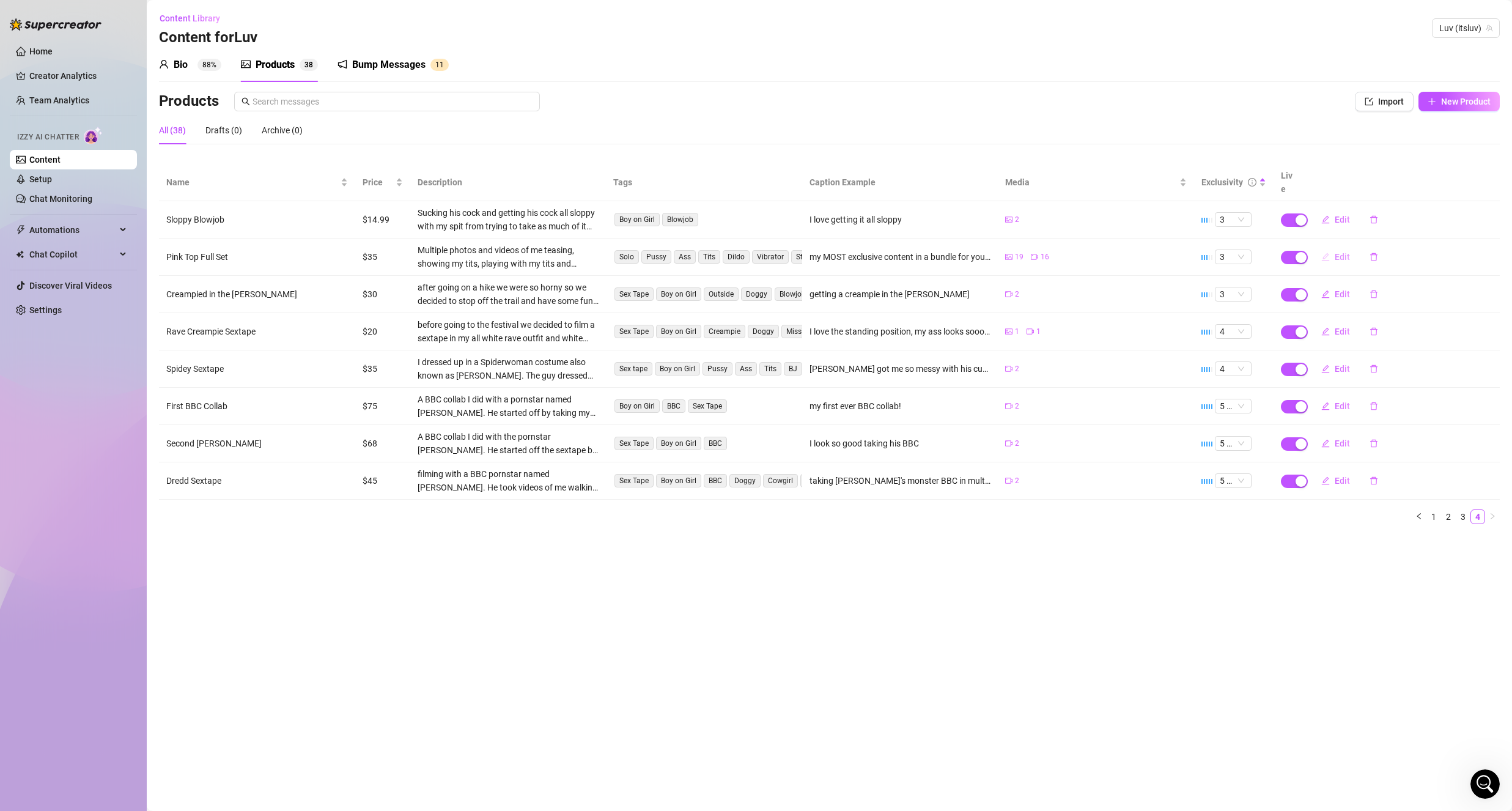
click at [1327, 253] on icon "edit" at bounding box center [1326, 257] width 9 height 9
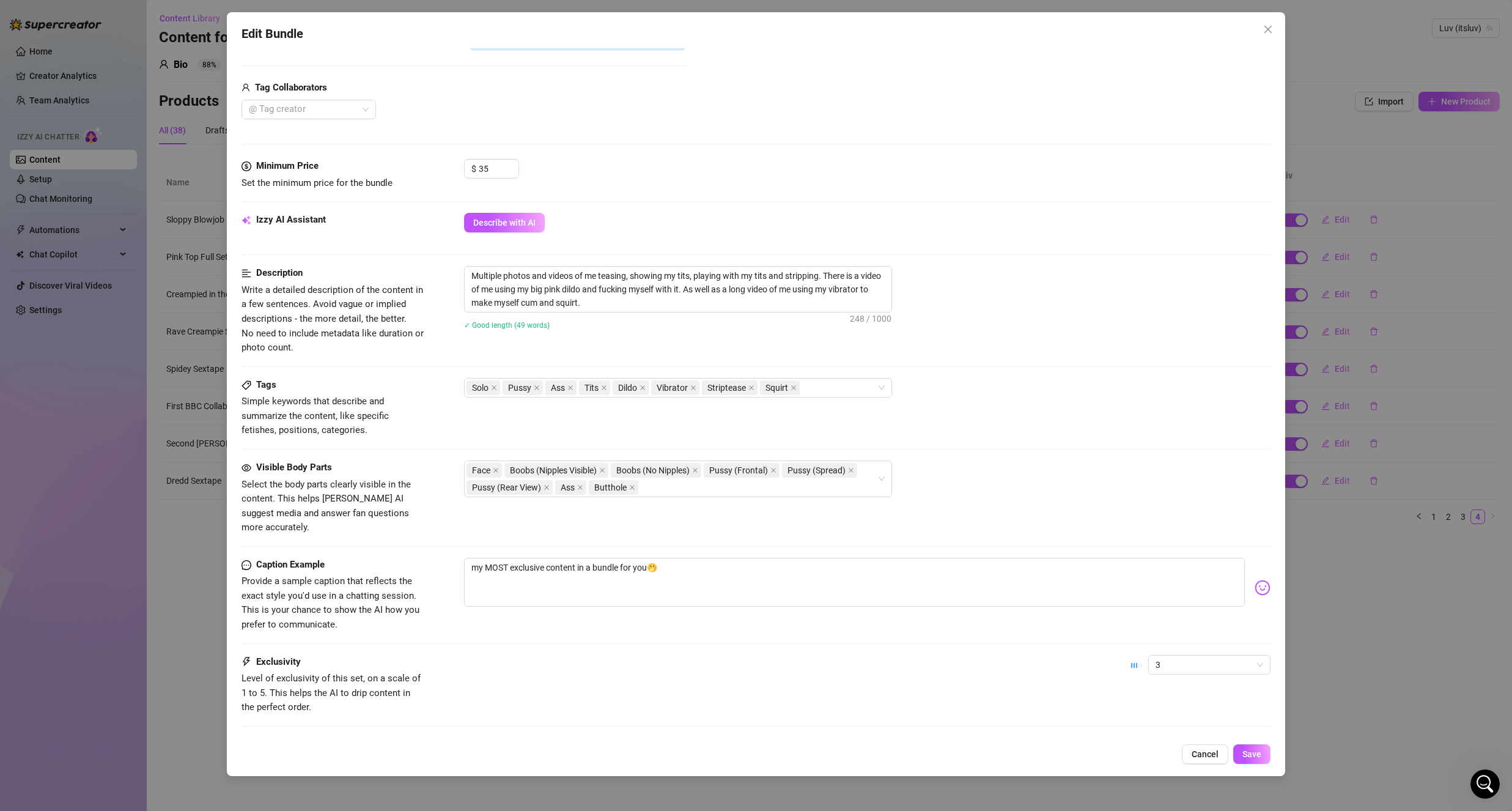
scroll to position [486, 0]
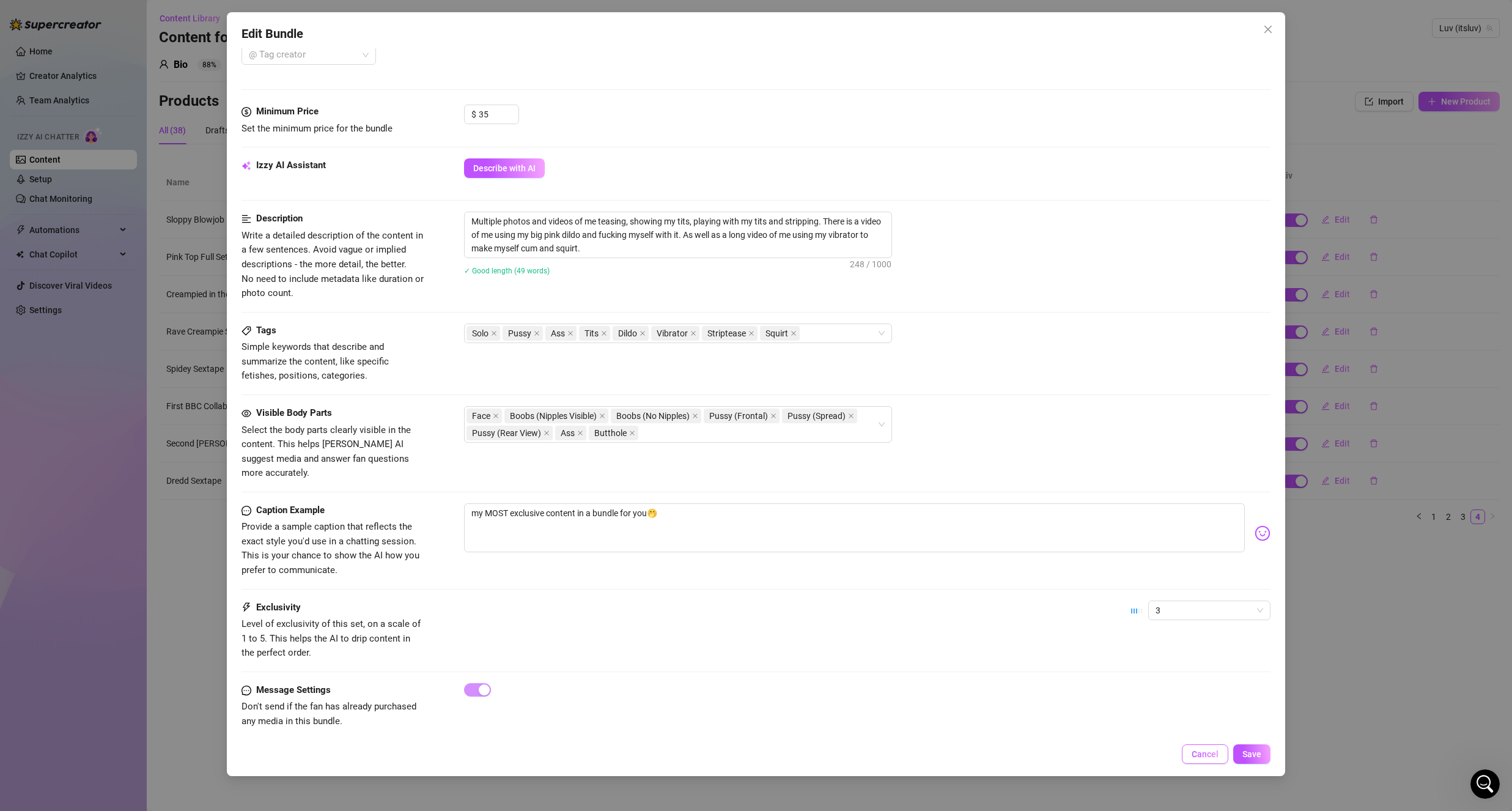
click at [1203, 758] on span "Cancel" at bounding box center [1205, 755] width 27 height 10
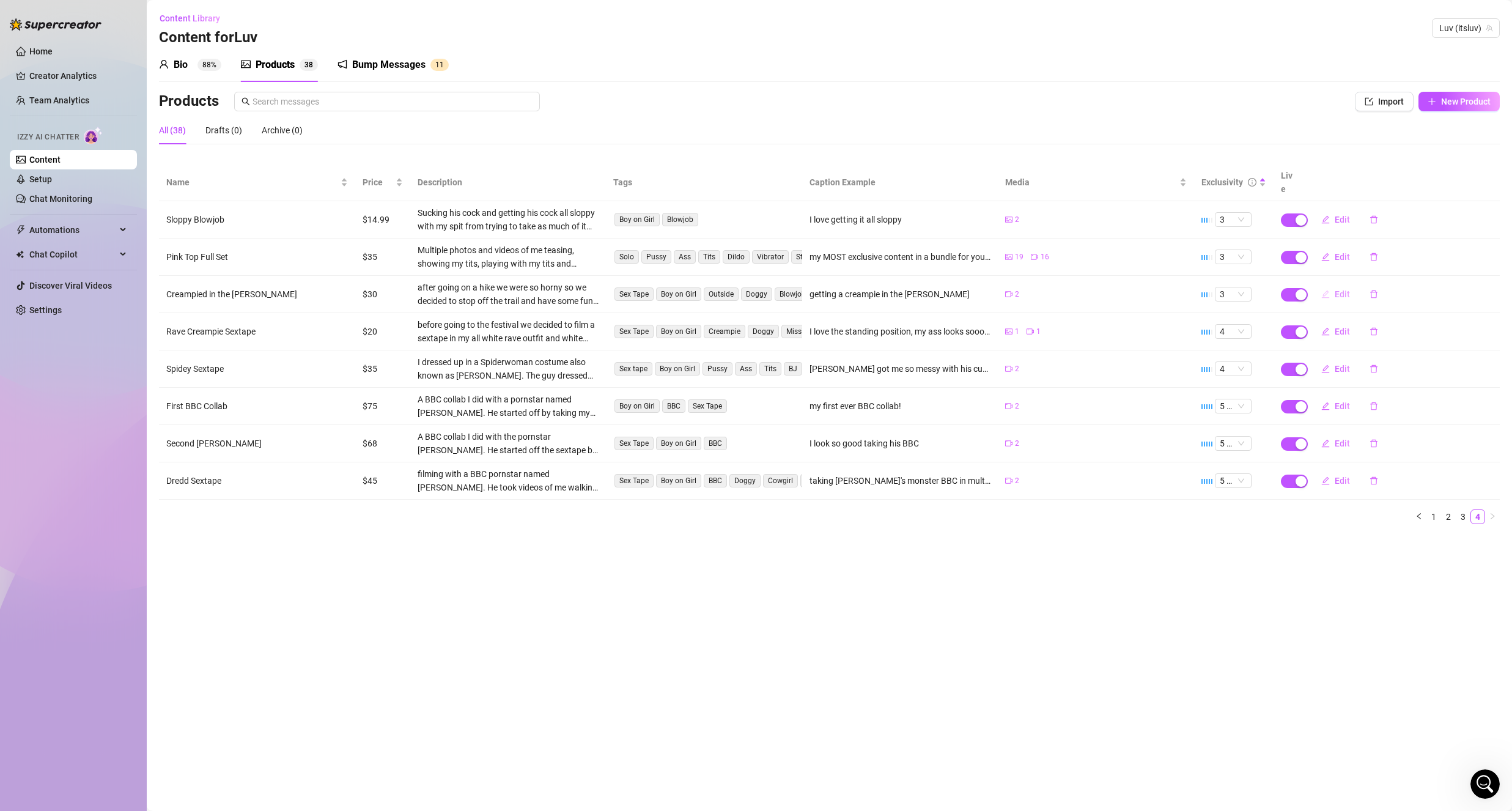
click at [1326, 290] on icon "edit" at bounding box center [1325, 294] width 8 height 8
type textarea "getting a creampie in the [PERSON_NAME]"
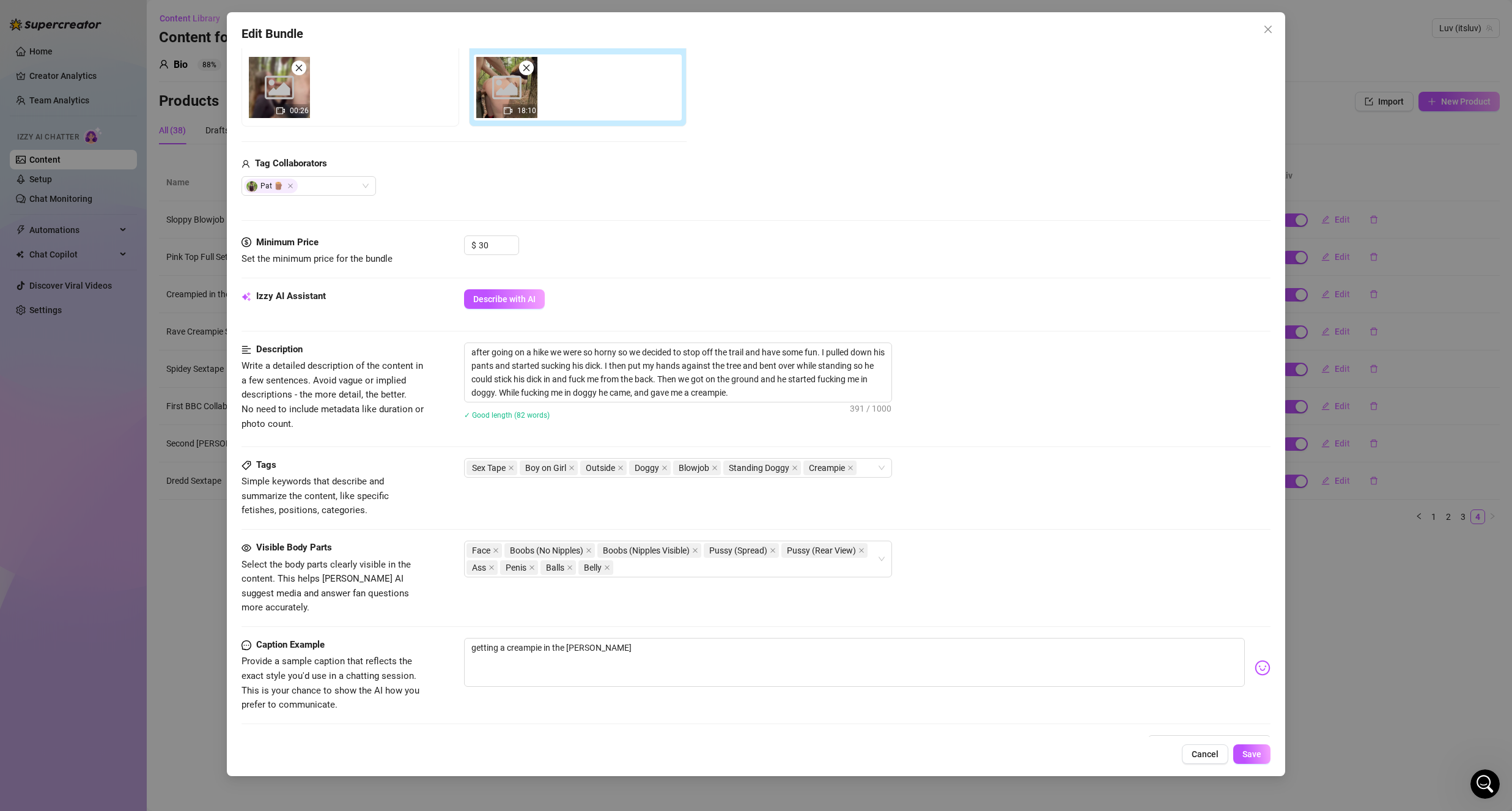
scroll to position [244, 0]
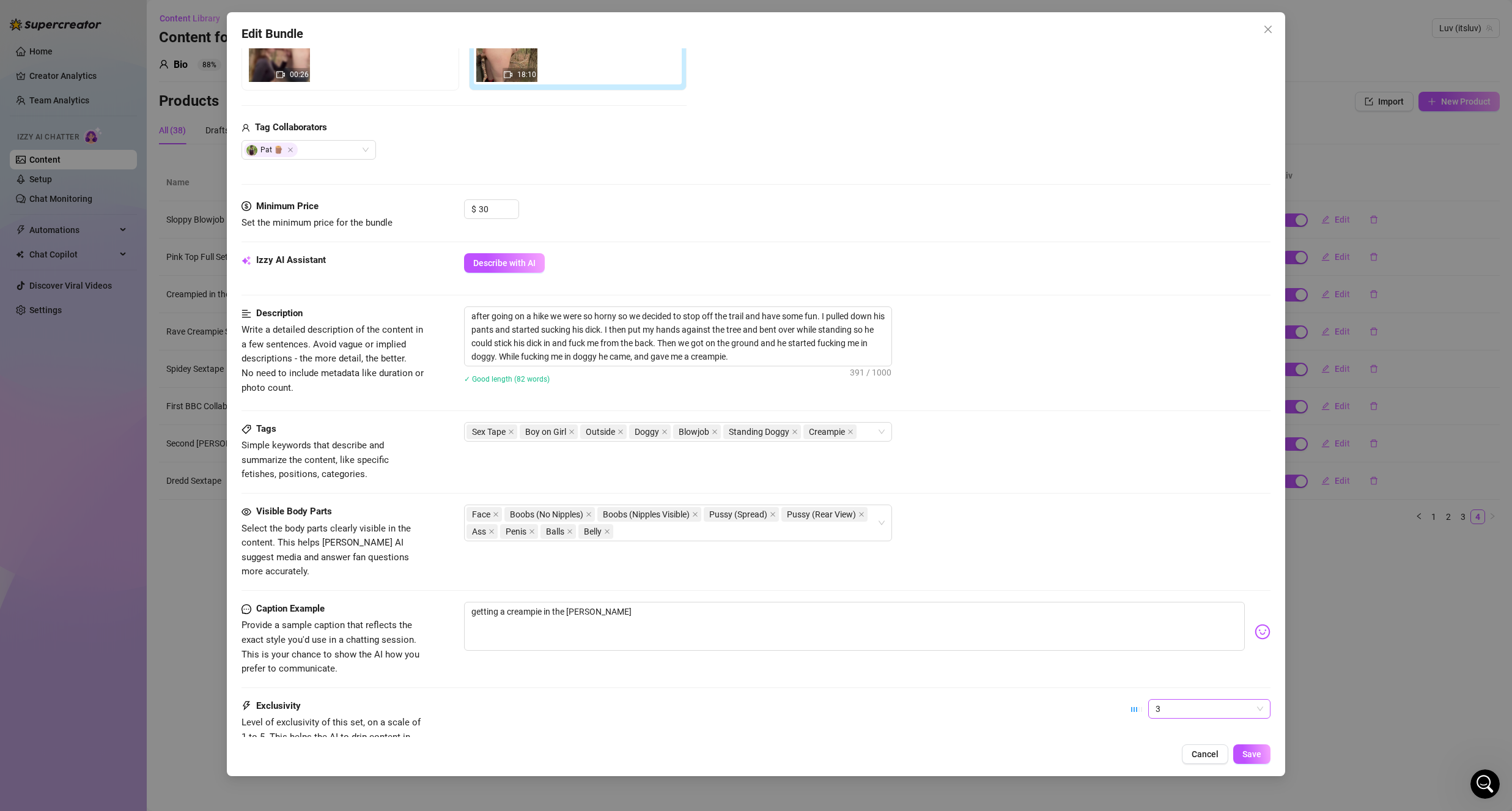
click at [1165, 700] on span "3" at bounding box center [1209, 709] width 108 height 19
click at [1165, 773] on div "4" at bounding box center [1199, 777] width 103 height 14
click at [1253, 757] on span "Save" at bounding box center [1251, 755] width 19 height 10
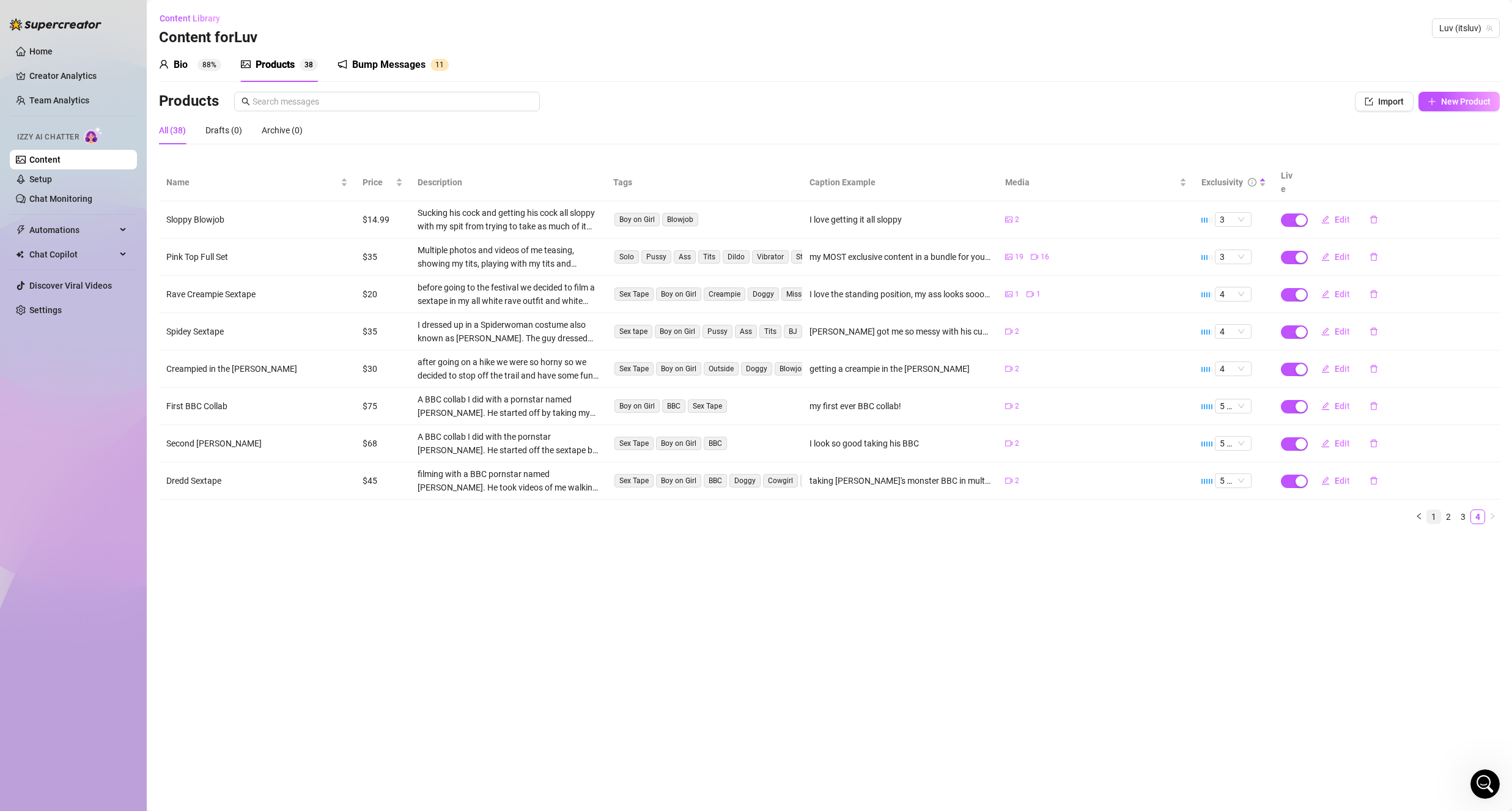
click at [1437, 510] on link "1" at bounding box center [1433, 517] width 14 height 14
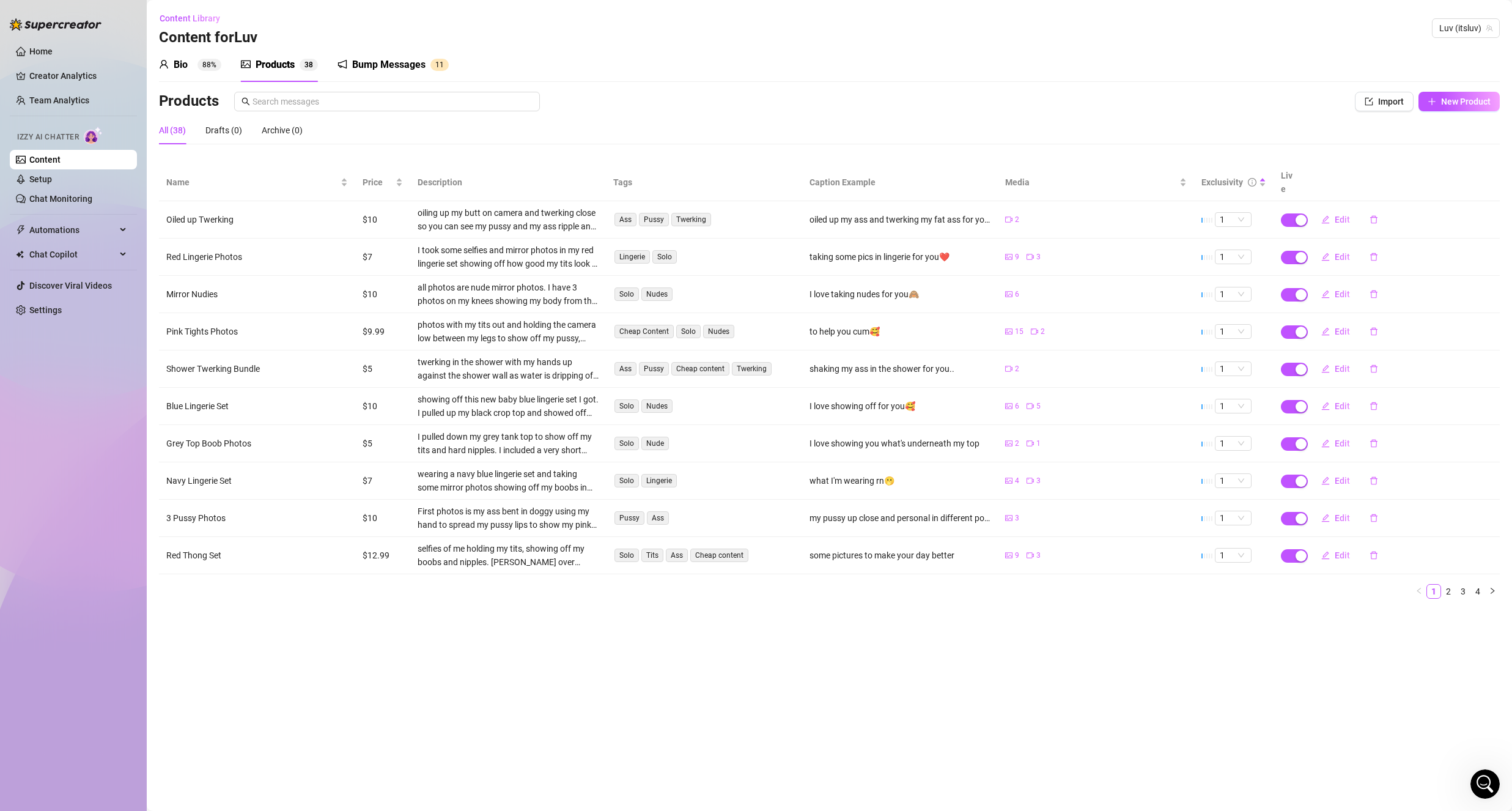
click at [48, 155] on link "Content" at bounding box center [45, 160] width 31 height 10
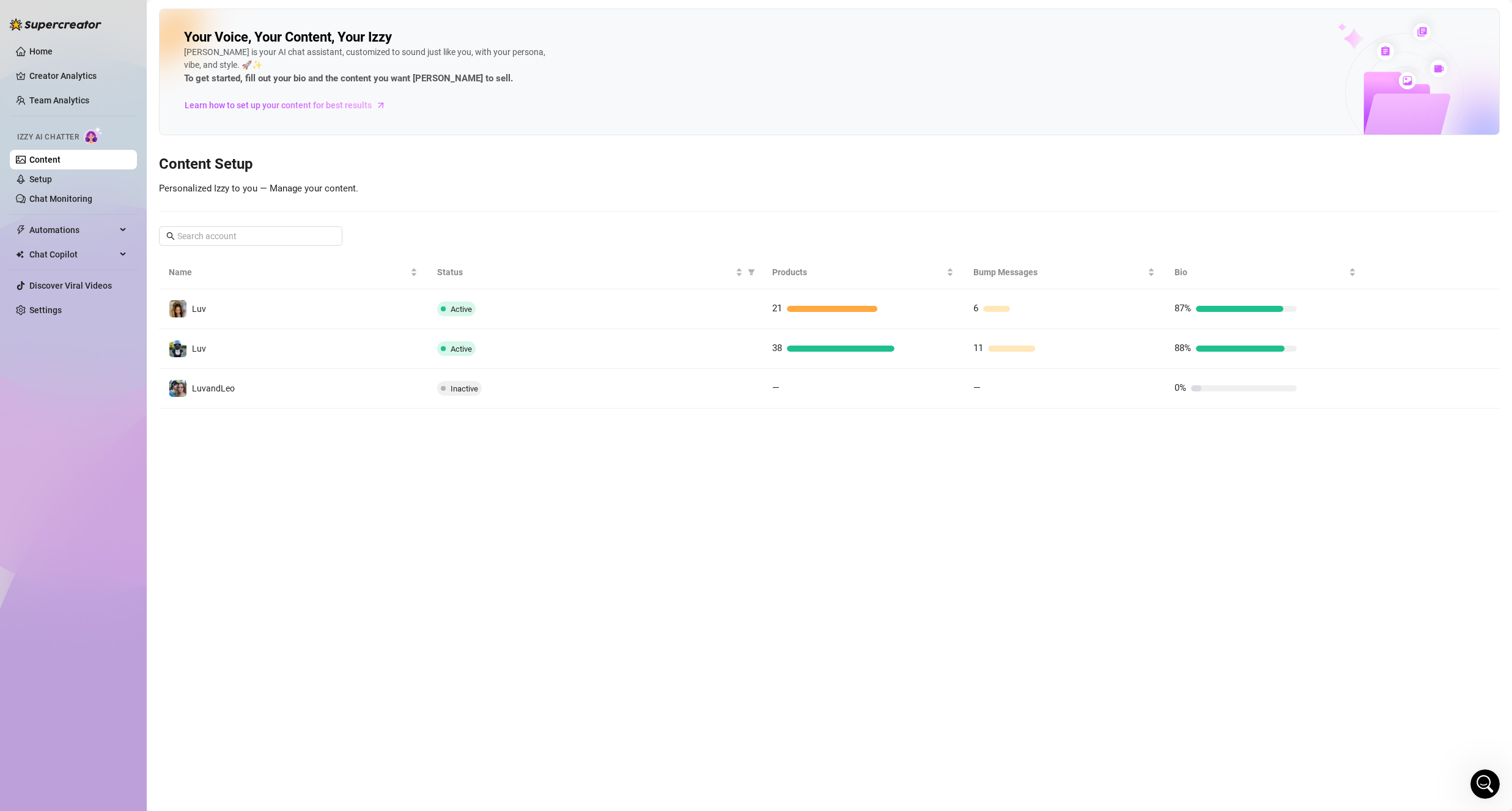
click at [273, 342] on td "Luv" at bounding box center [294, 349] width 269 height 40
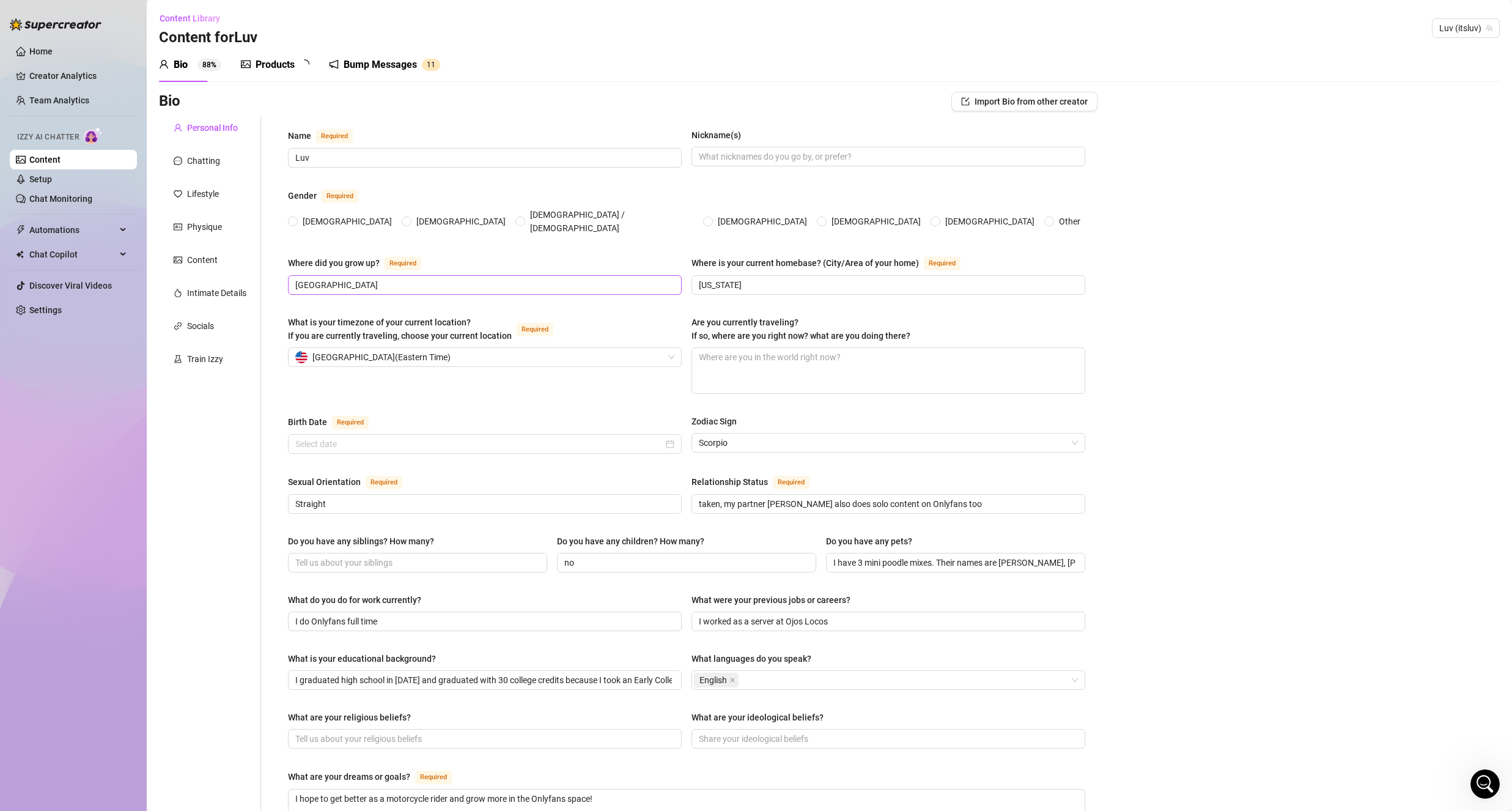
radio input "true"
type input "[DATE]"
click at [356, 59] on div "Bump Messages" at bounding box center [389, 64] width 74 height 15
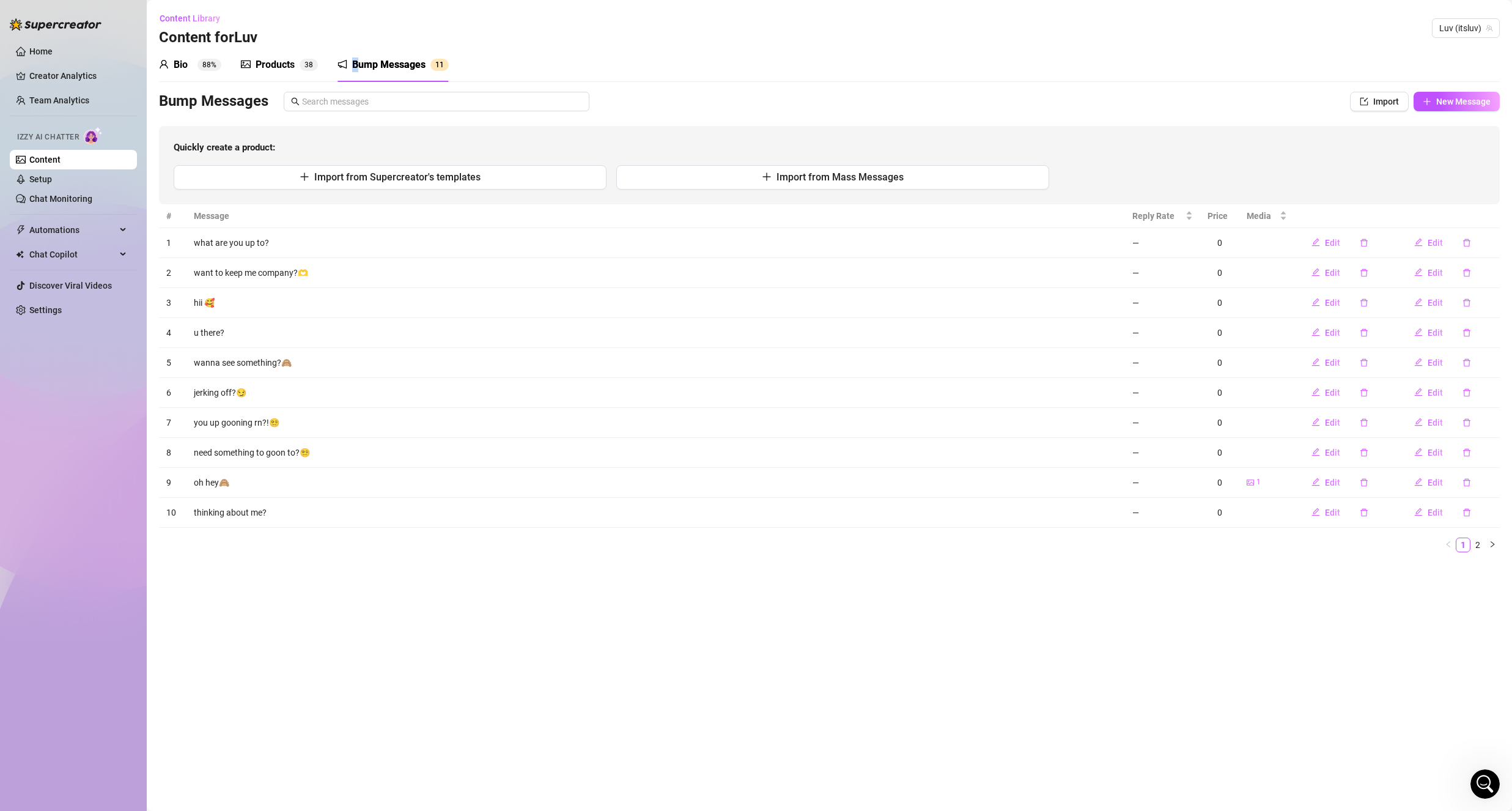
click at [55, 164] on link "Content" at bounding box center [45, 160] width 31 height 10
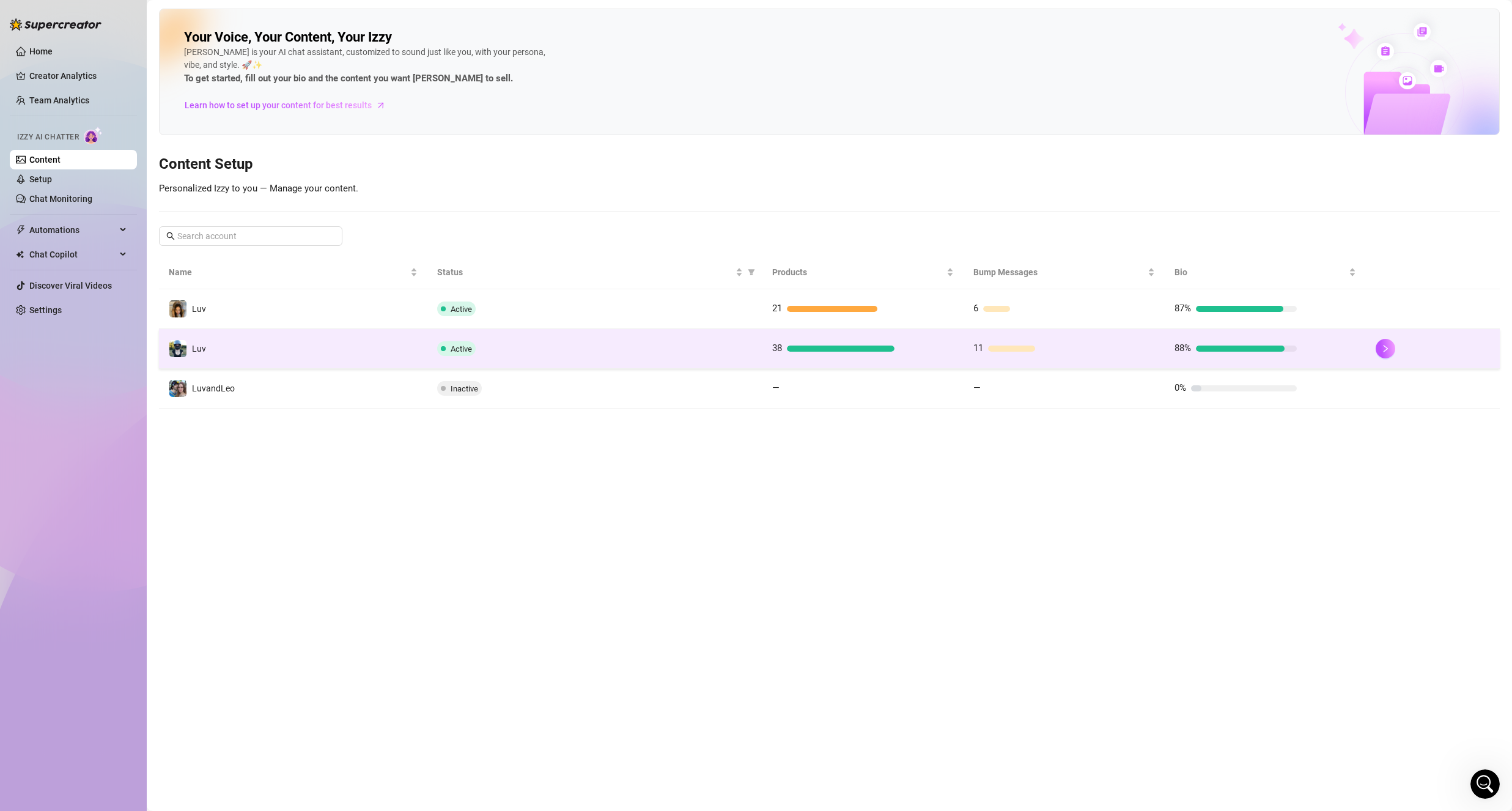
click at [295, 346] on td "Luv" at bounding box center [294, 349] width 269 height 40
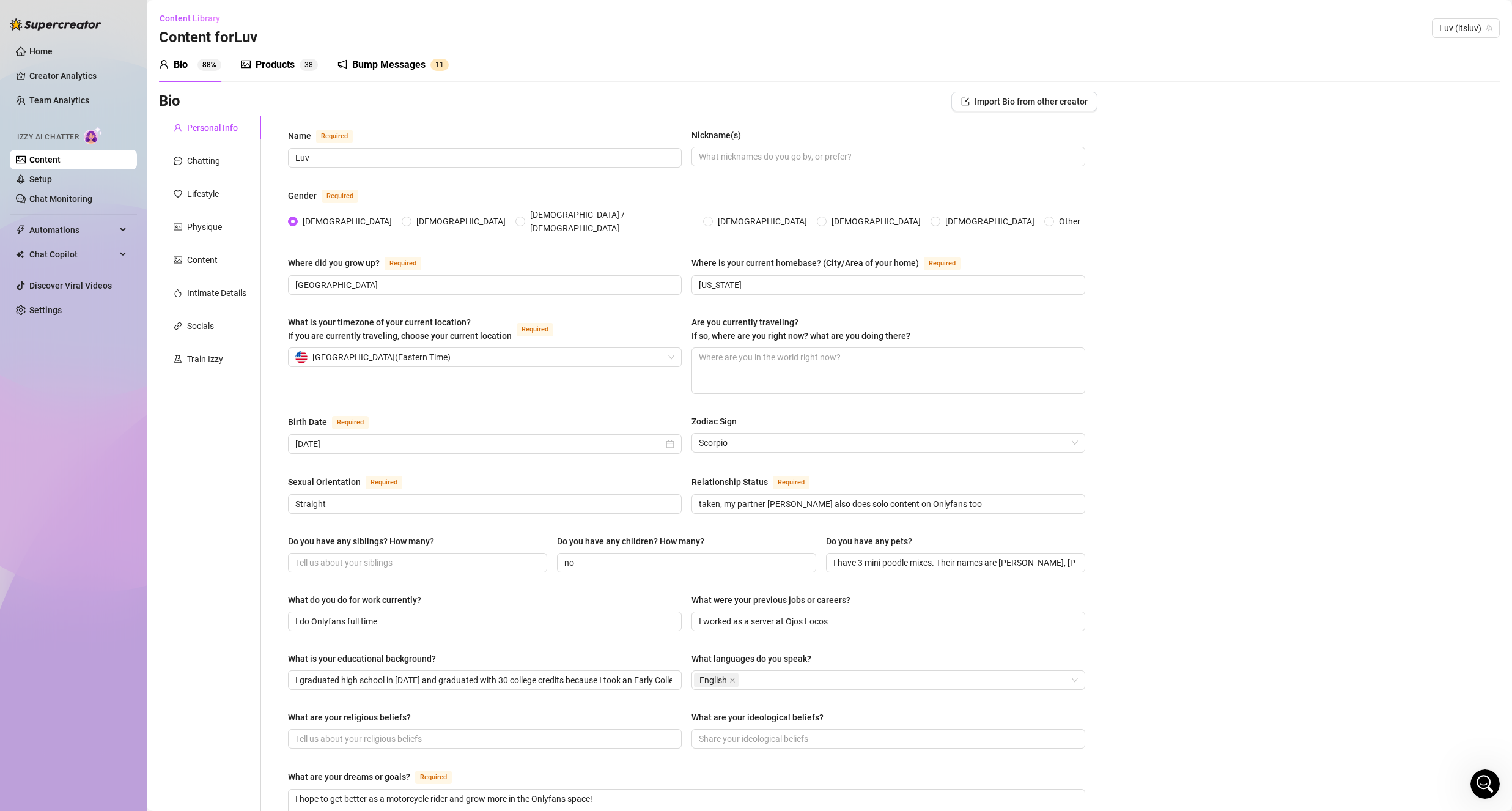
click at [407, 59] on div "Bump Messages" at bounding box center [389, 64] width 74 height 15
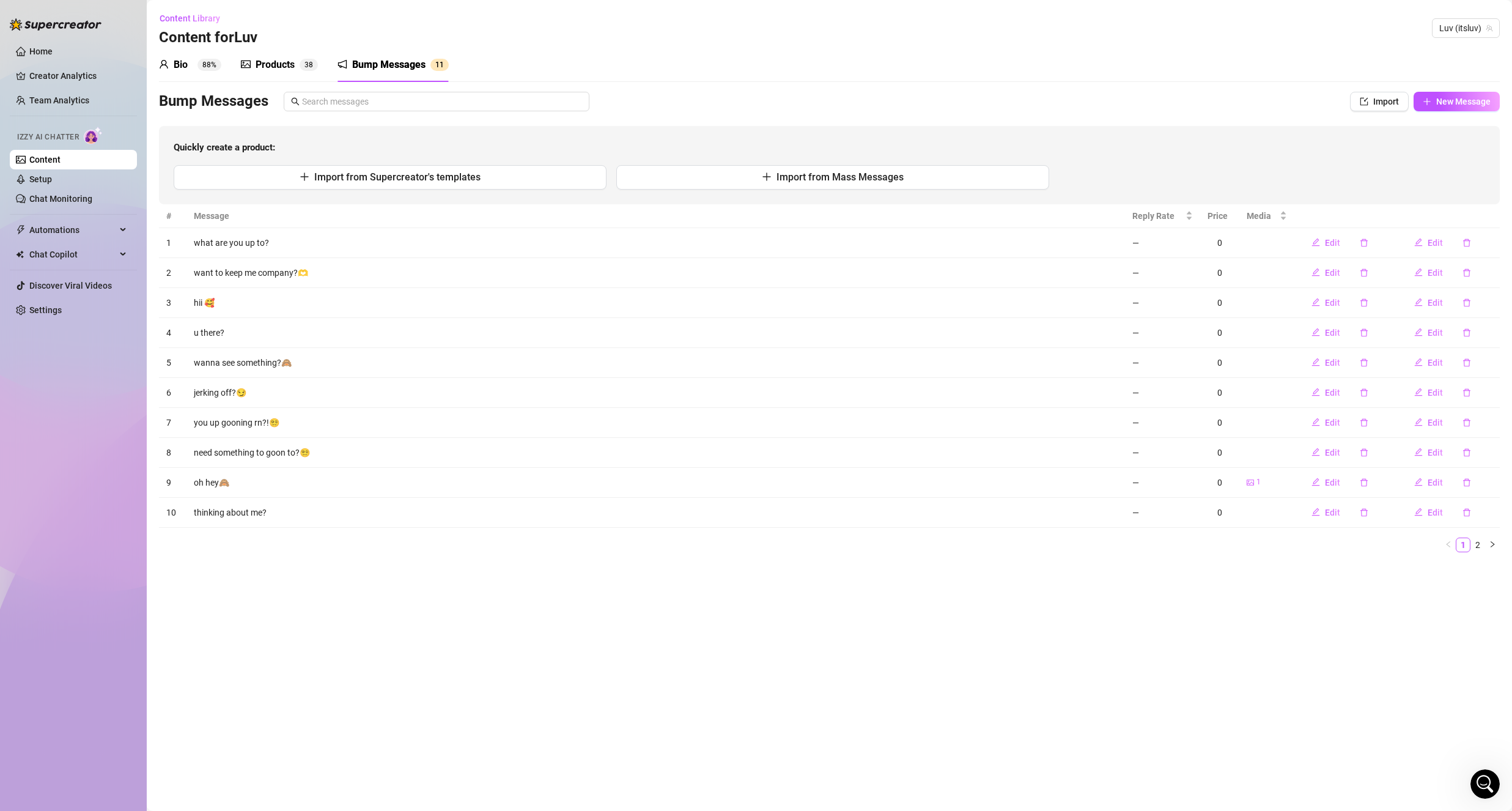
click at [291, 62] on div "Products" at bounding box center [275, 64] width 39 height 15
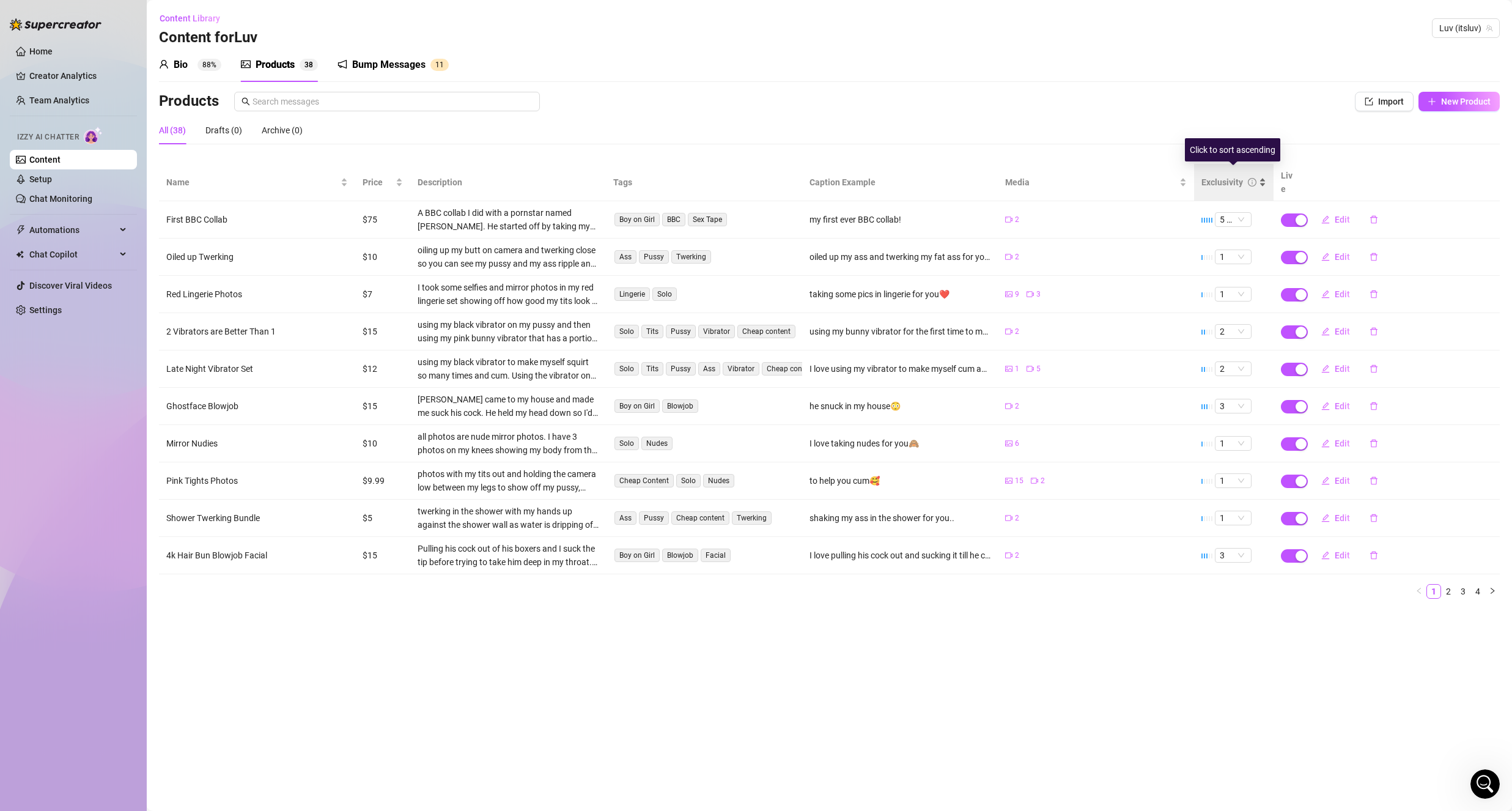
click at [1218, 176] on div "Exclusivity" at bounding box center [1222, 182] width 41 height 14
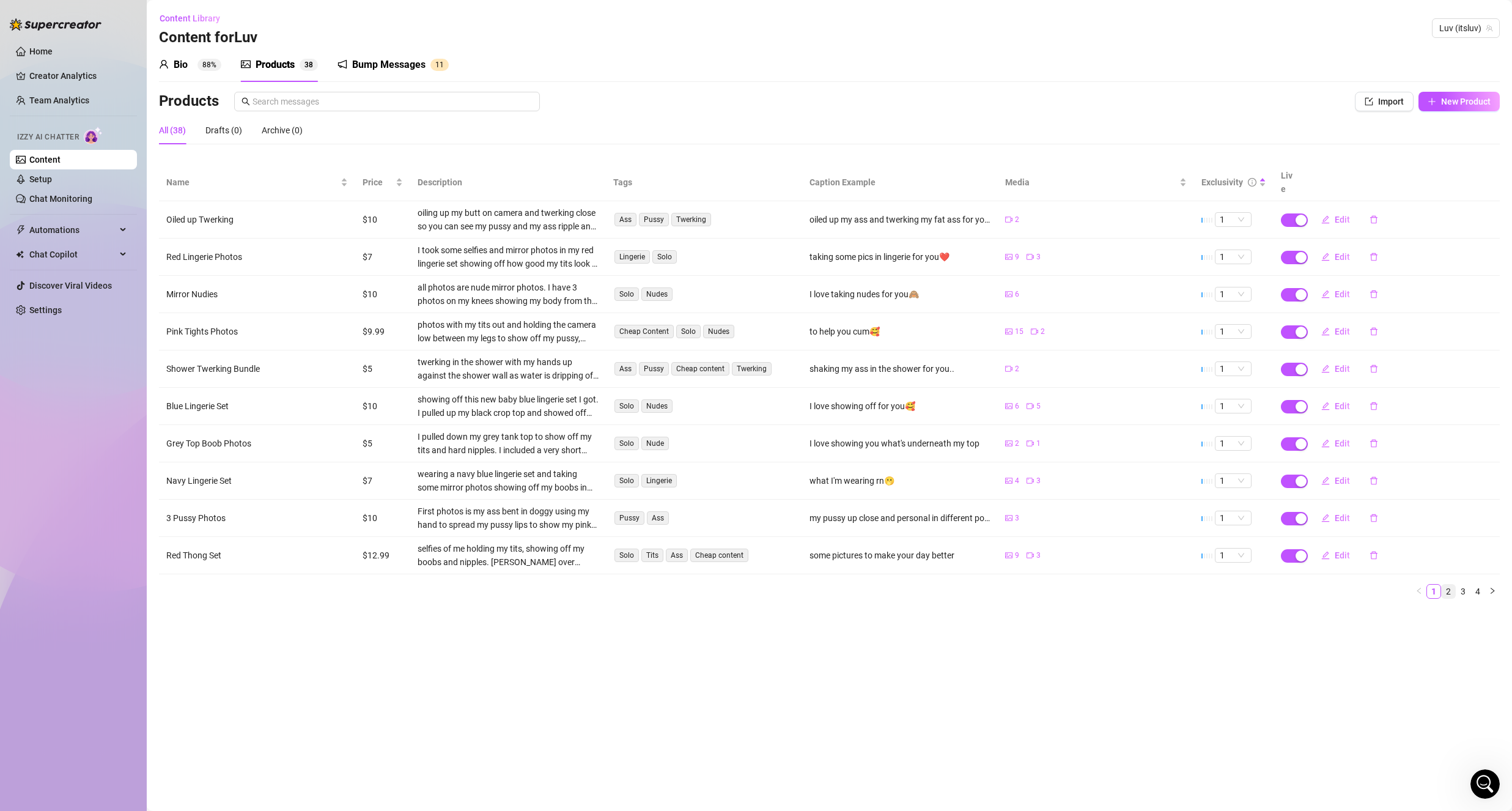
click at [1453, 584] on link "2" at bounding box center [1448, 591] width 14 height 14
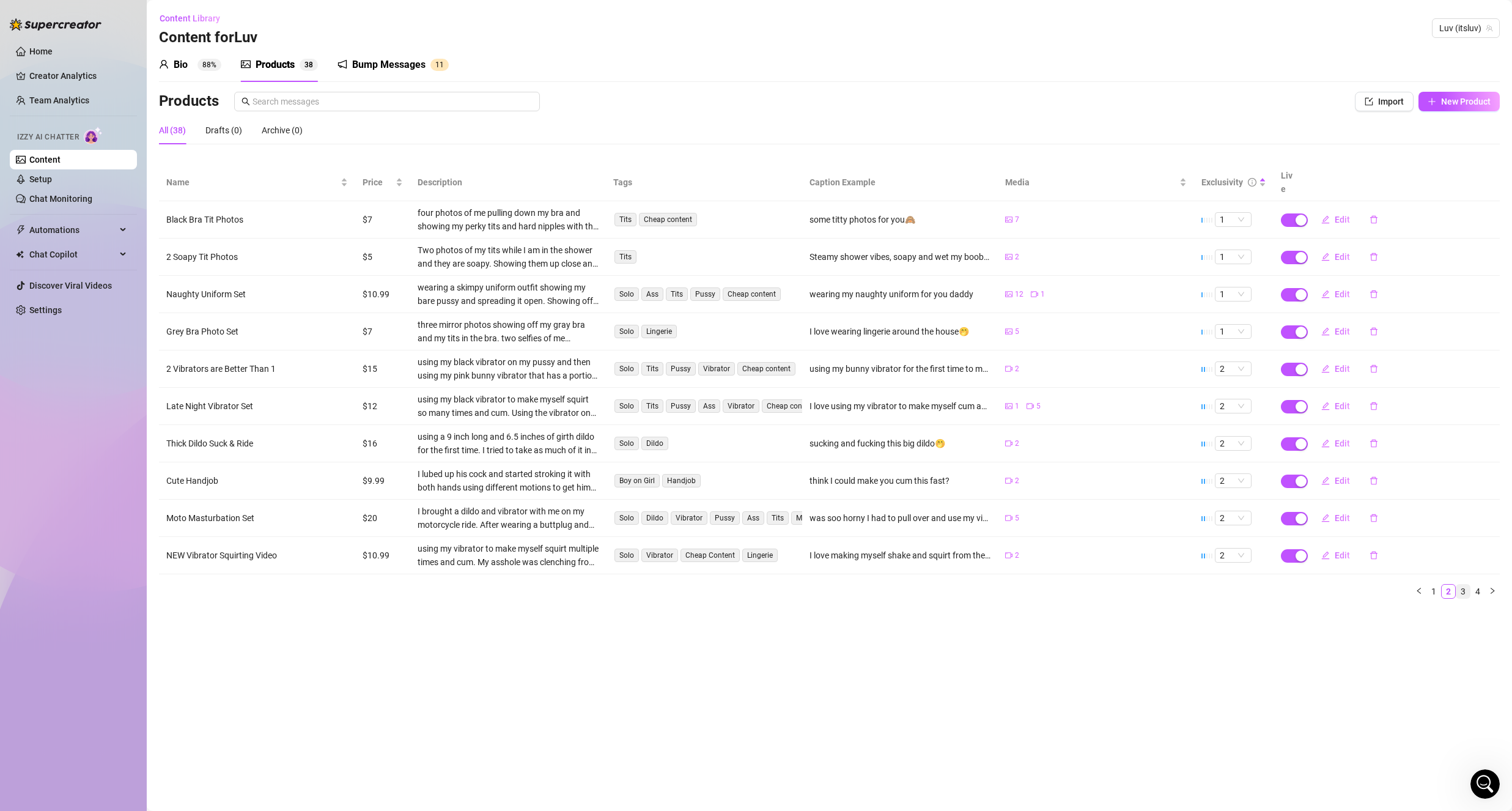
click at [1468, 584] on link "3" at bounding box center [1463, 591] width 14 height 14
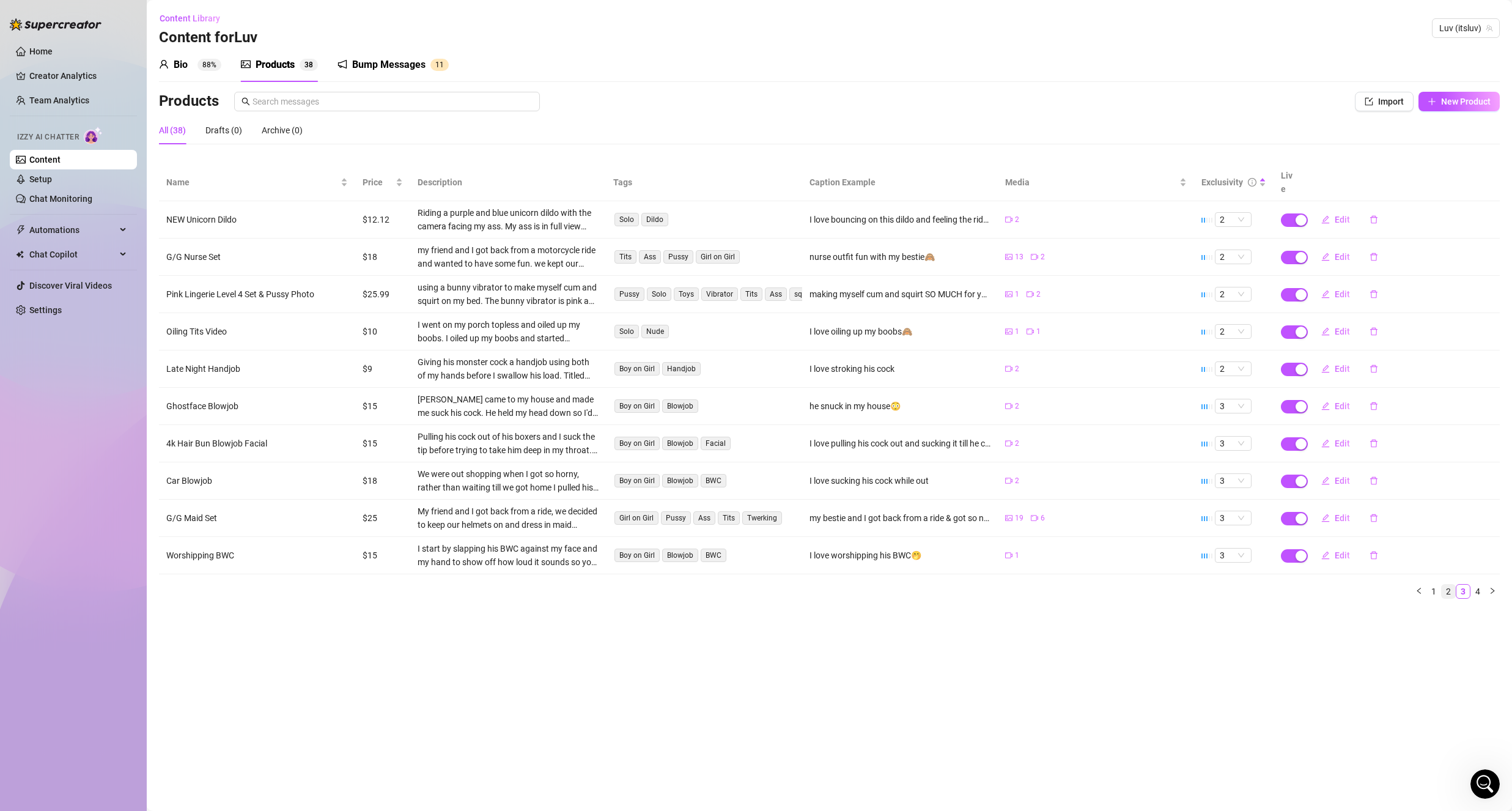
click at [1453, 584] on link "2" at bounding box center [1448, 591] width 14 height 14
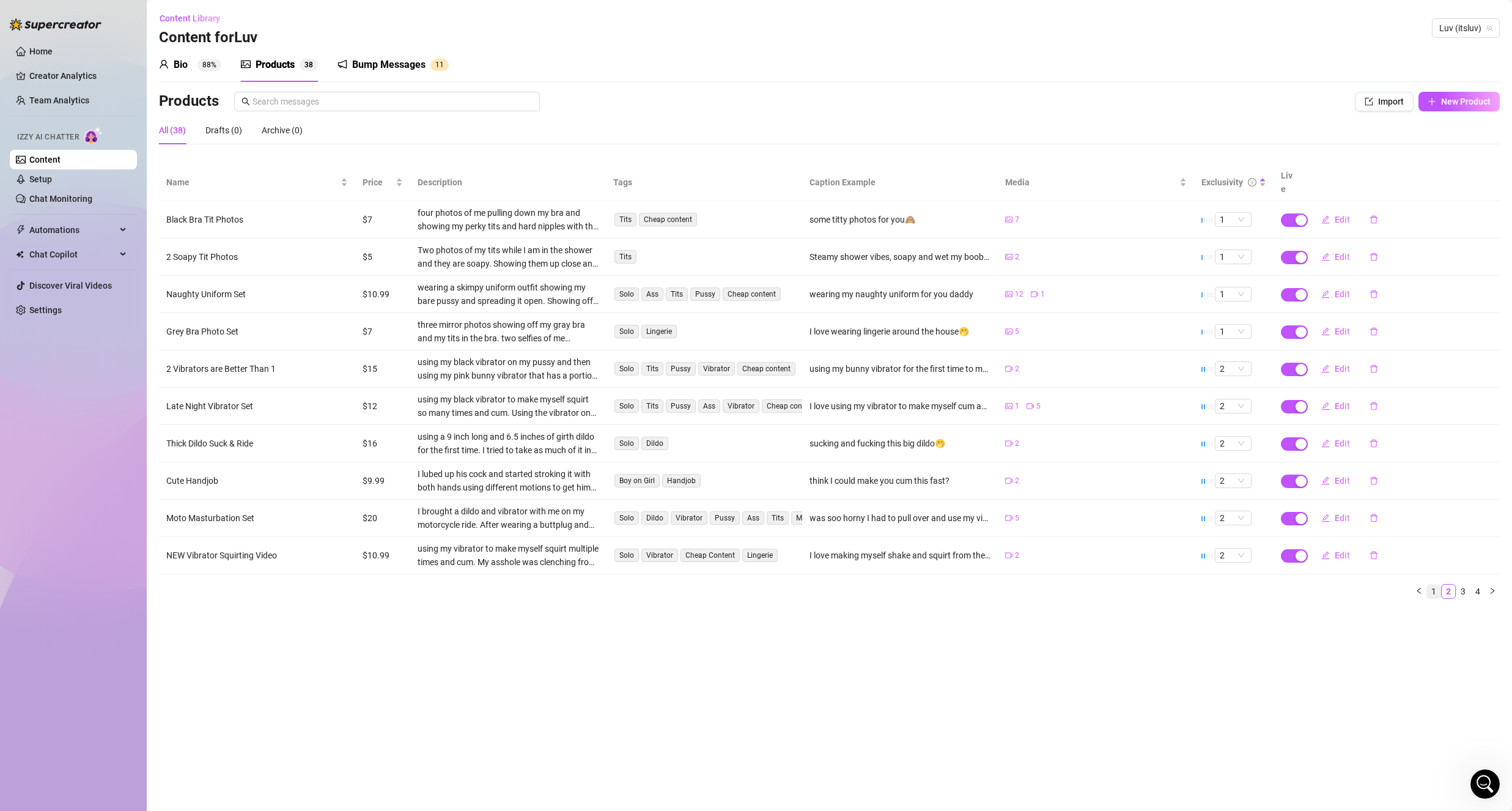
click at [1428, 584] on link "1" at bounding box center [1433, 591] width 14 height 14
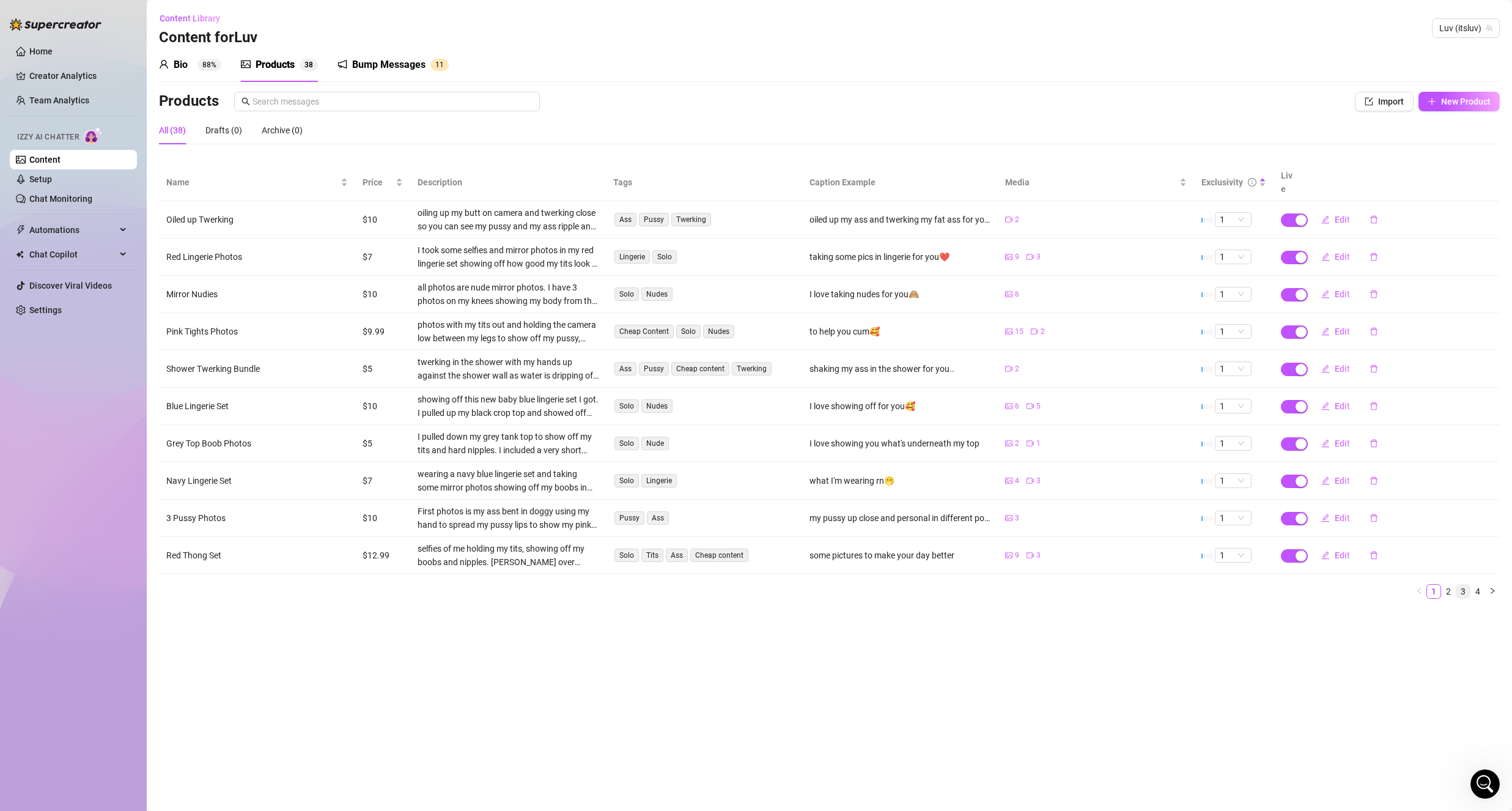
click at [1463, 584] on link "3" at bounding box center [1463, 591] width 14 height 14
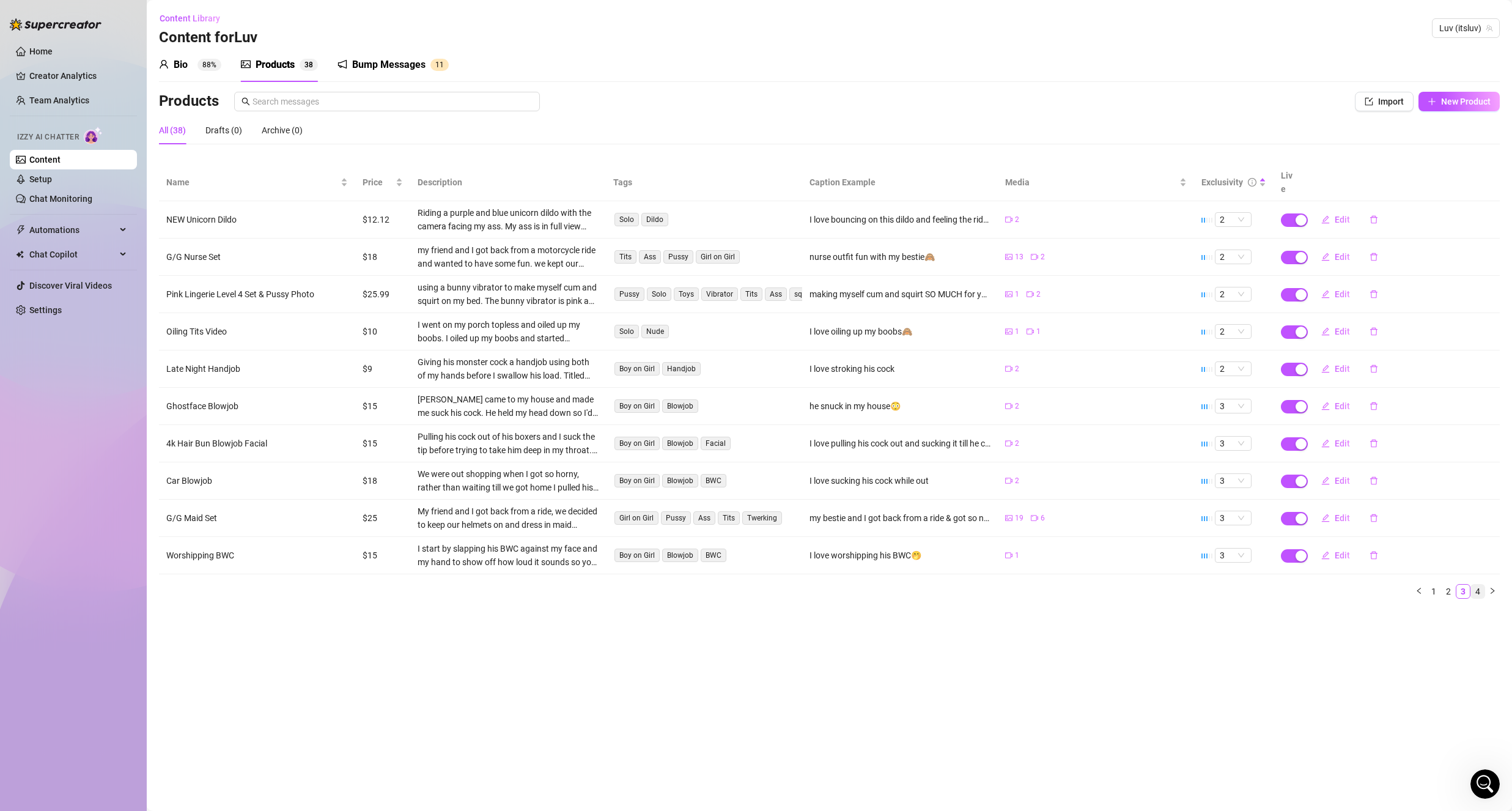
click at [1473, 584] on link "4" at bounding box center [1477, 591] width 14 height 14
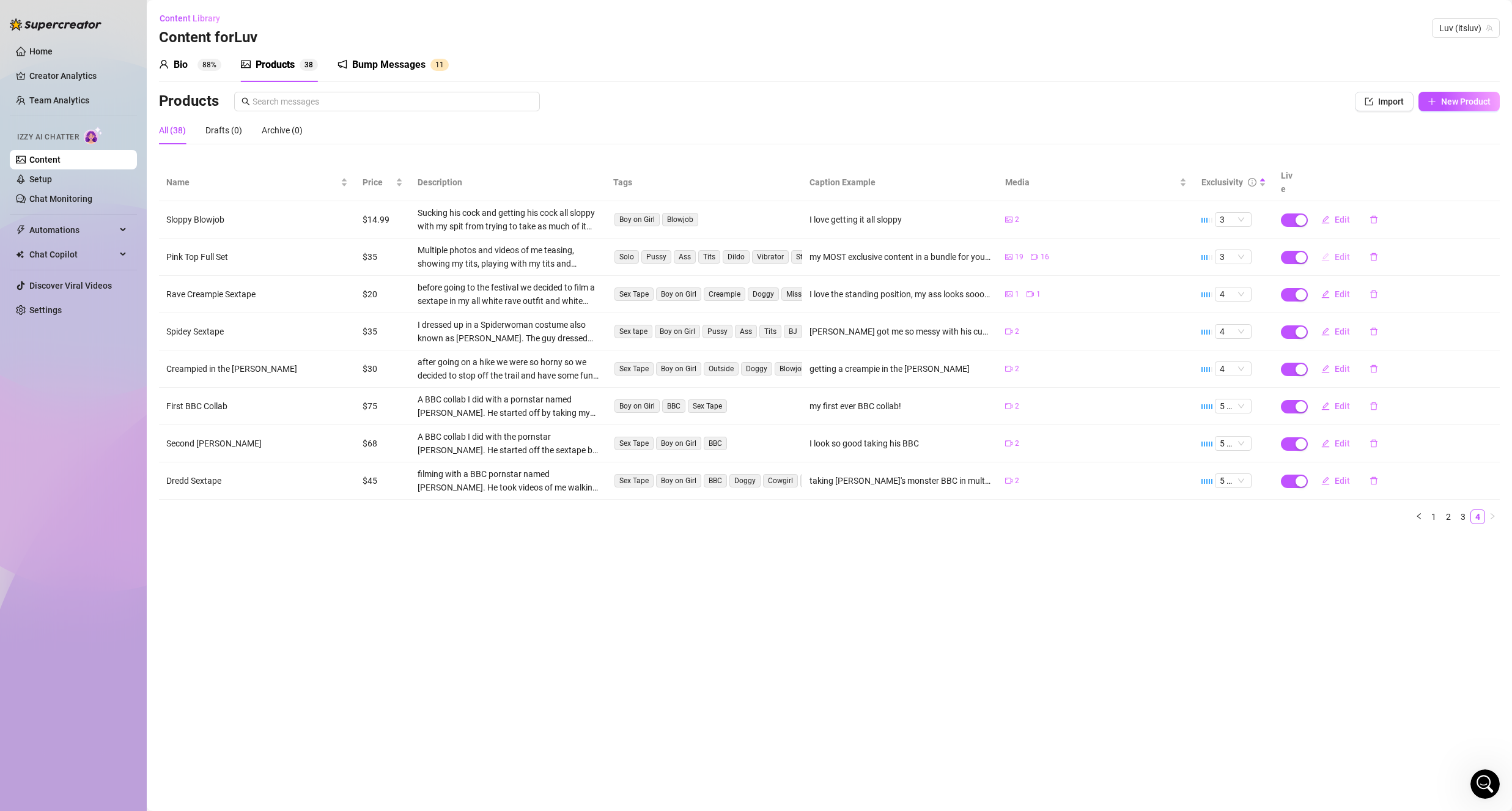
click at [1341, 252] on span "Edit" at bounding box center [1342, 257] width 15 height 10
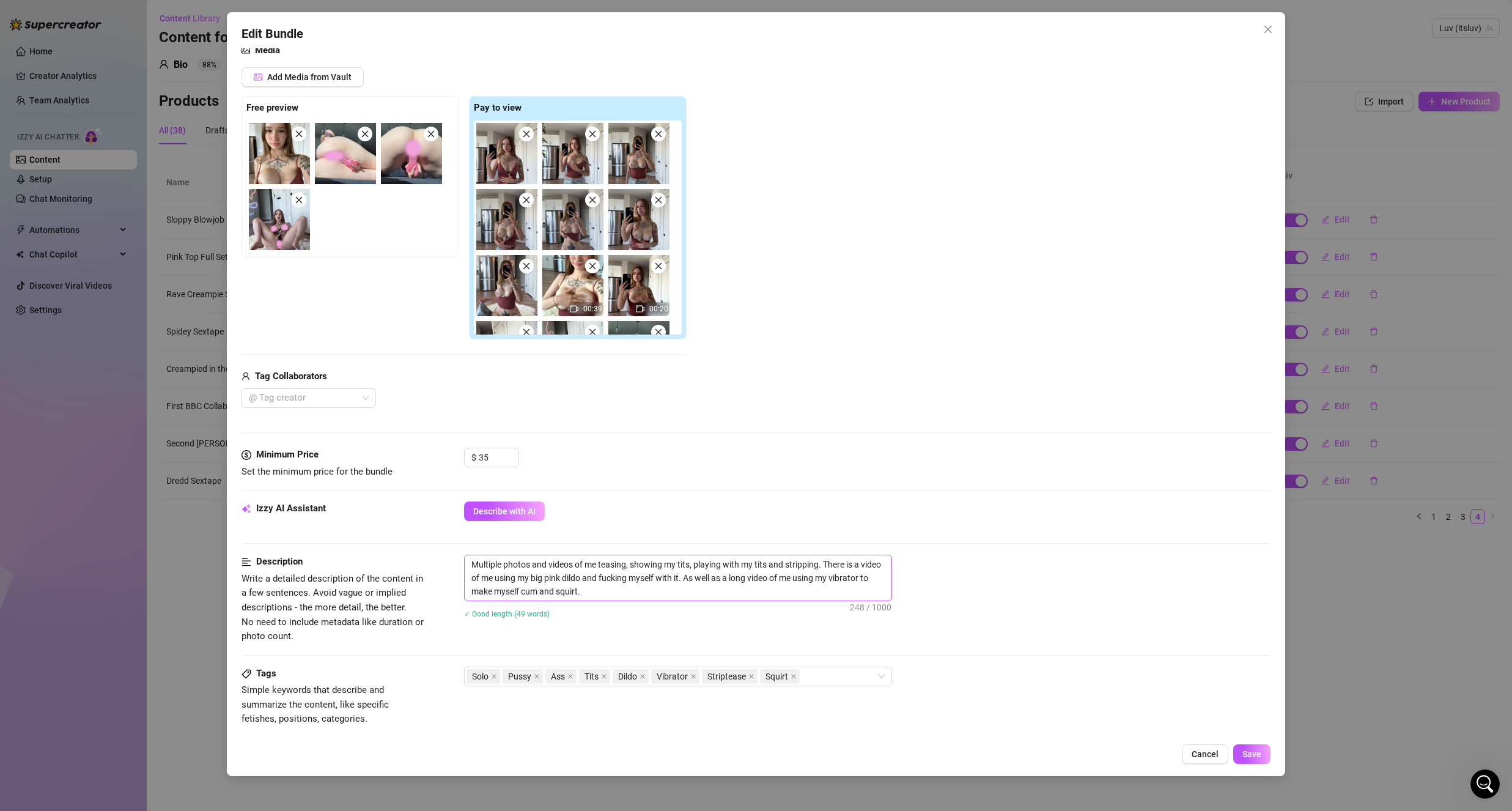
scroll to position [184, 0]
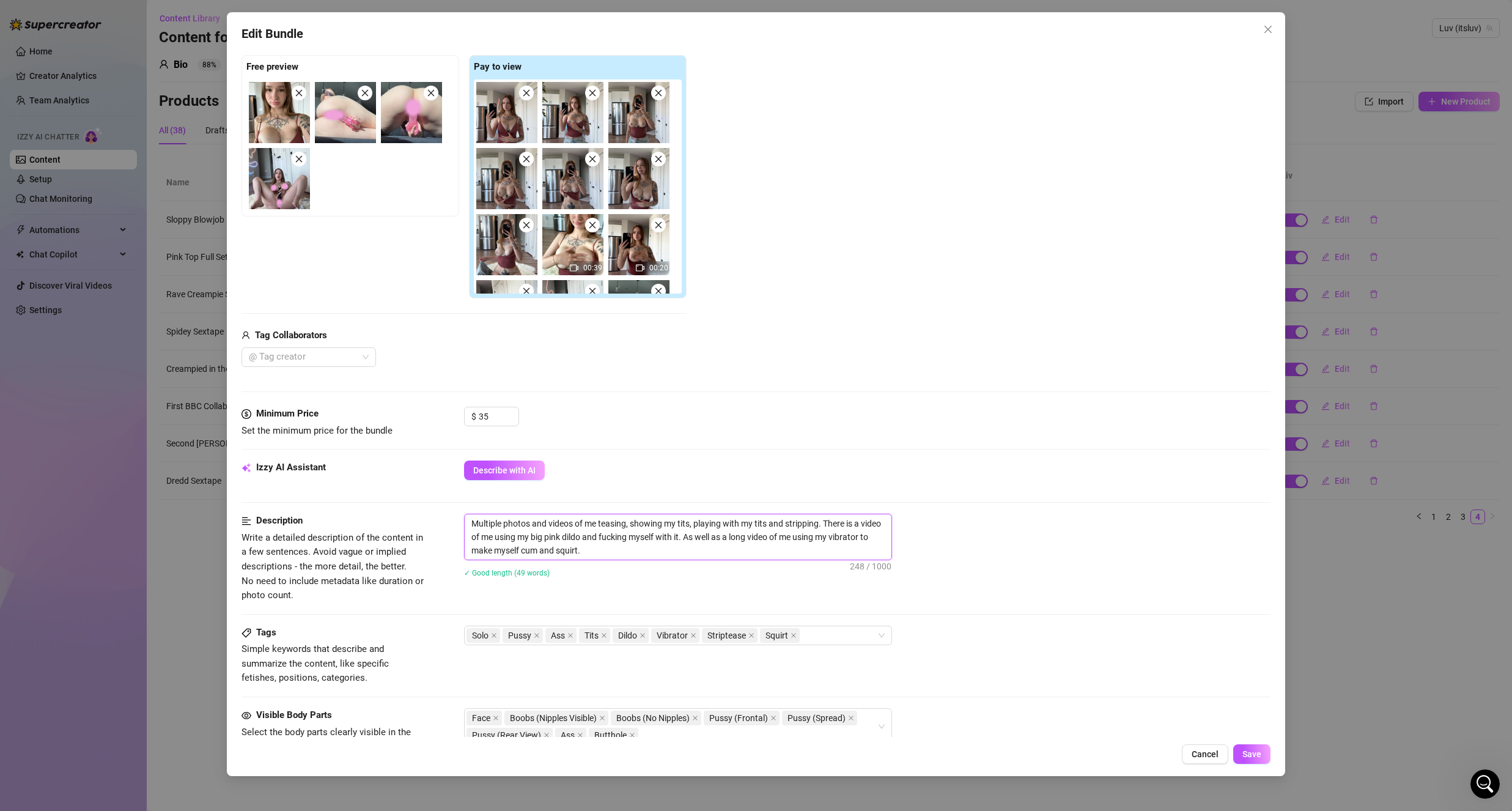
drag, startPoint x: 471, startPoint y: 552, endPoint x: 524, endPoint y: 557, distance: 53.2
click at [524, 557] on textarea "Multiple photos and videos of me teasing, showing my tits, playing with my tits…" at bounding box center [678, 537] width 426 height 45
type textarea "Multiple photos and videos of me teasing, showing my tits, playing with my tits…"
click at [1242, 752] on span "Save" at bounding box center [1251, 755] width 19 height 10
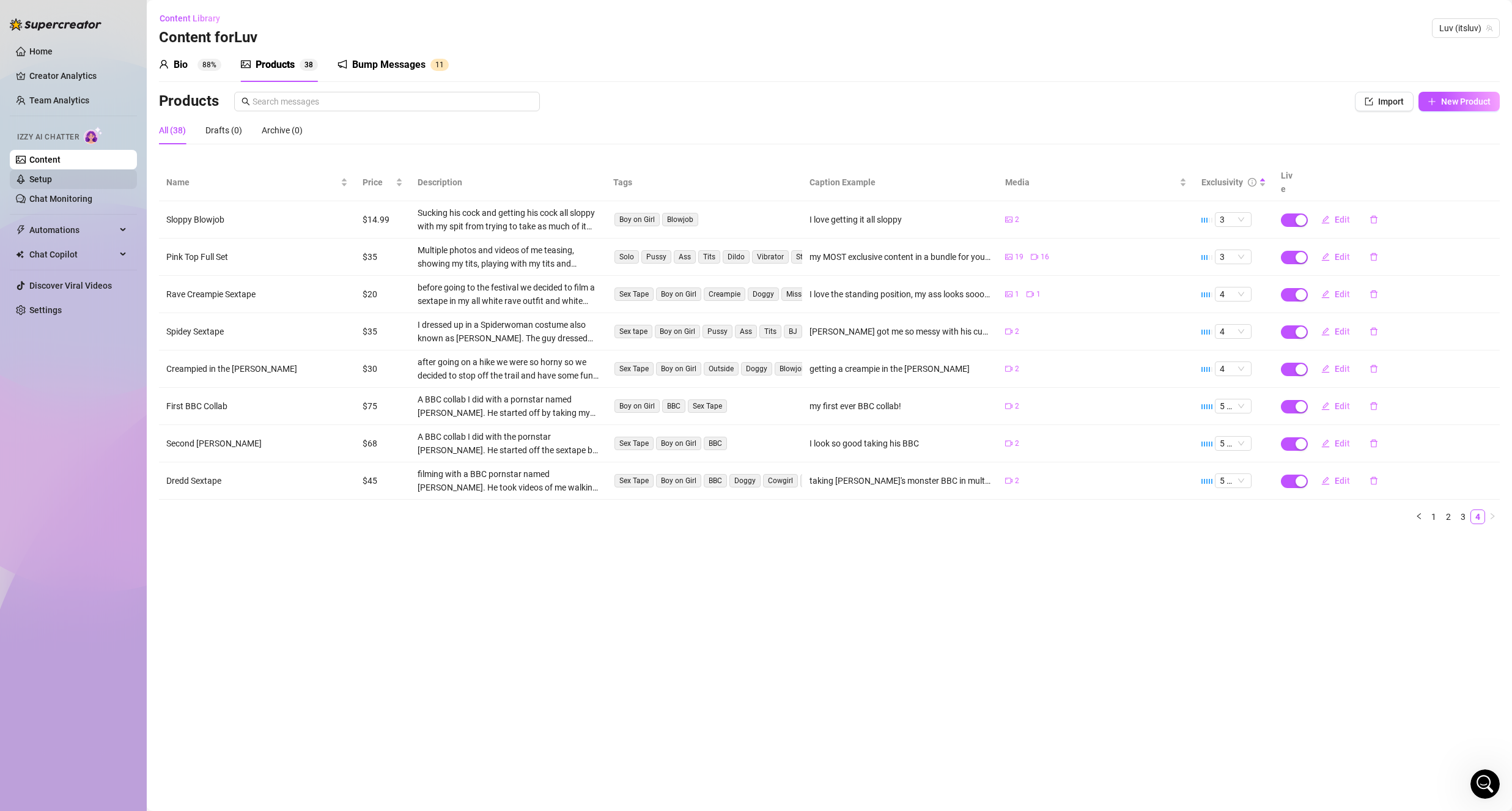
click at [52, 177] on link "Setup" at bounding box center [41, 179] width 23 height 10
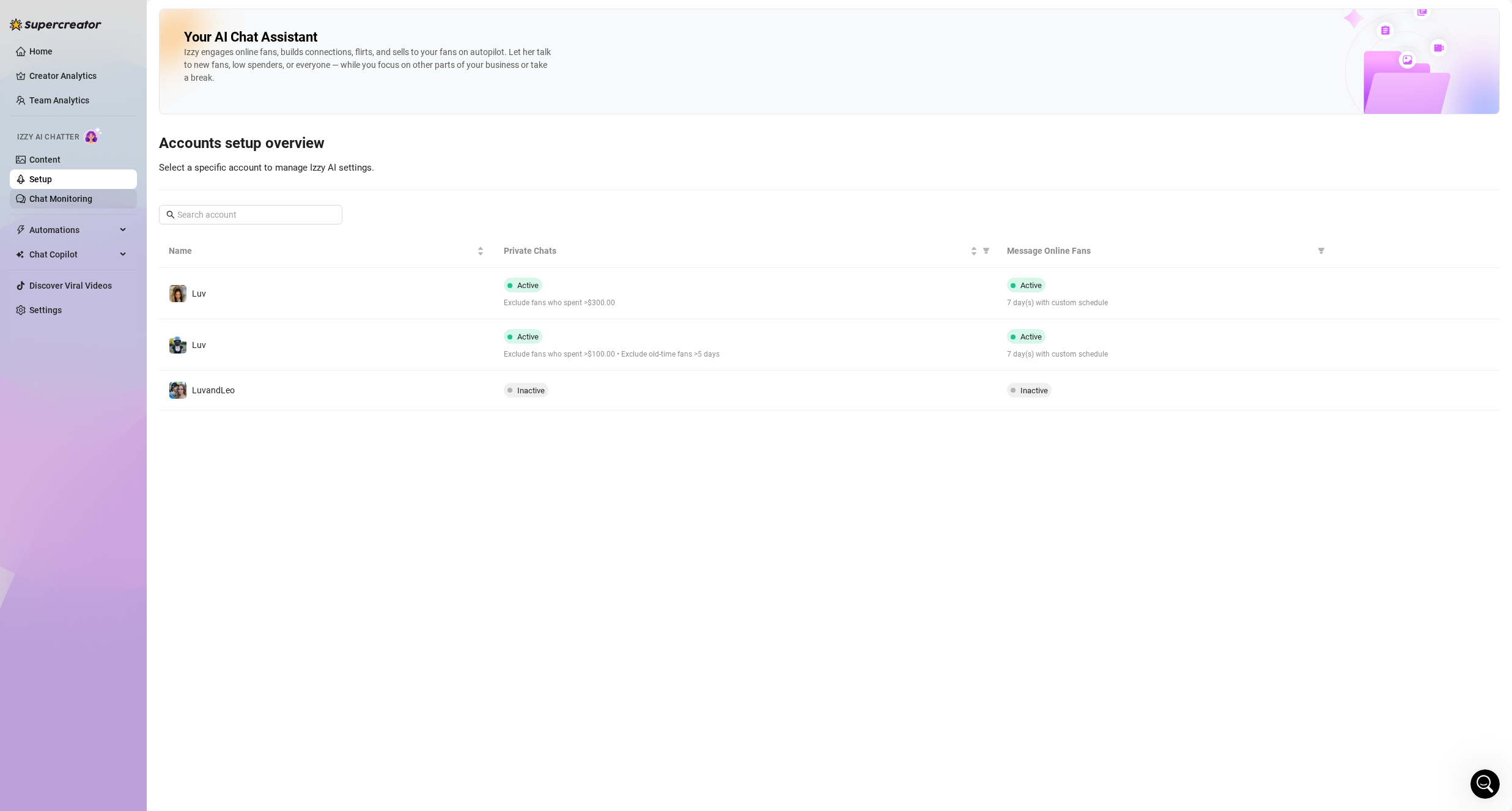
click at [70, 203] on link "Chat Monitoring" at bounding box center [61, 199] width 63 height 10
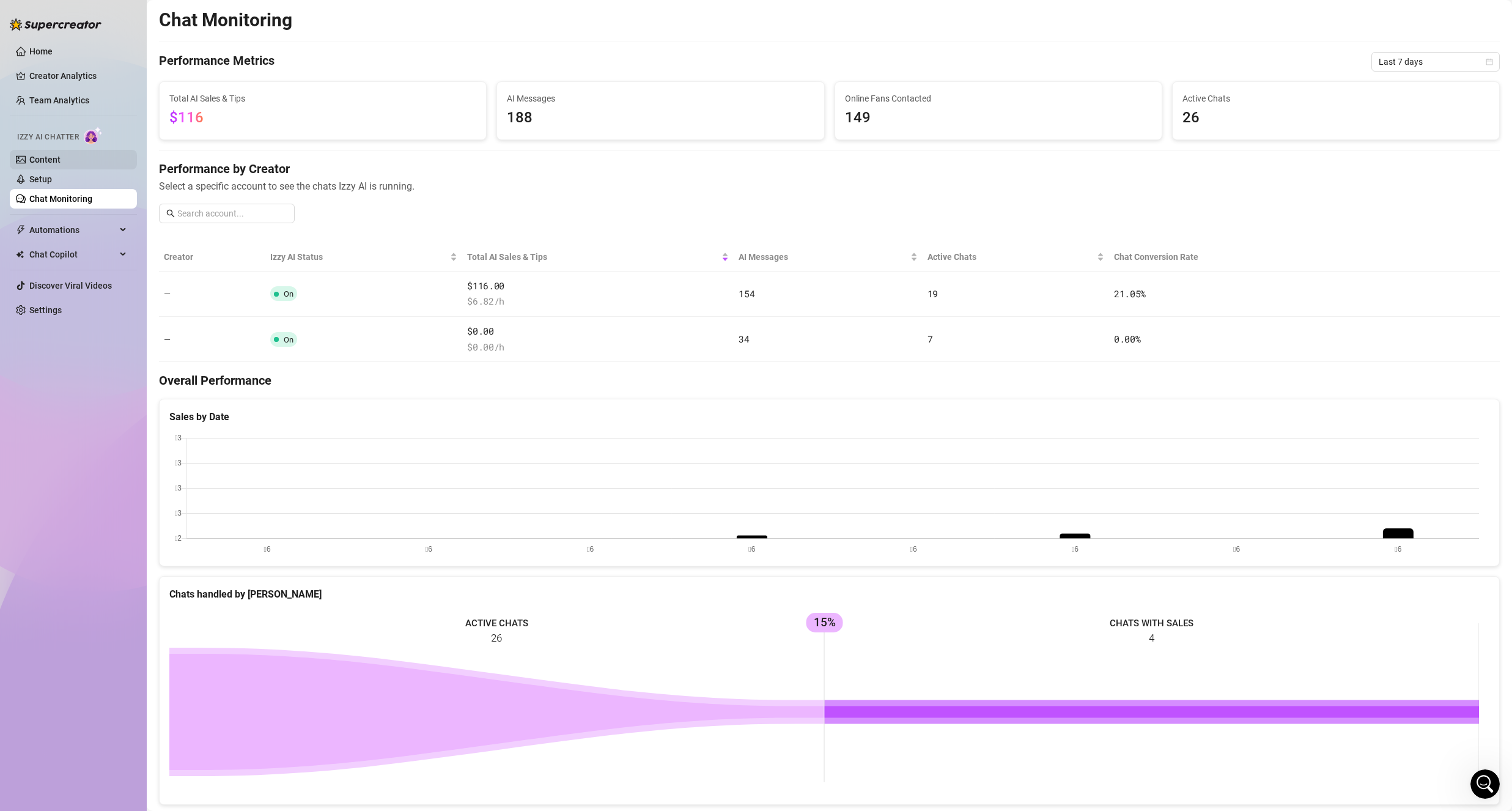
click at [61, 161] on link "Content" at bounding box center [45, 160] width 31 height 10
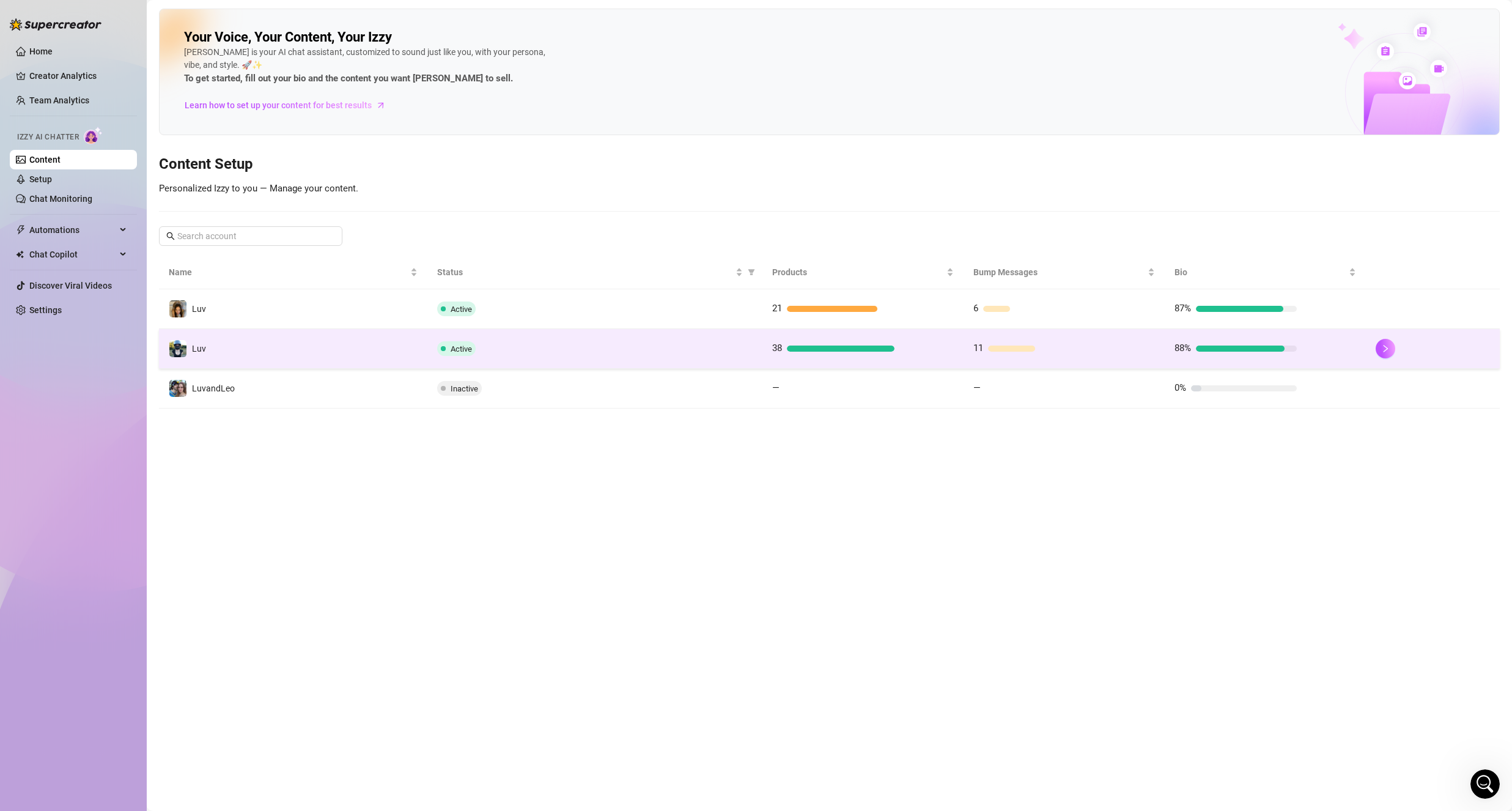
click at [269, 346] on td "Luv" at bounding box center [294, 349] width 269 height 40
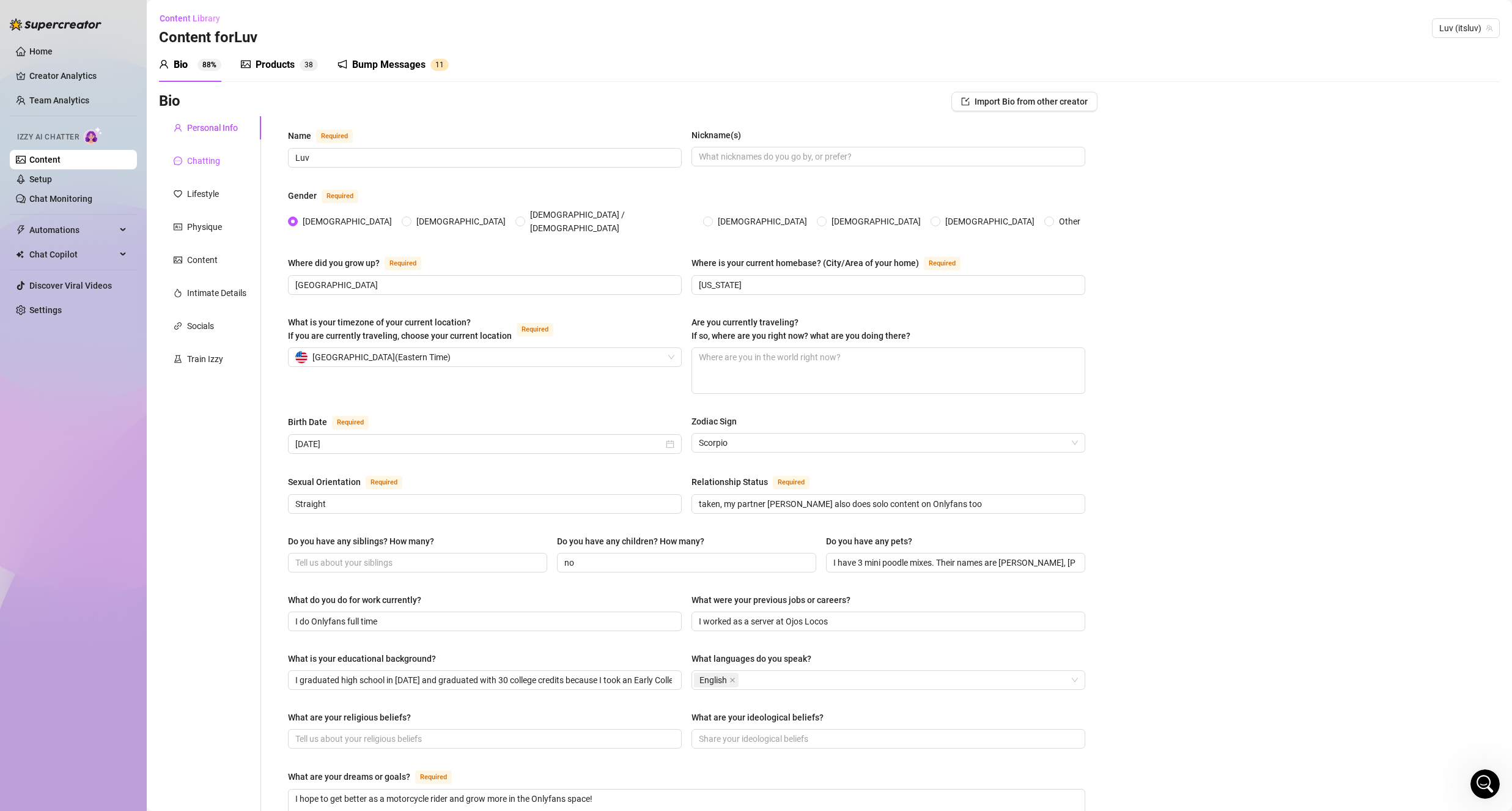
click at [207, 163] on div "Chatting" at bounding box center [204, 161] width 33 height 14
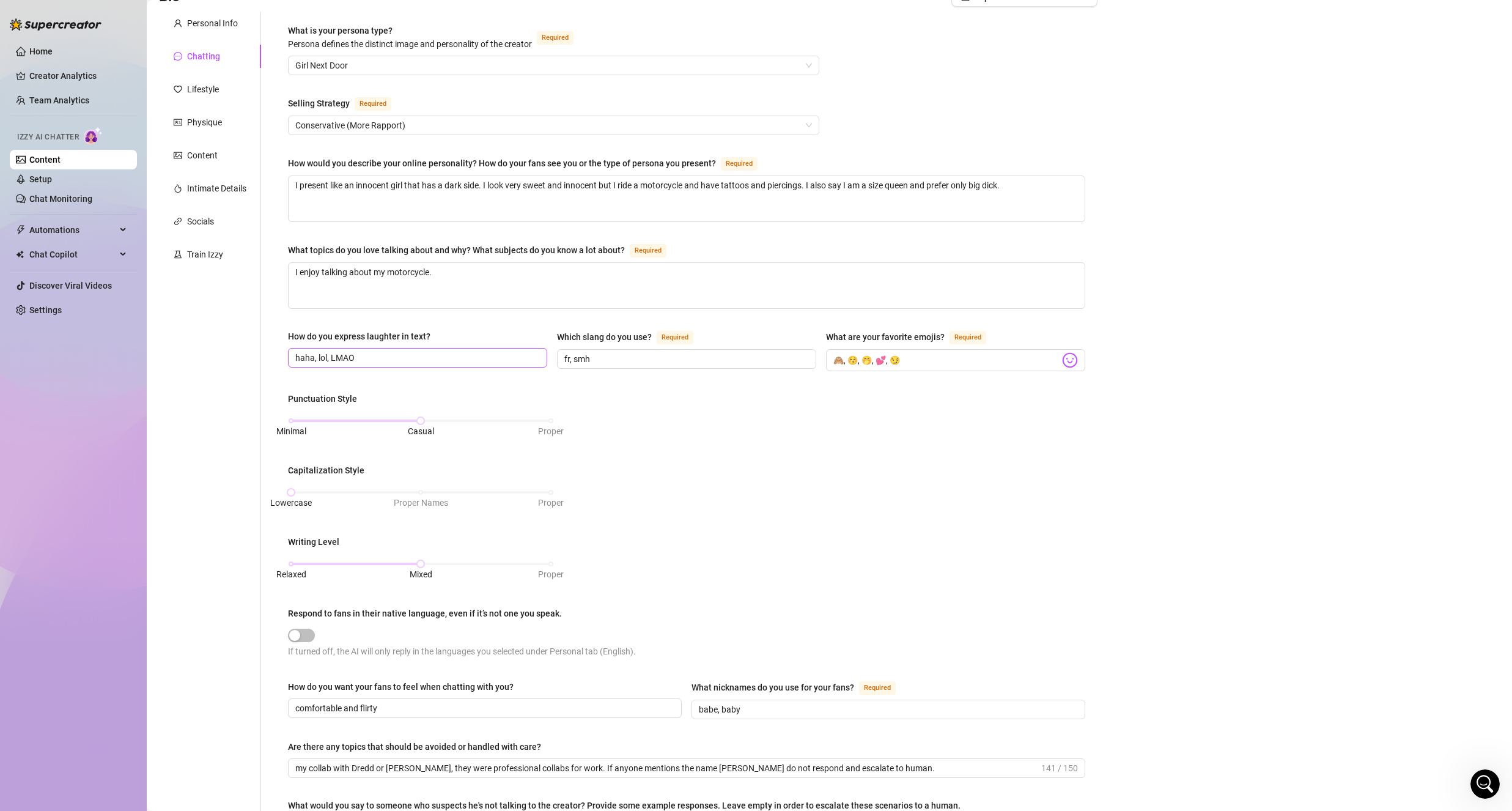
scroll to position [122, 0]
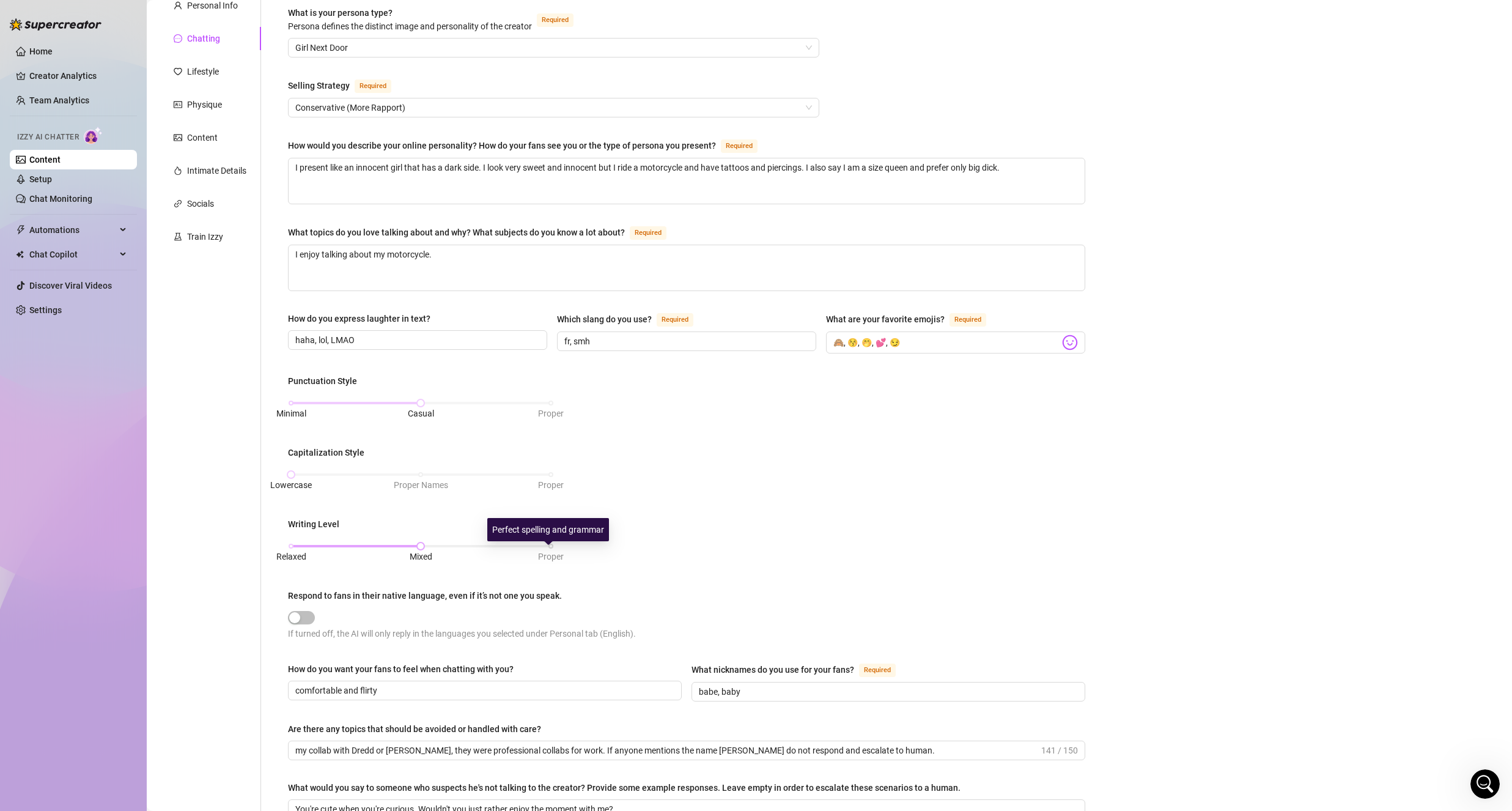
click at [550, 552] on span "Proper" at bounding box center [551, 557] width 26 height 10
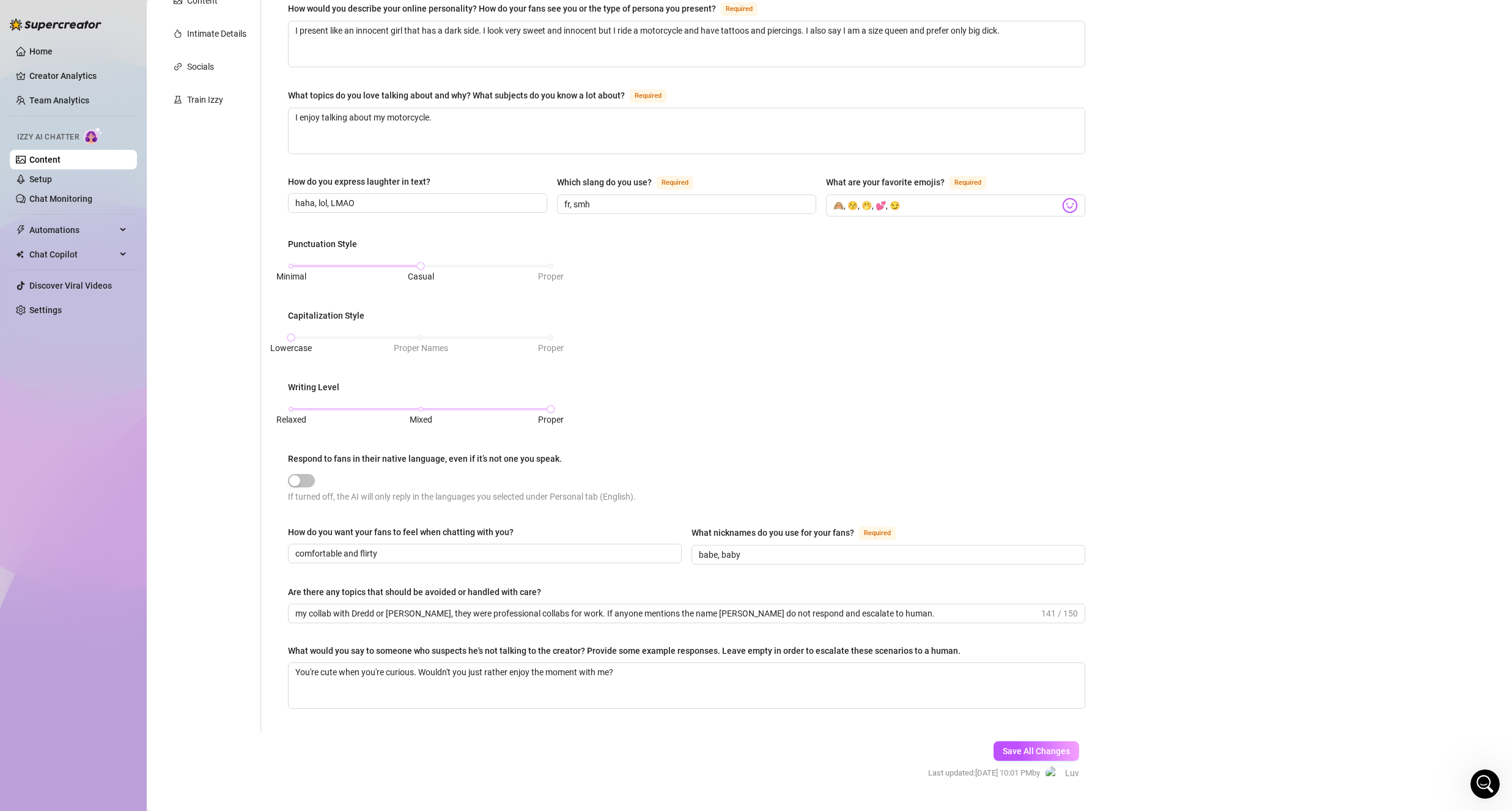
scroll to position [284, 0]
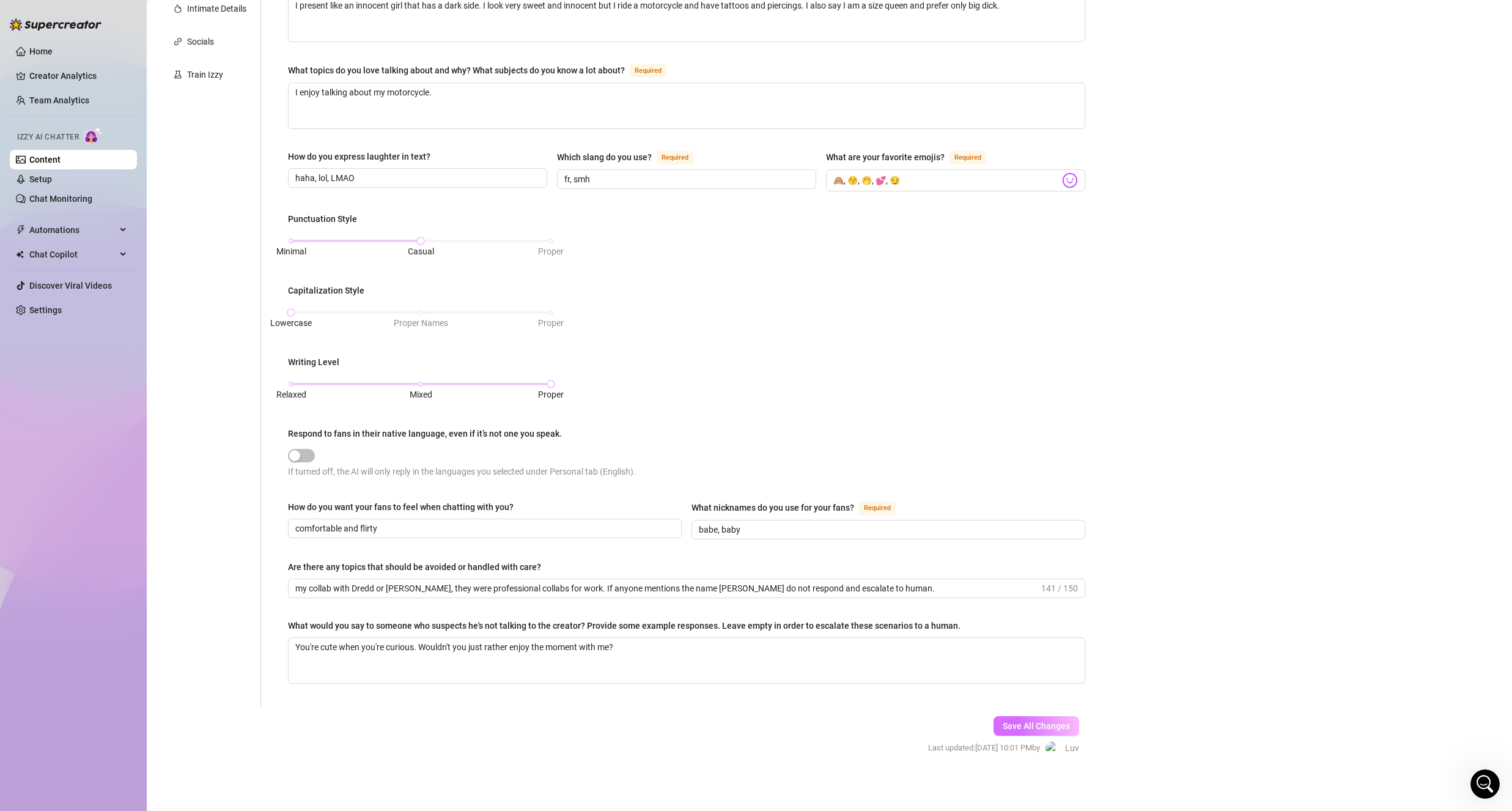
click at [1058, 721] on span "Save All Changes" at bounding box center [1036, 726] width 67 height 10
